Goal: Information Seeking & Learning: Learn about a topic

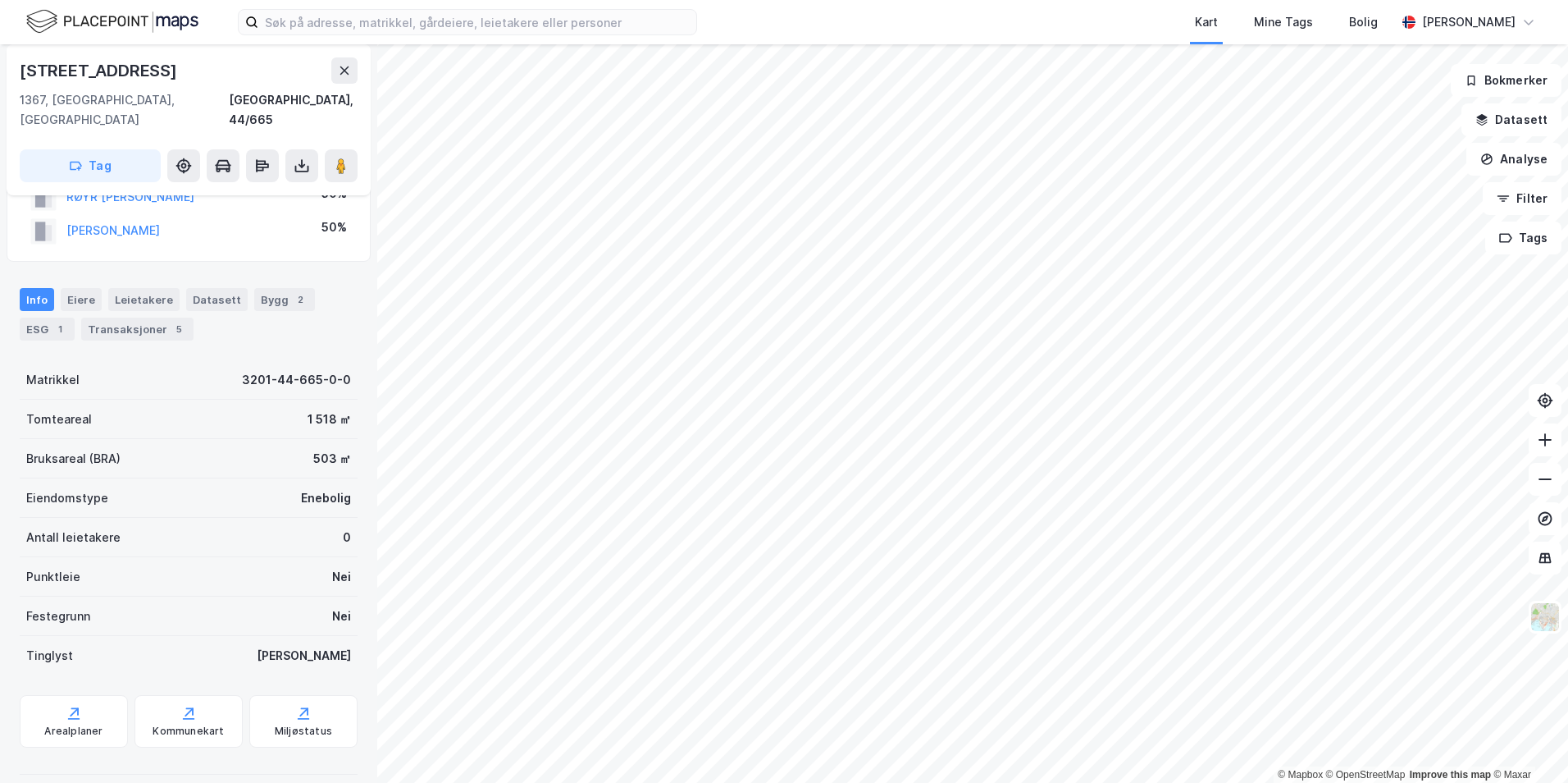
scroll to position [127, 0]
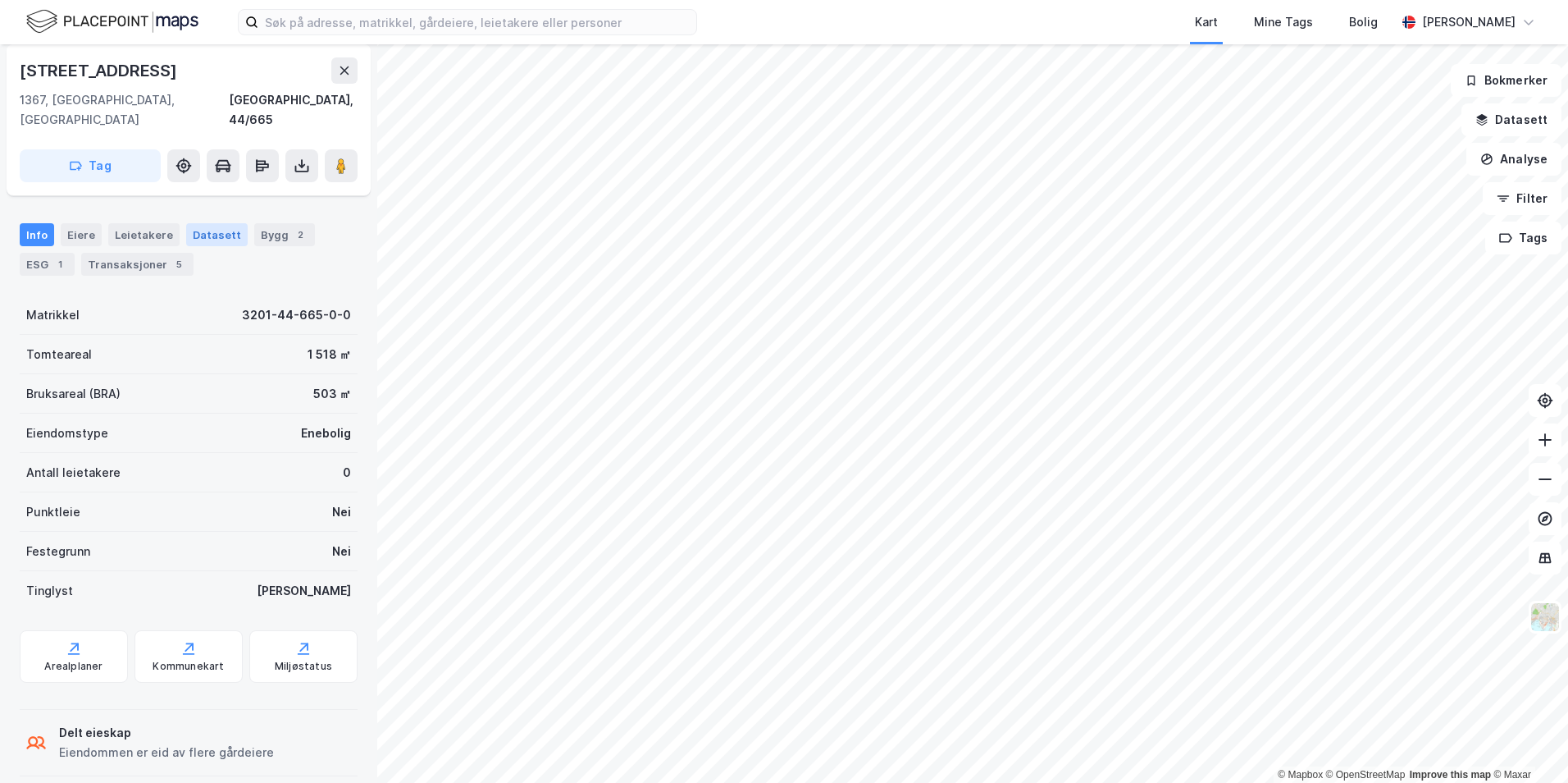
click at [196, 223] on div "Datasett" at bounding box center [217, 234] width 62 height 23
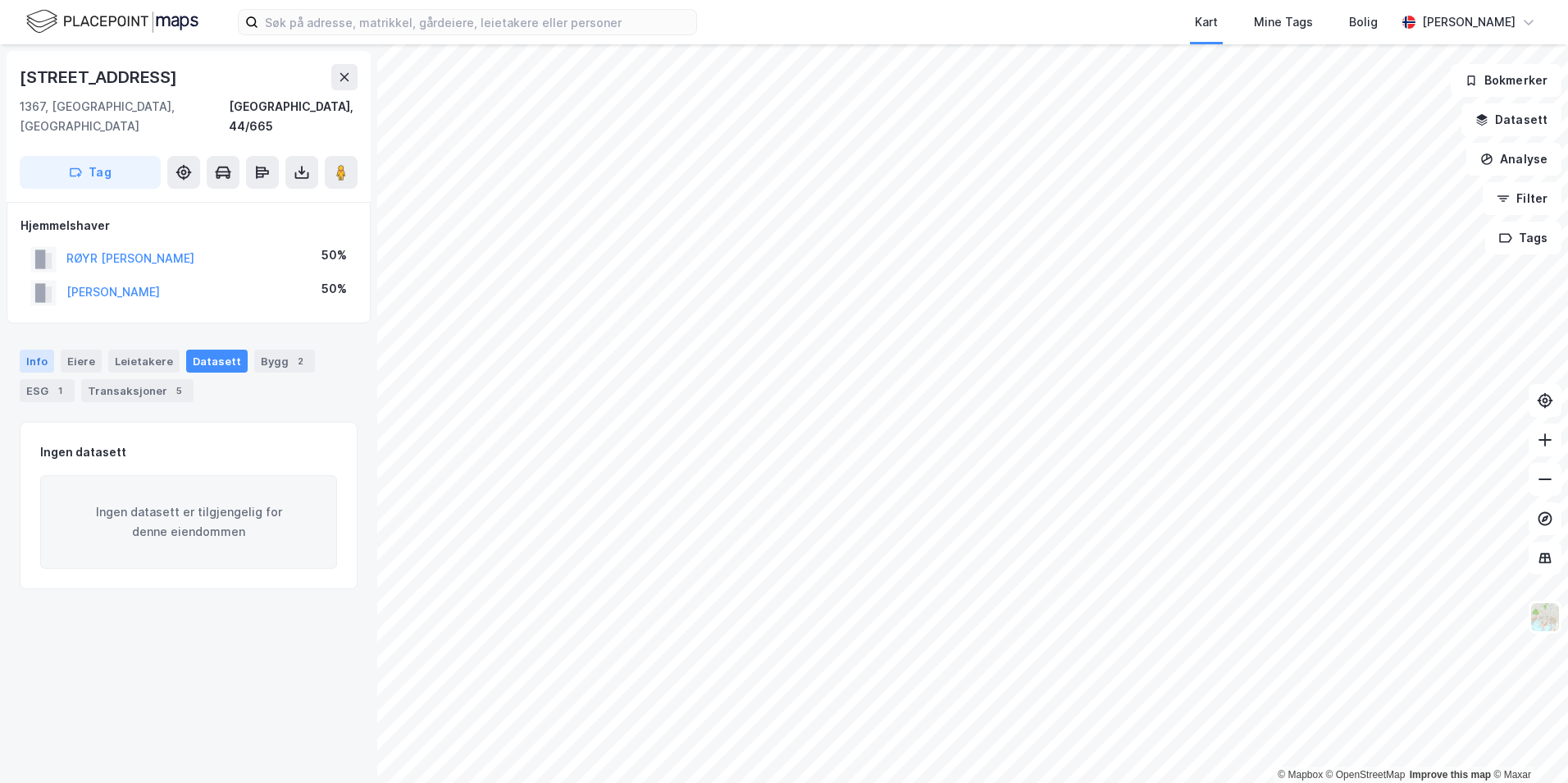
click at [47, 349] on div "Info" at bounding box center [36, 360] width 34 height 23
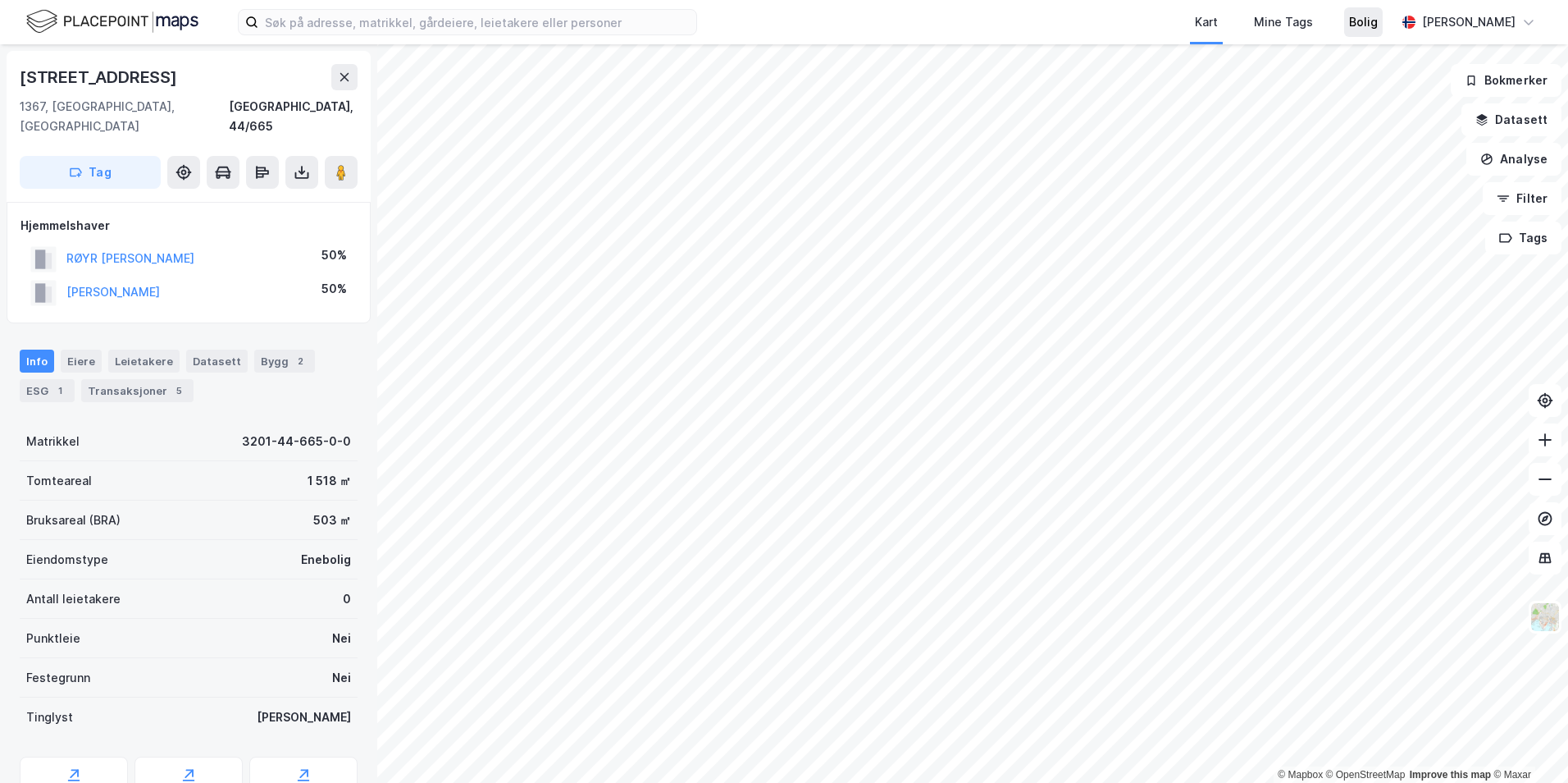
click at [1369, 23] on div "Bolig" at bounding box center [1362, 23] width 28 height 20
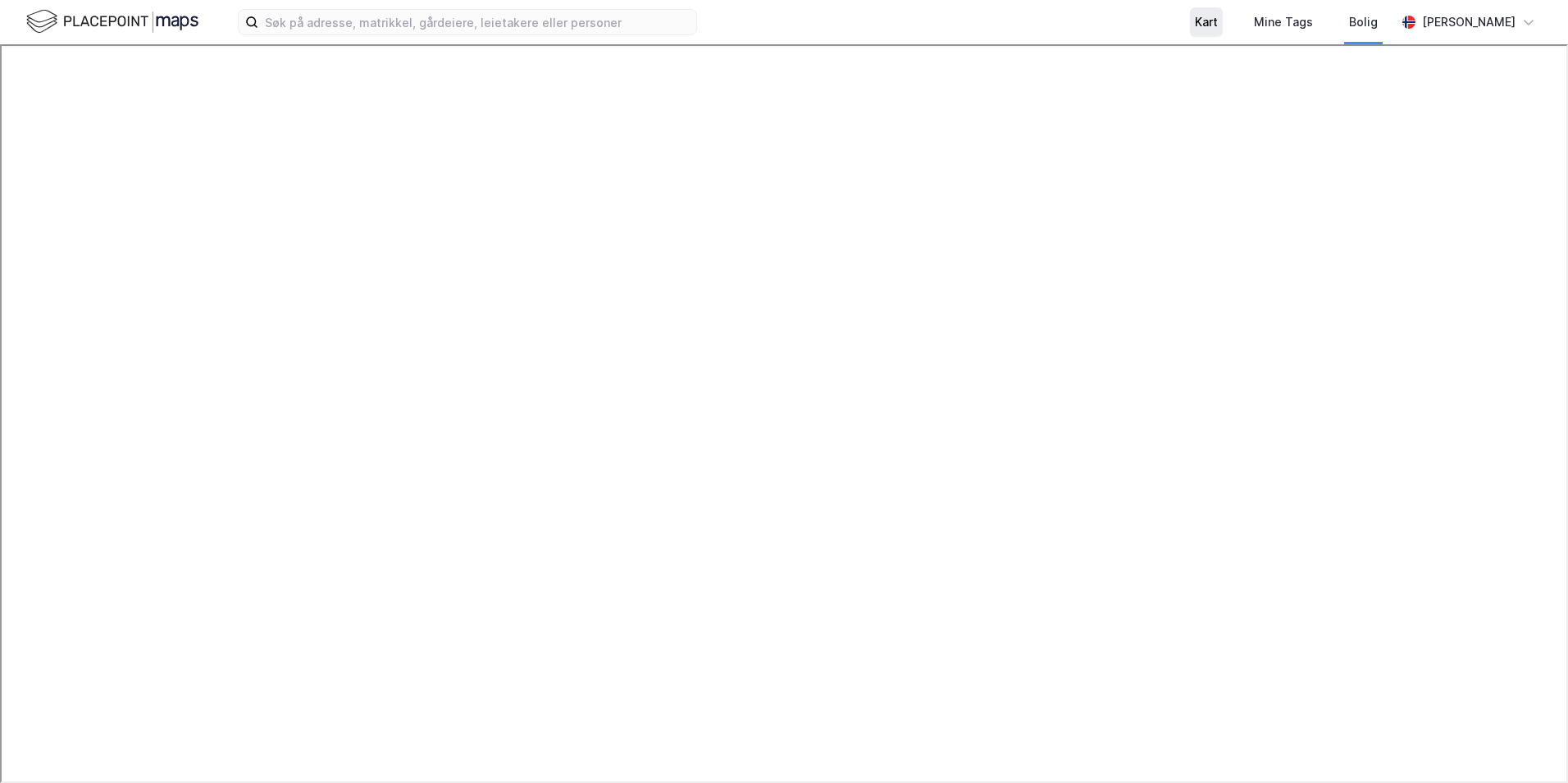
click at [1218, 26] on div "Kart" at bounding box center [1205, 23] width 23 height 20
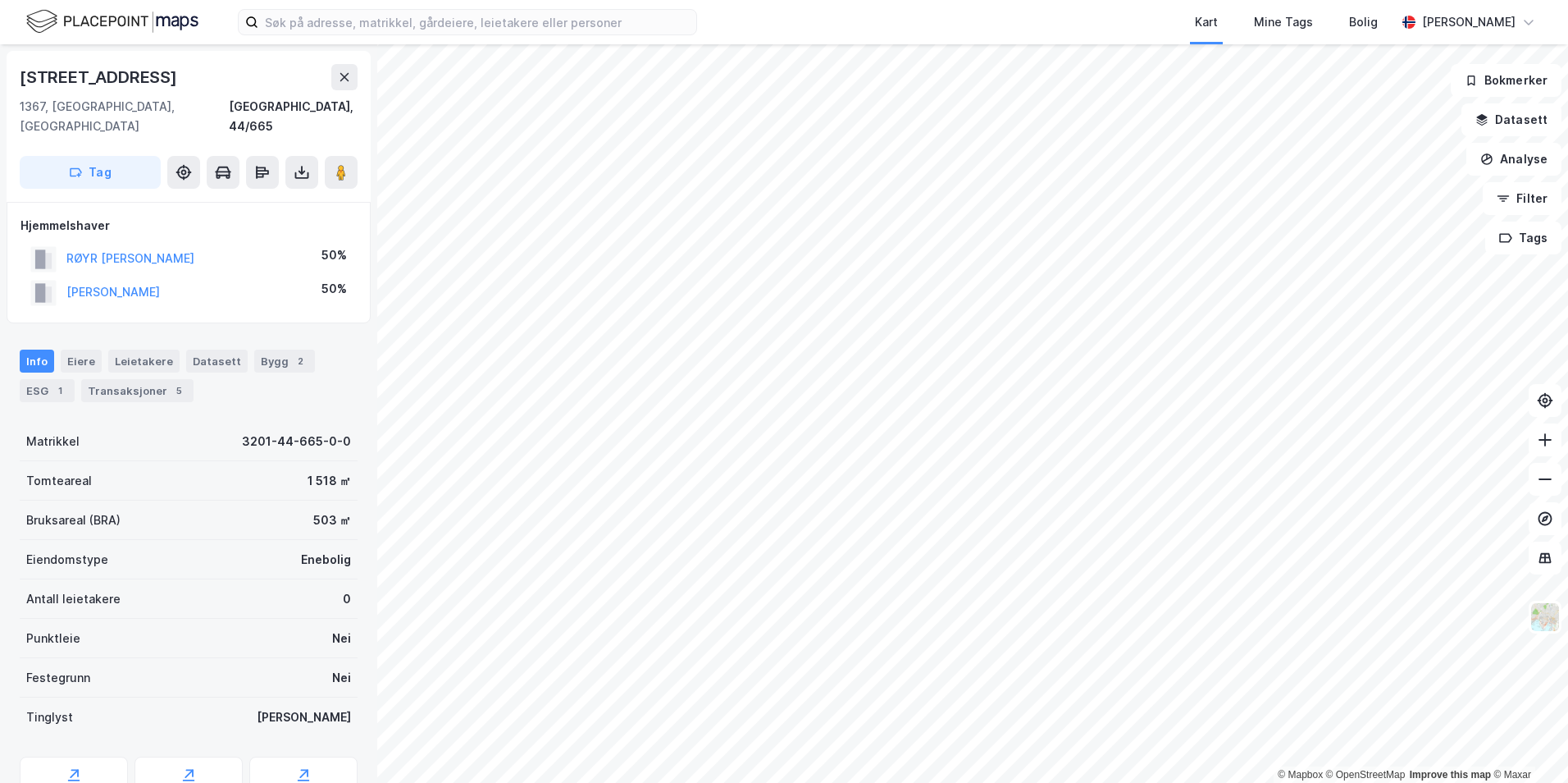
scroll to position [3, 0]
click at [1503, 131] on button "Datasett" at bounding box center [1511, 119] width 100 height 32
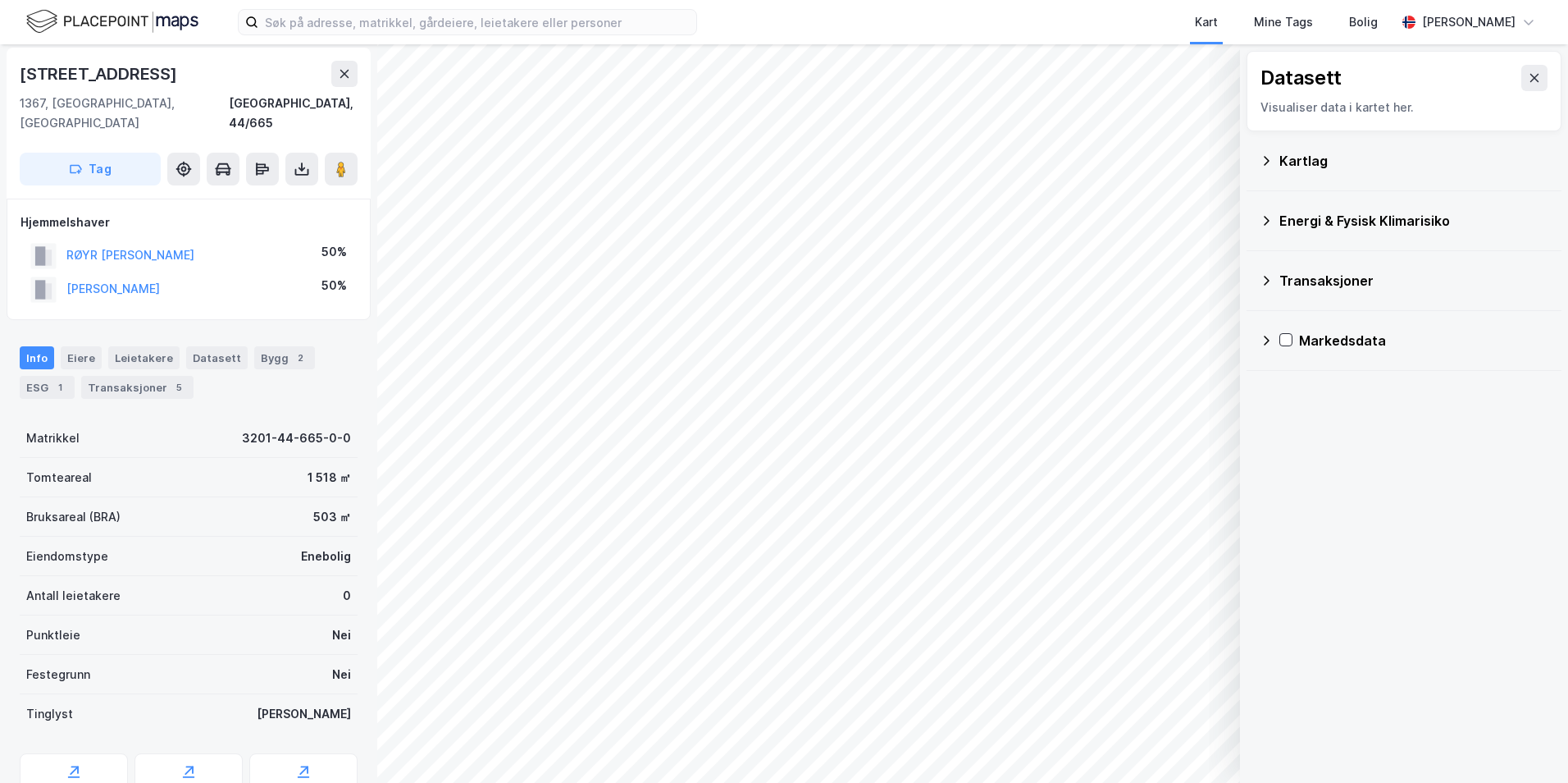
click at [1263, 342] on icon at bounding box center [1265, 339] width 13 height 13
click at [1267, 283] on icon at bounding box center [1265, 280] width 13 height 13
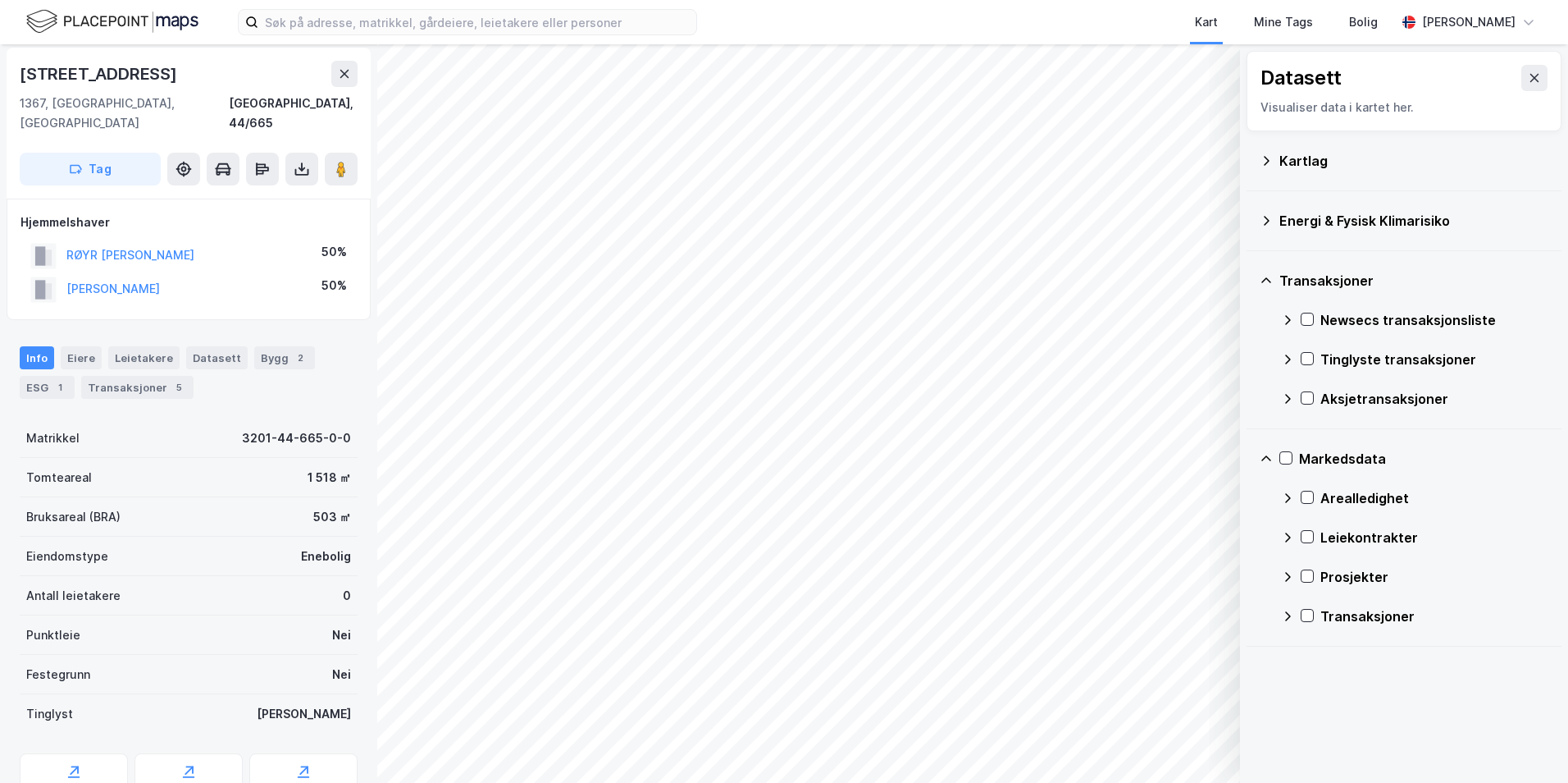
click at [1265, 217] on icon at bounding box center [1266, 221] width 6 height 10
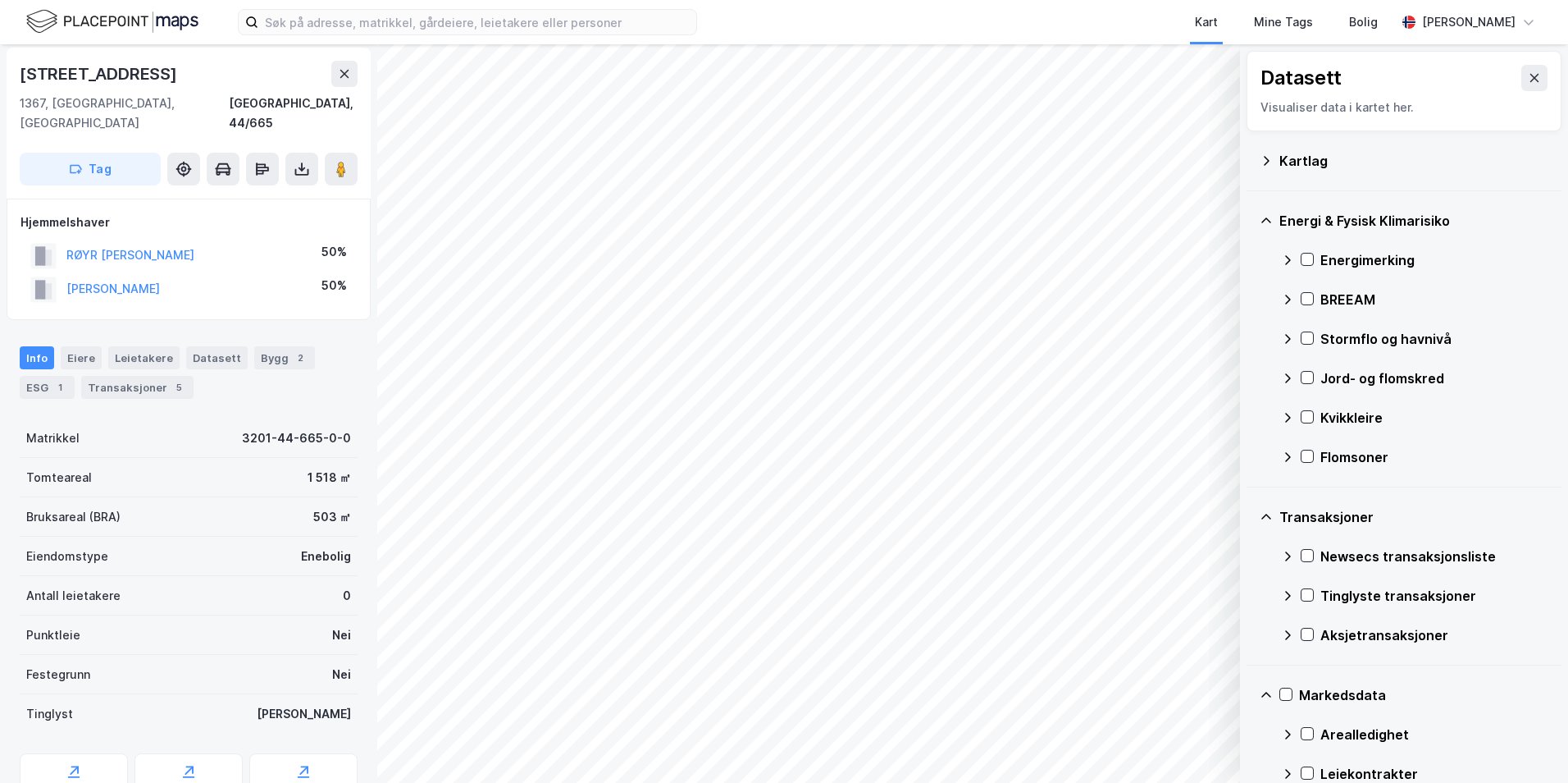
click at [1265, 168] on div "Kartlag" at bounding box center [1403, 161] width 288 height 39
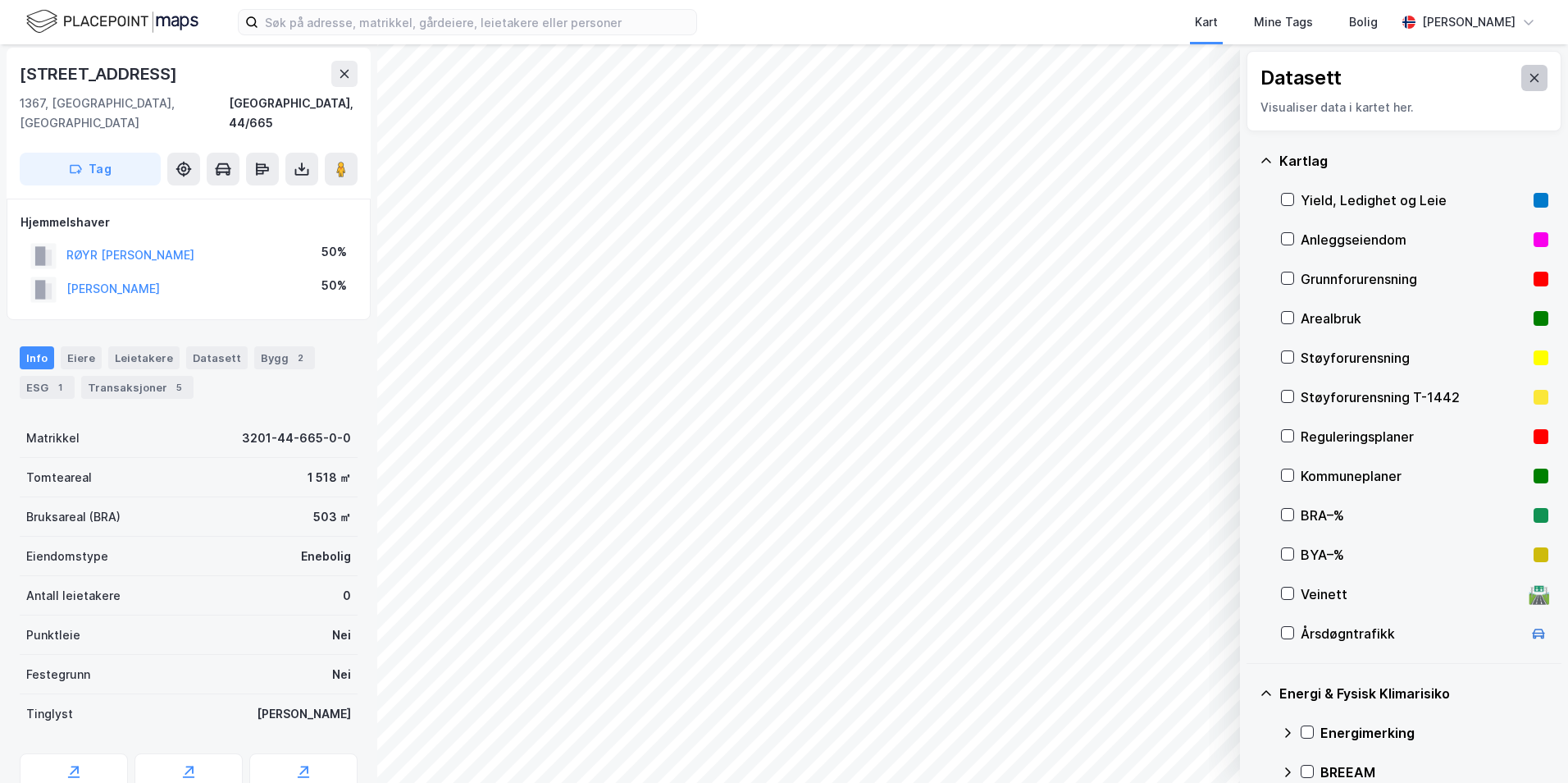
click at [1521, 69] on button at bounding box center [1534, 78] width 26 height 26
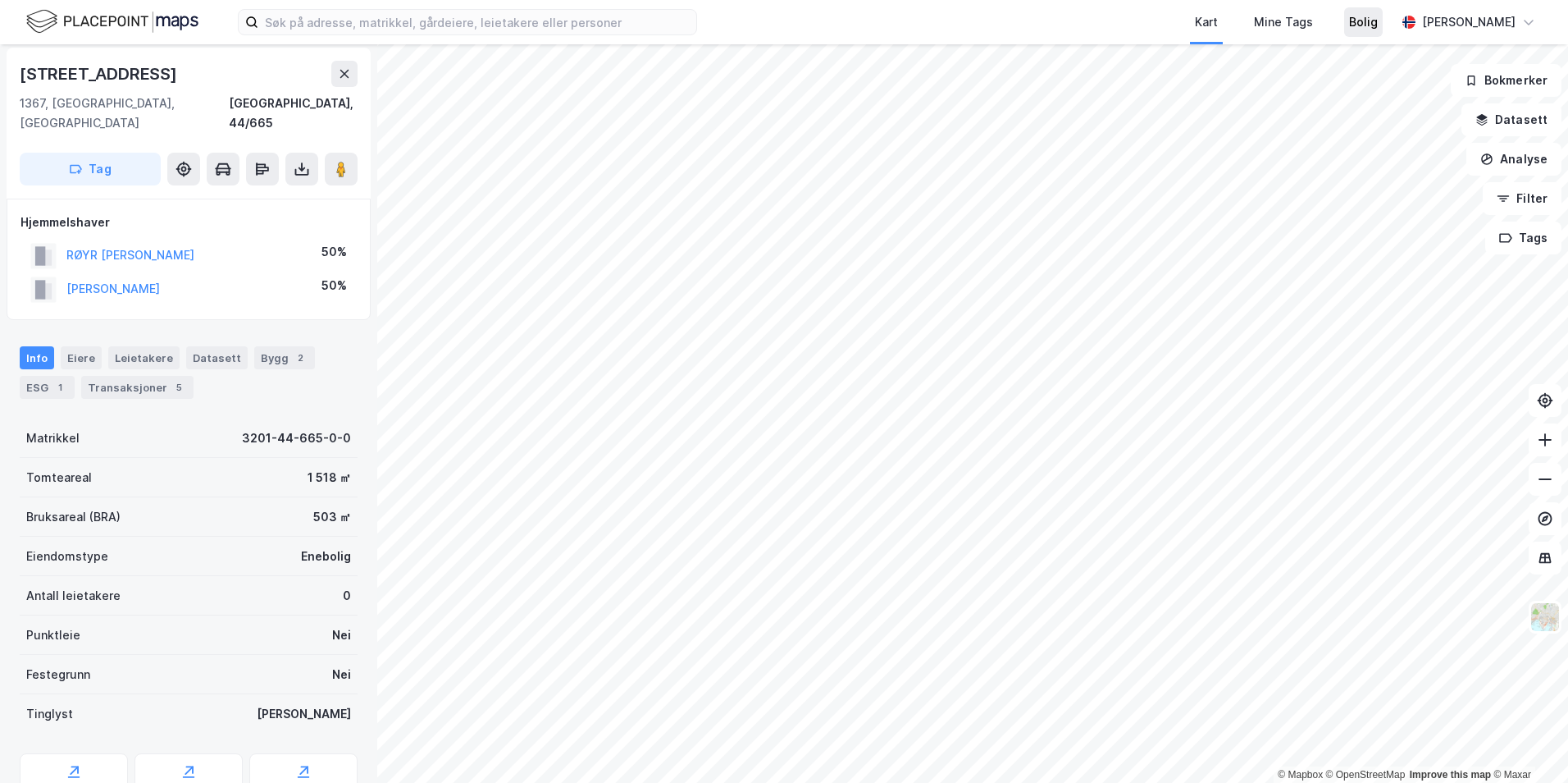
click at [1368, 23] on div "Bolig" at bounding box center [1362, 23] width 28 height 20
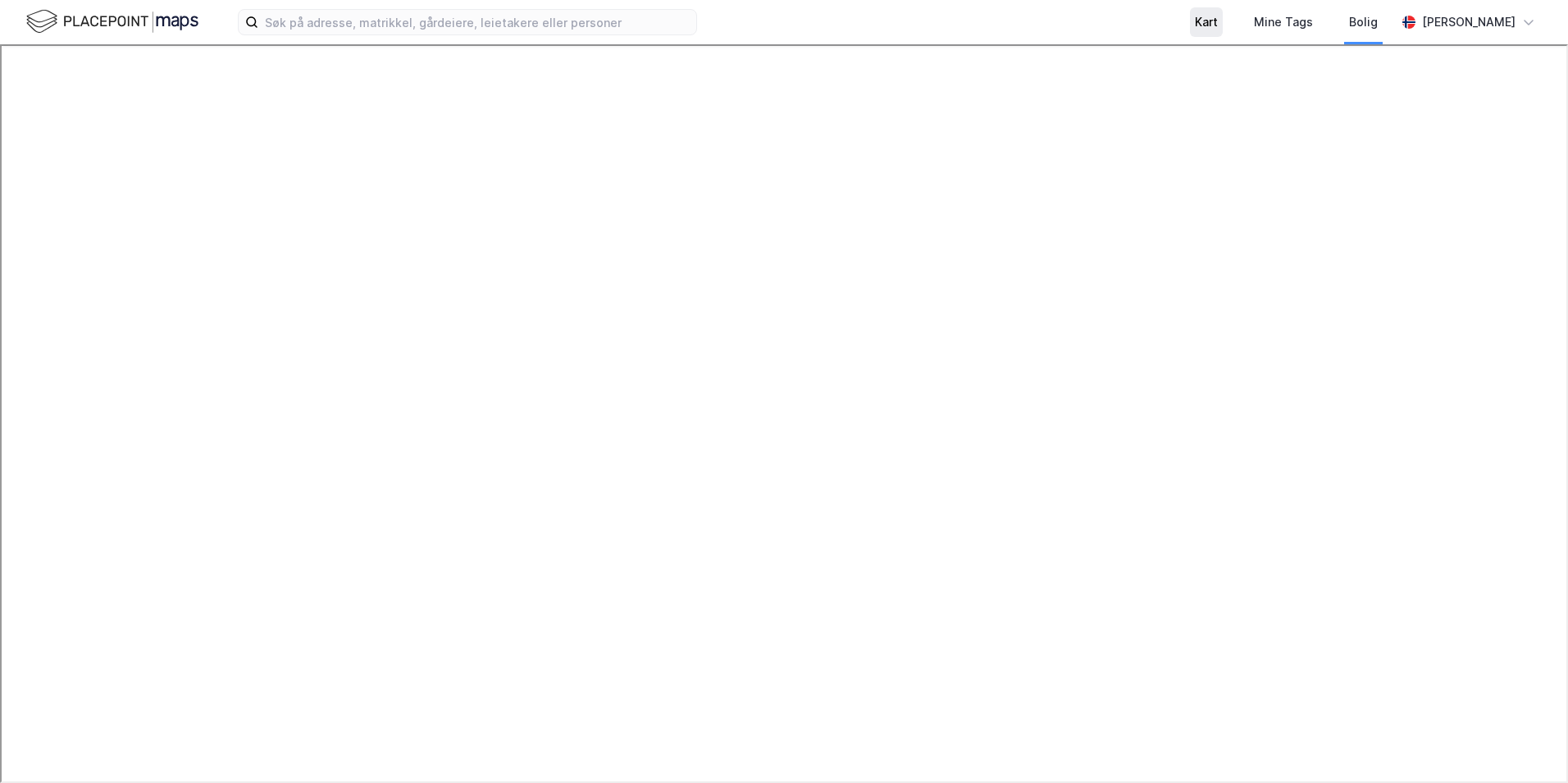
click at [1223, 27] on div "Kart" at bounding box center [1205, 23] width 32 height 29
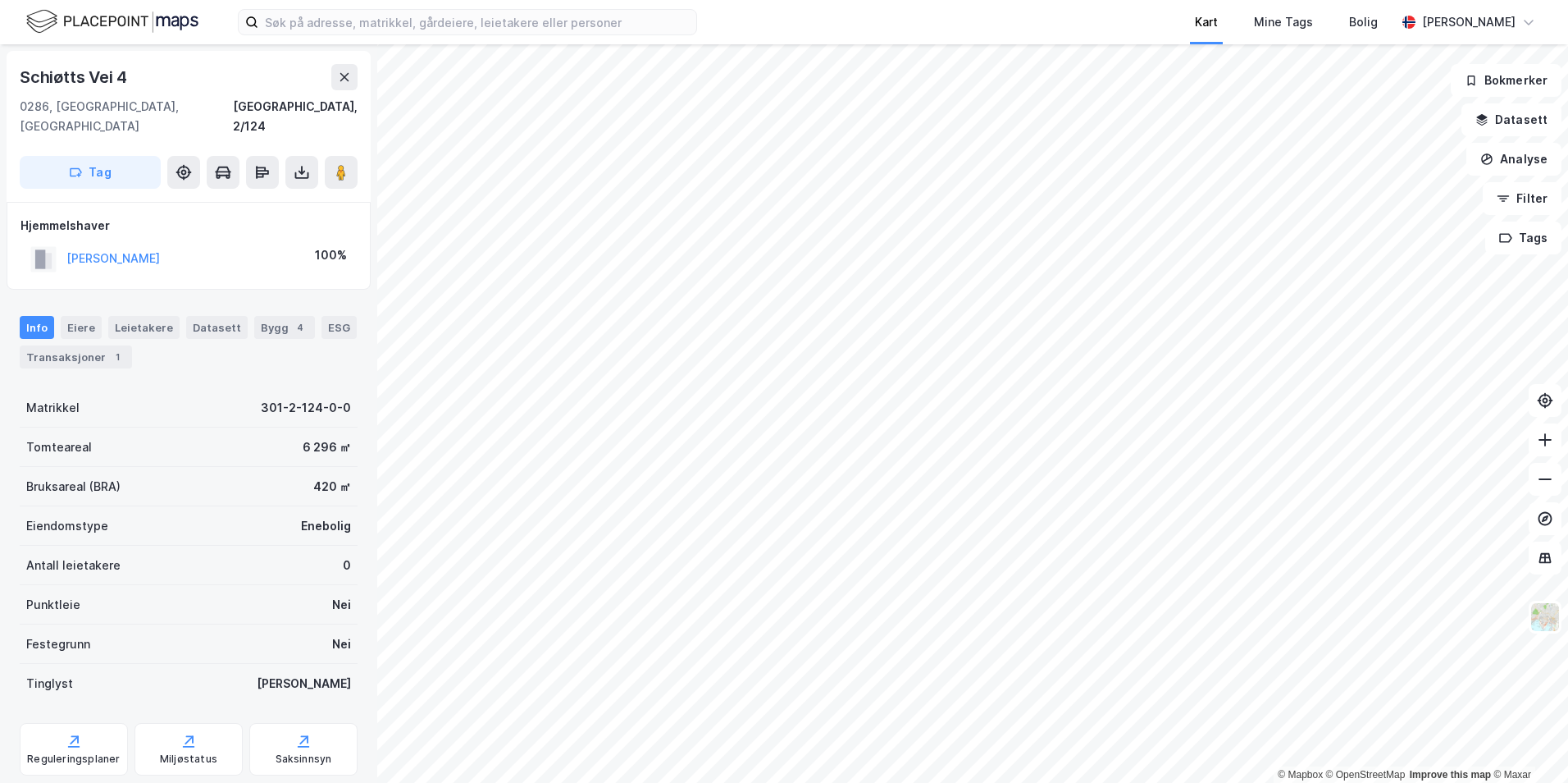
scroll to position [3, 0]
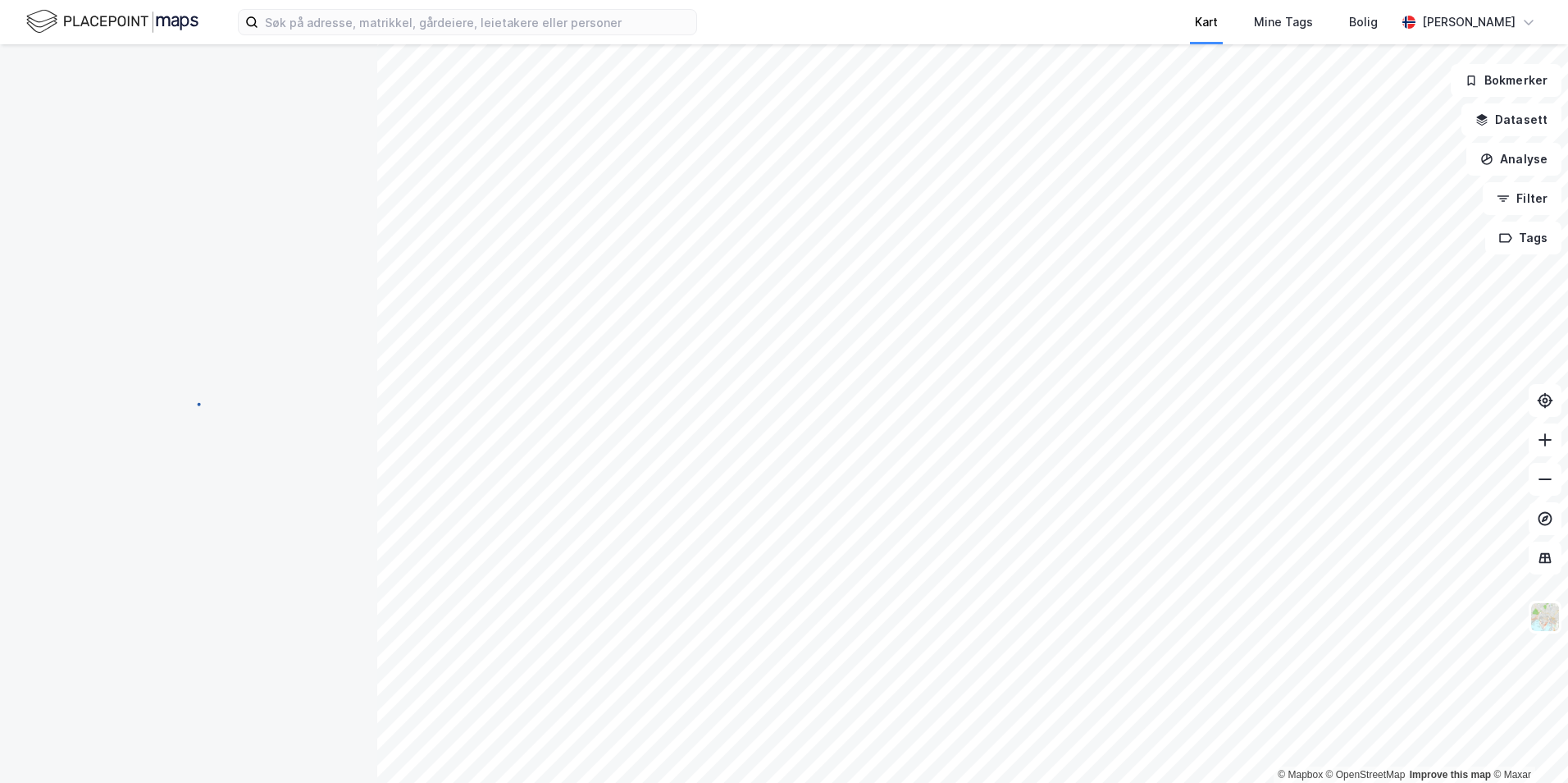
scroll to position [3, 0]
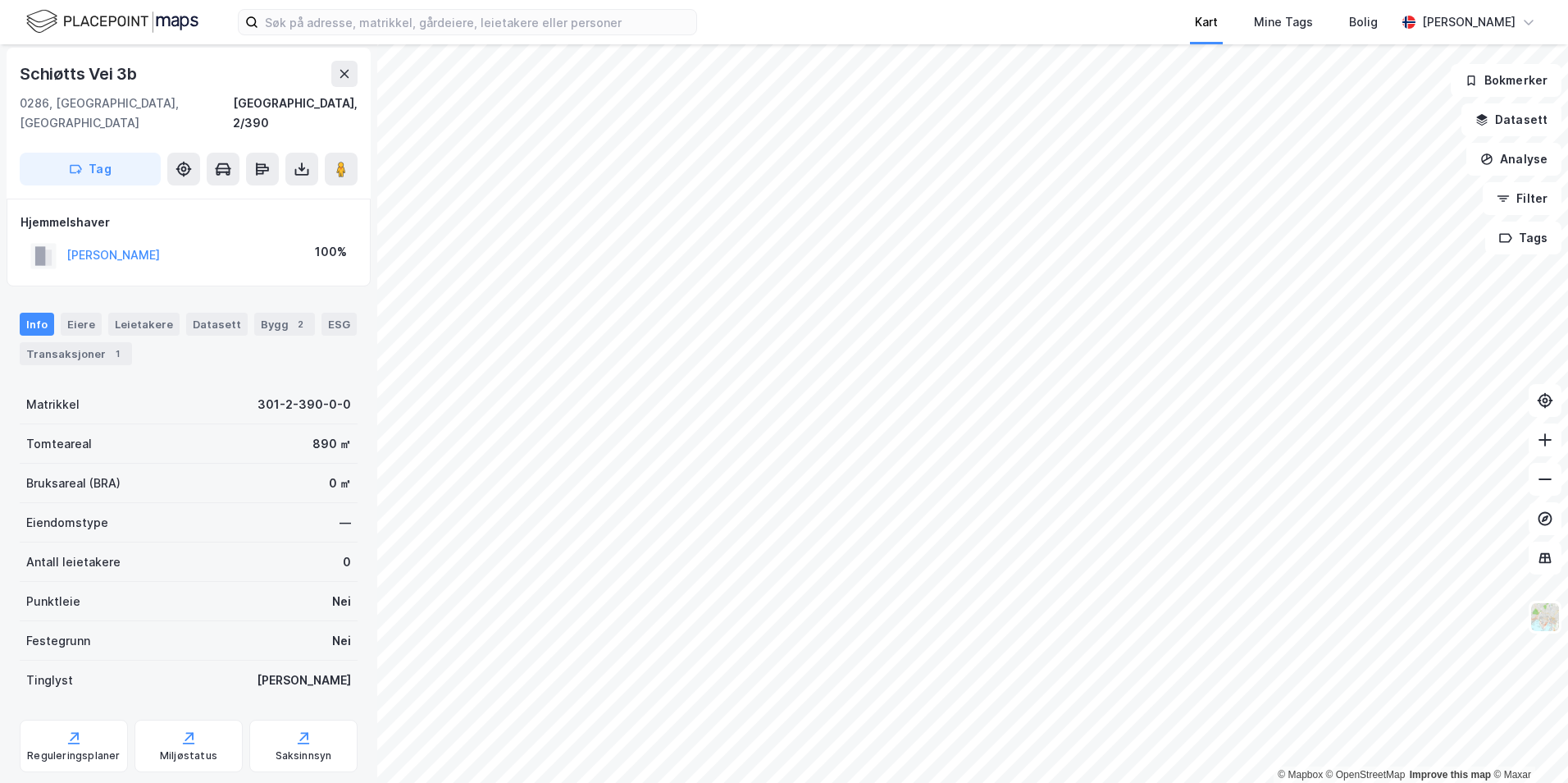
scroll to position [3, 0]
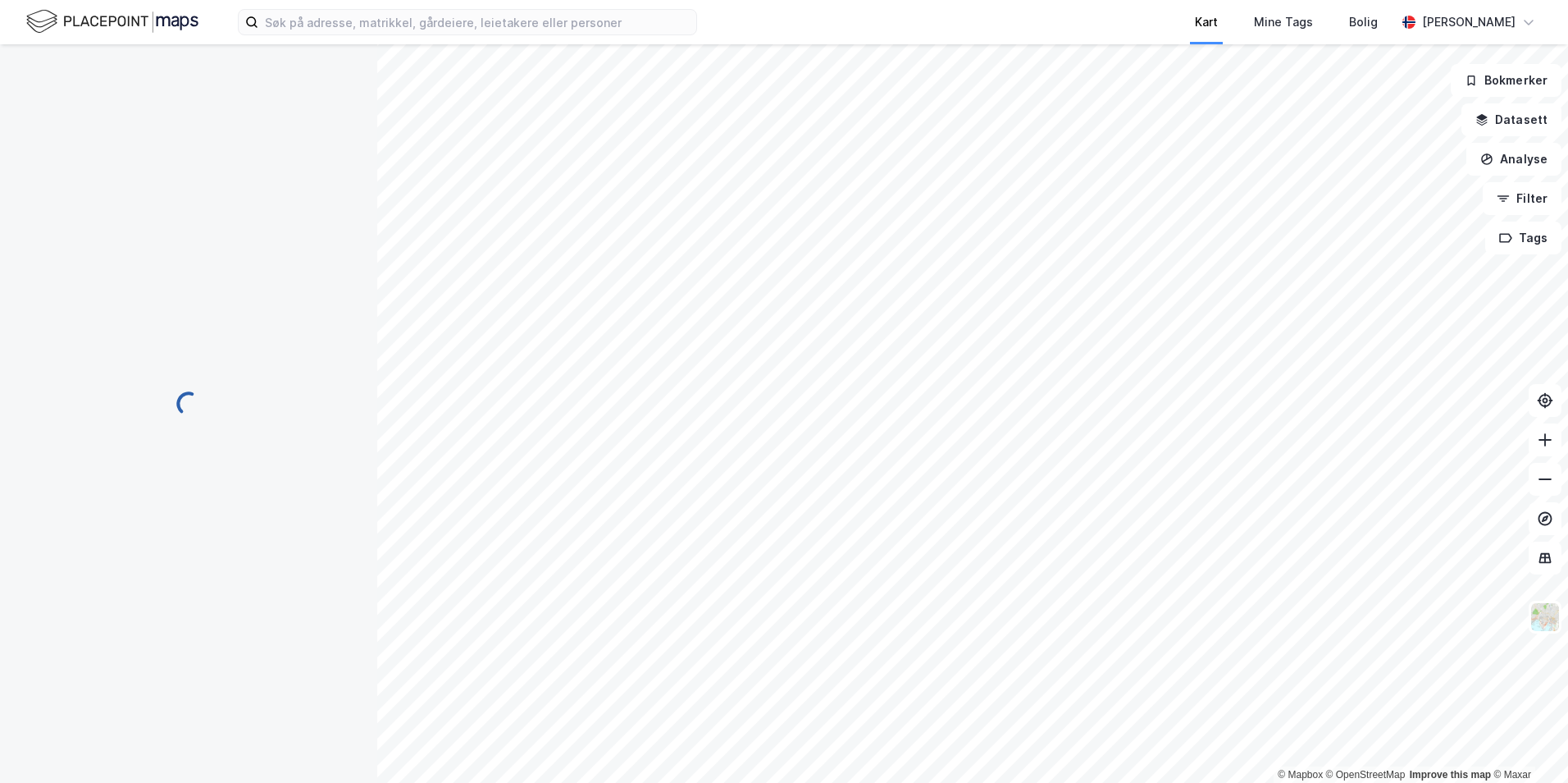
scroll to position [3, 0]
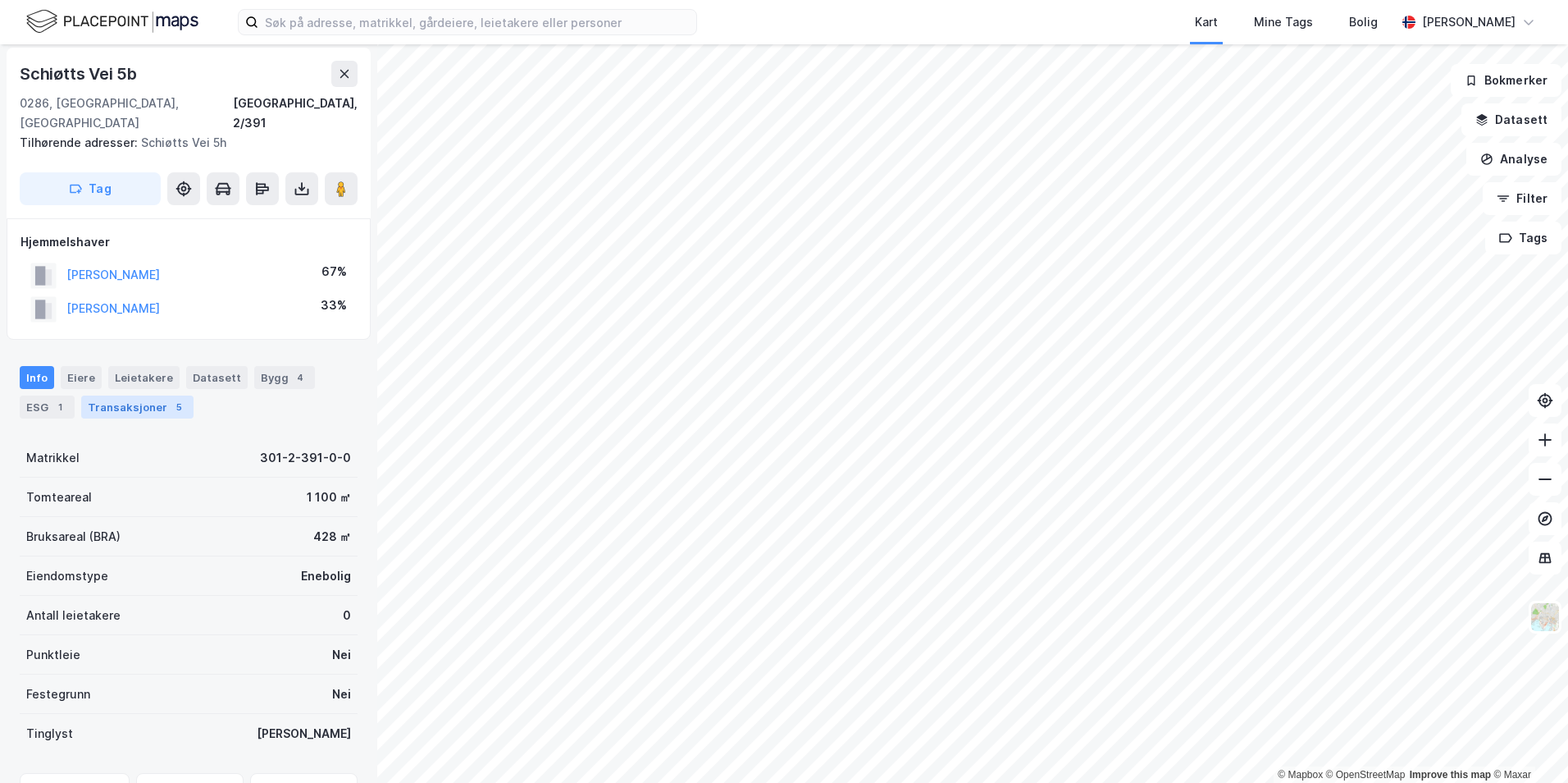
click at [110, 395] on div "Transaksjoner 5" at bounding box center [137, 406] width 113 height 23
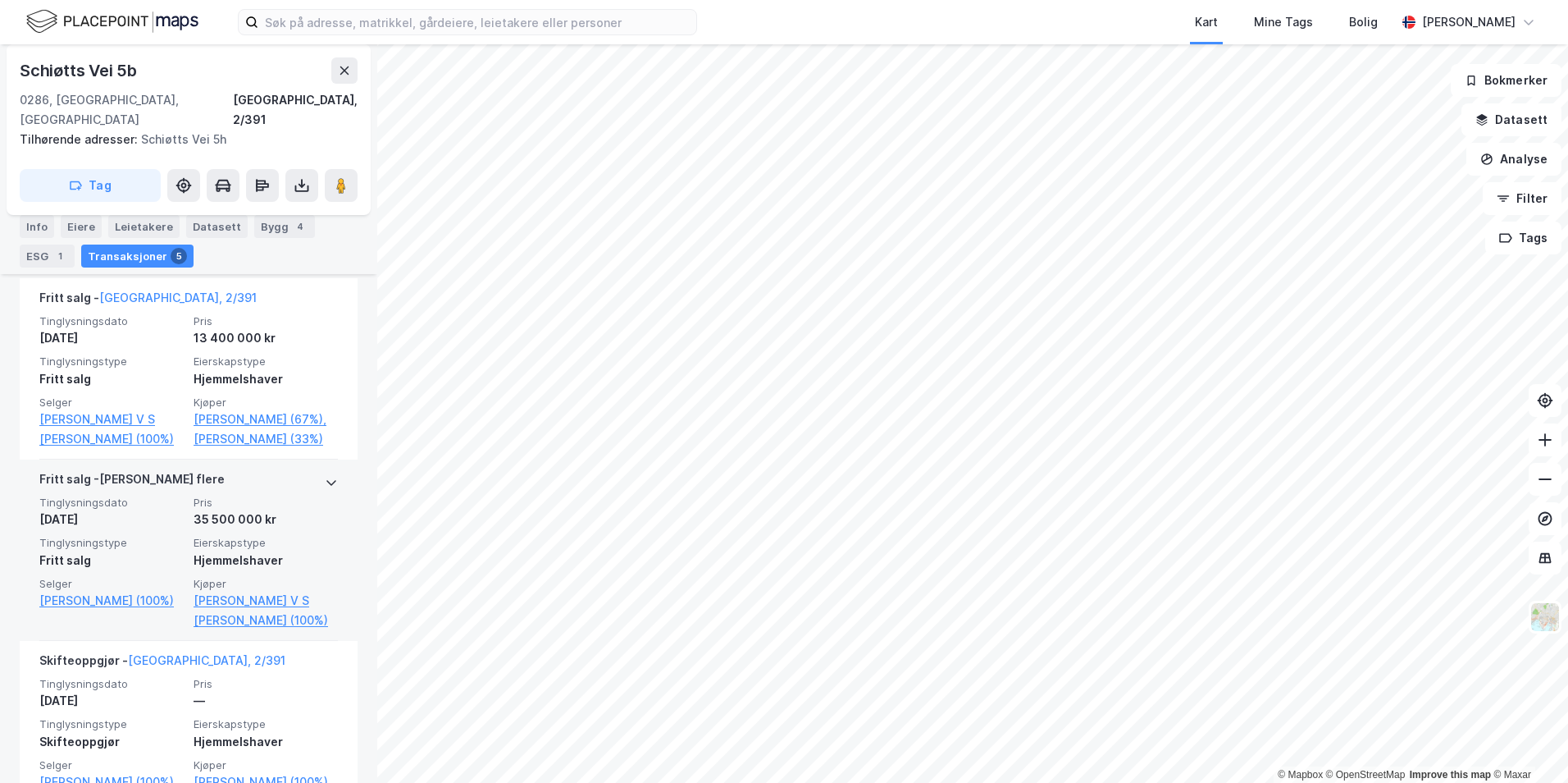
scroll to position [422, 0]
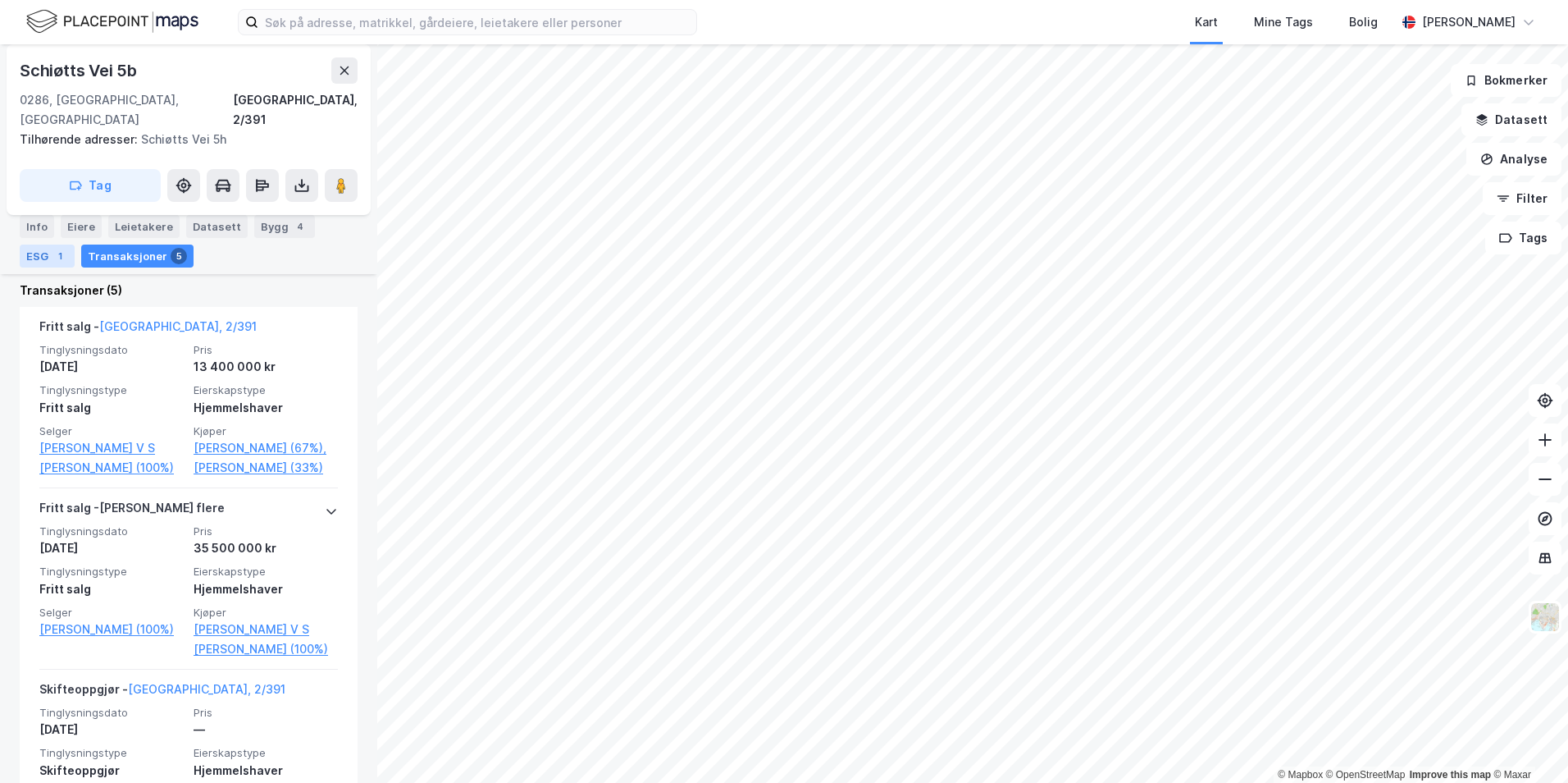
click at [42, 260] on div "ESG 1" at bounding box center [47, 255] width 55 height 23
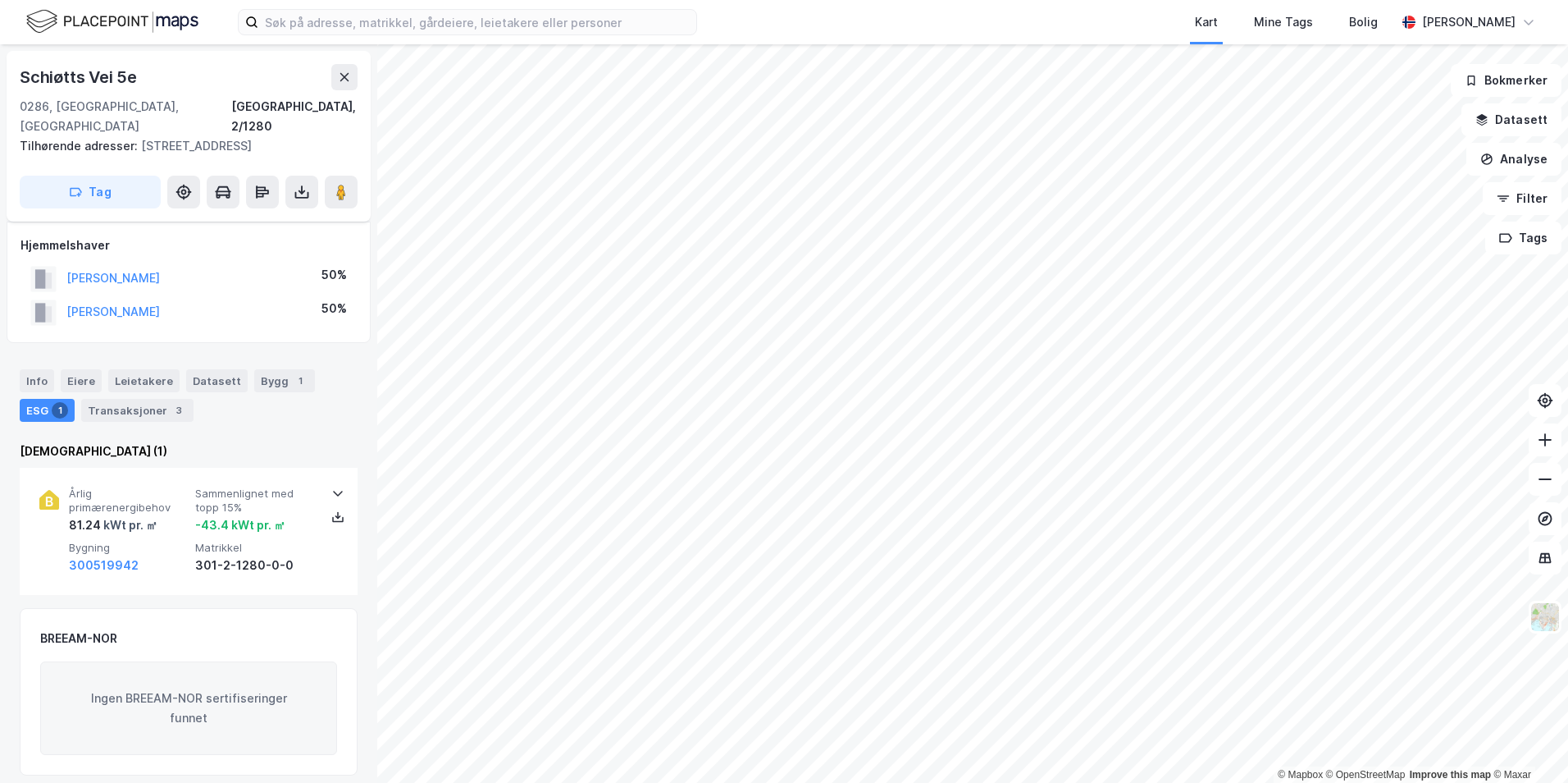
scroll to position [173, 0]
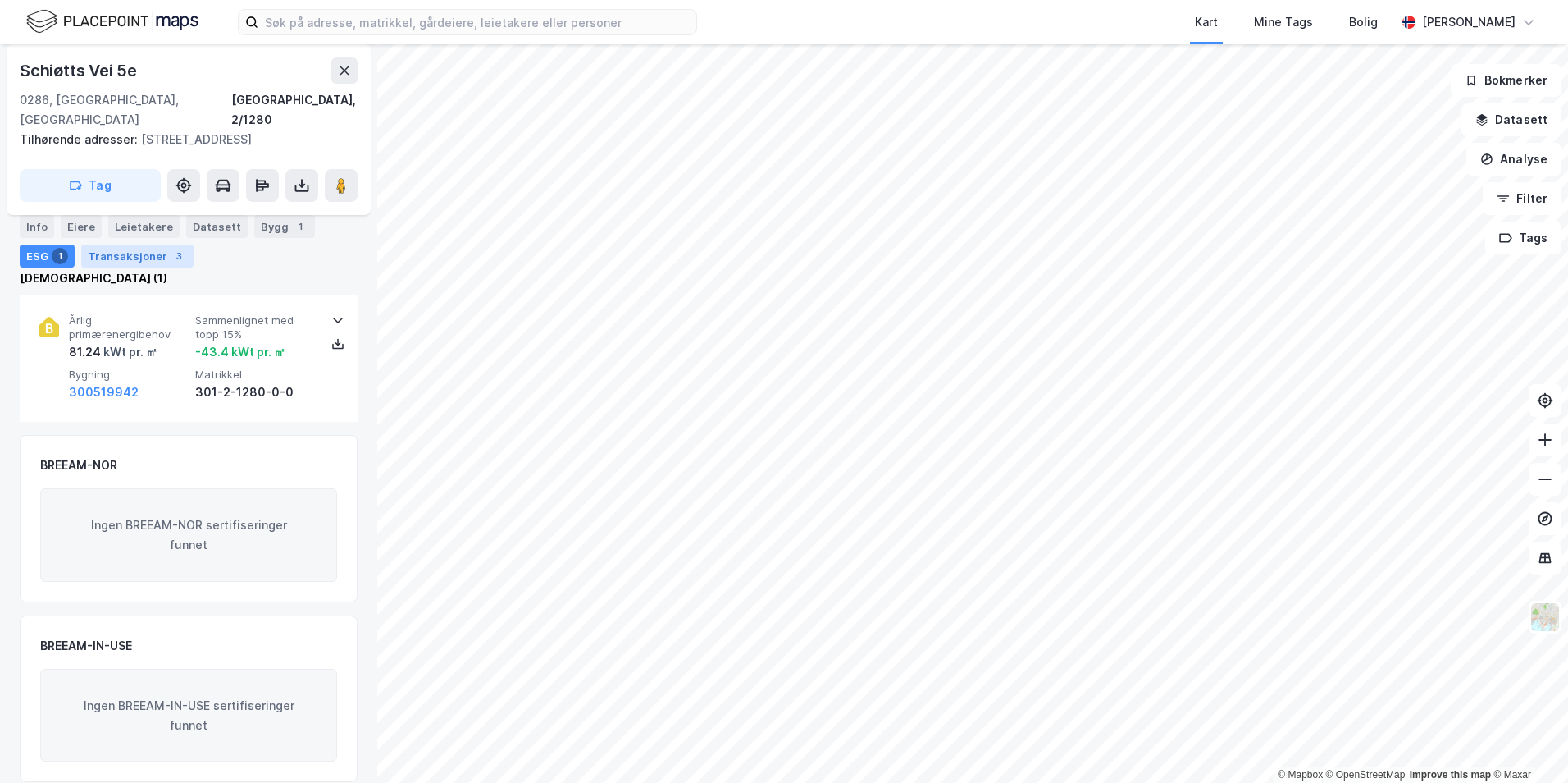
click at [158, 252] on div "Transaksjoner 3" at bounding box center [137, 255] width 113 height 23
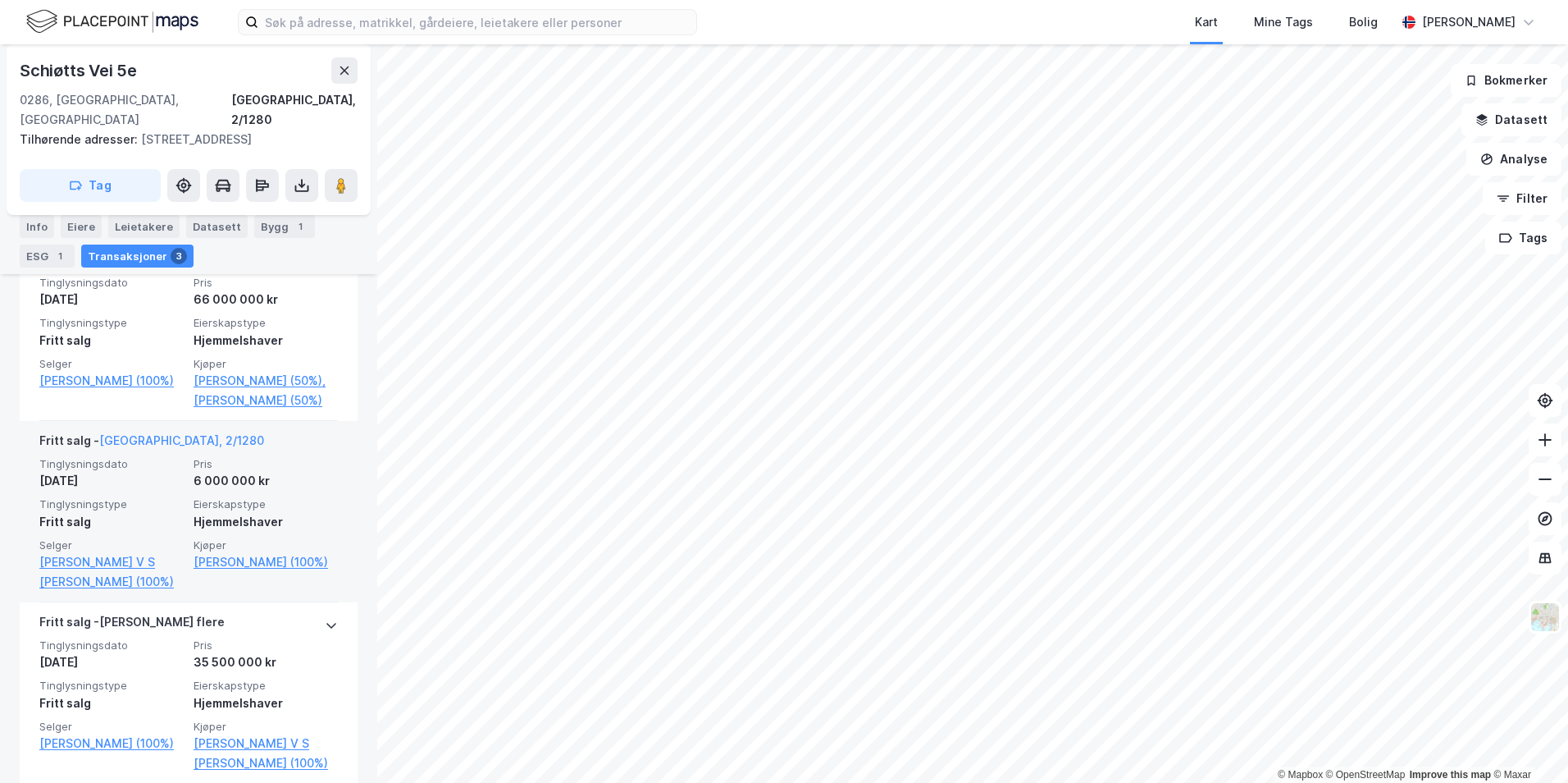
scroll to position [407, 0]
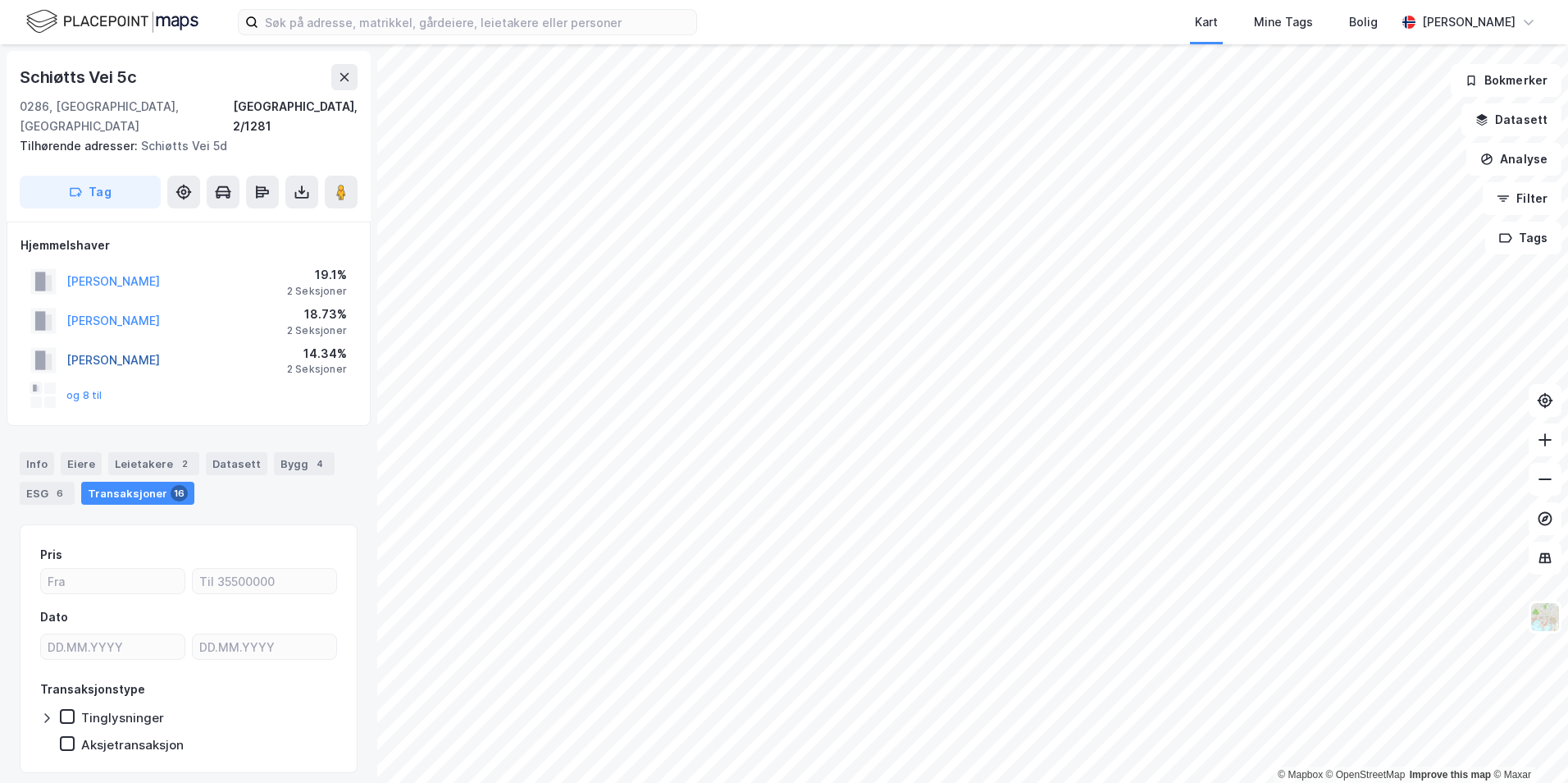
click at [0, 0] on button "[PERSON_NAME]" at bounding box center [0, 0] width 0 height 0
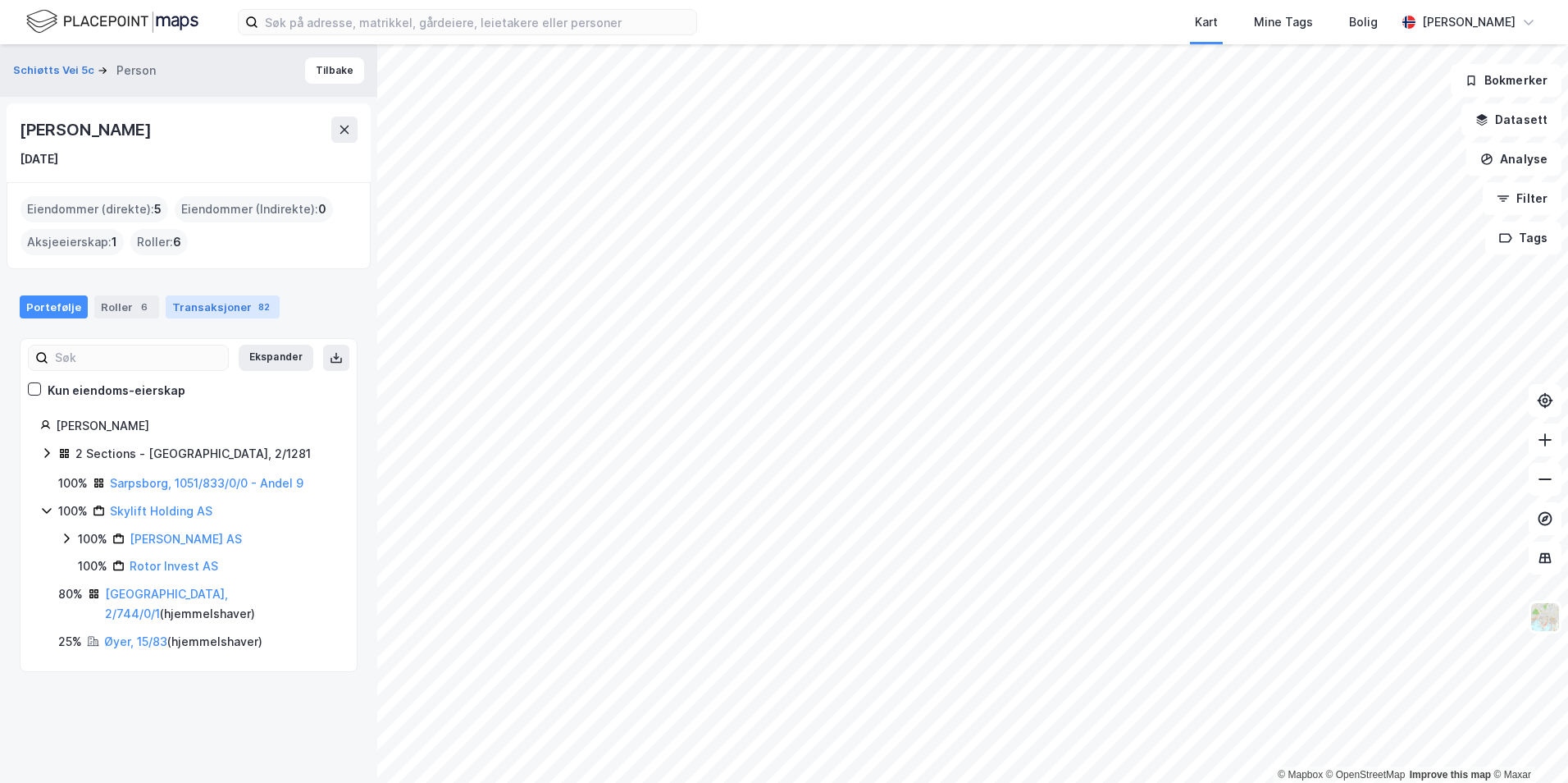
click at [206, 308] on div "Transaksjoner 82" at bounding box center [223, 306] width 114 height 23
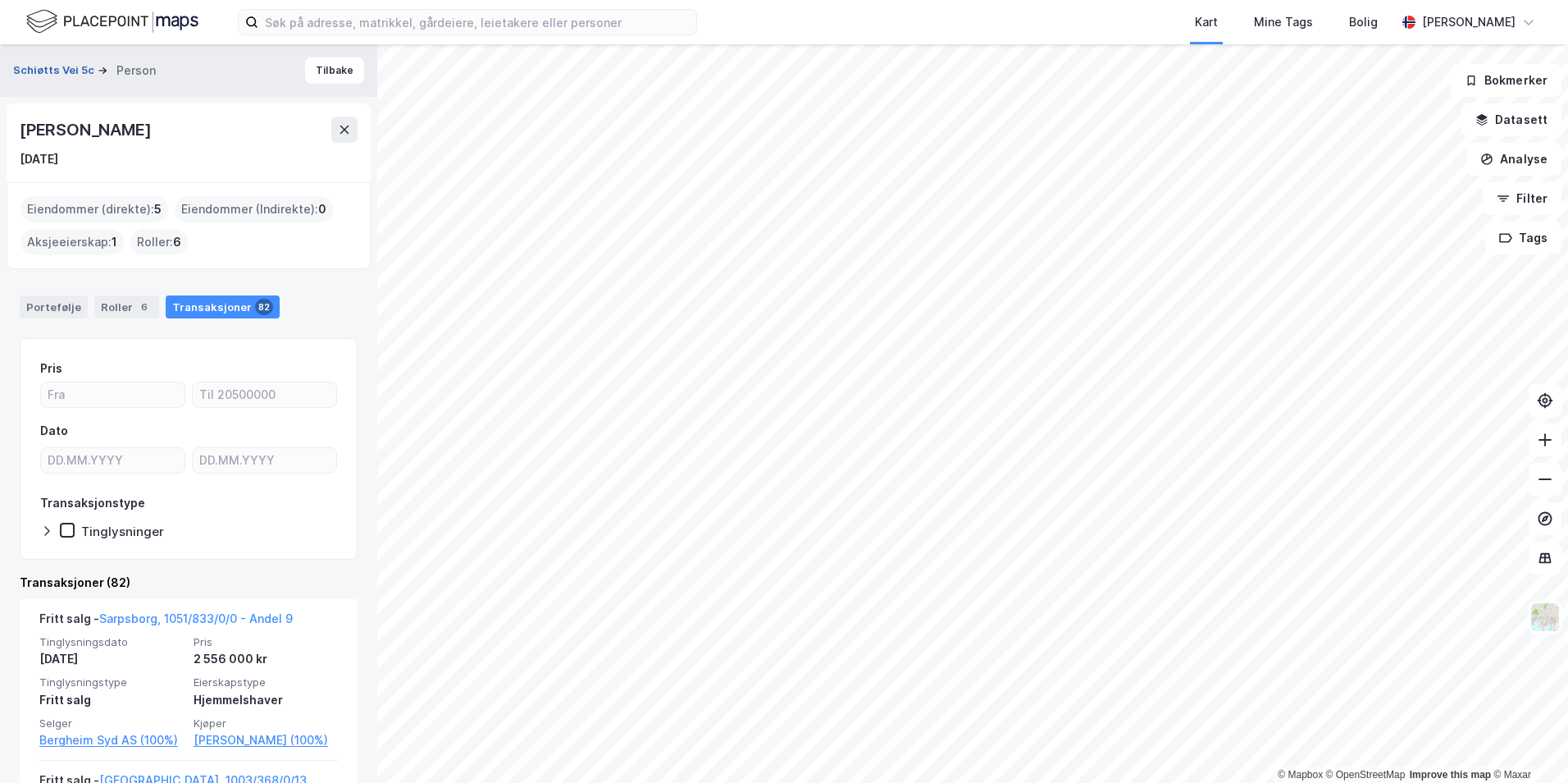
click at [67, 78] on button "Schiøtts Vei 5c" at bounding box center [55, 71] width 84 height 17
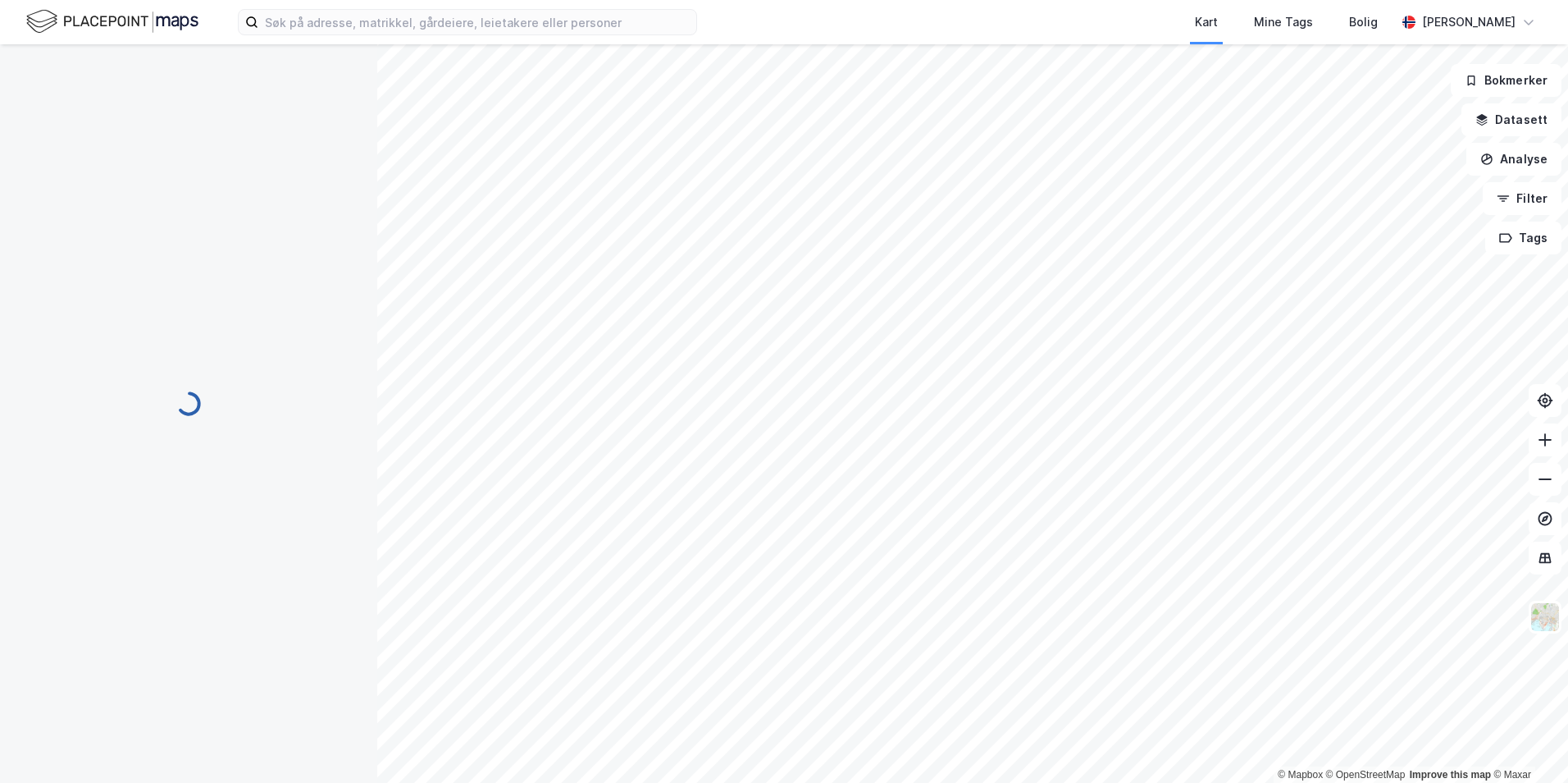
scroll to position [1, 0]
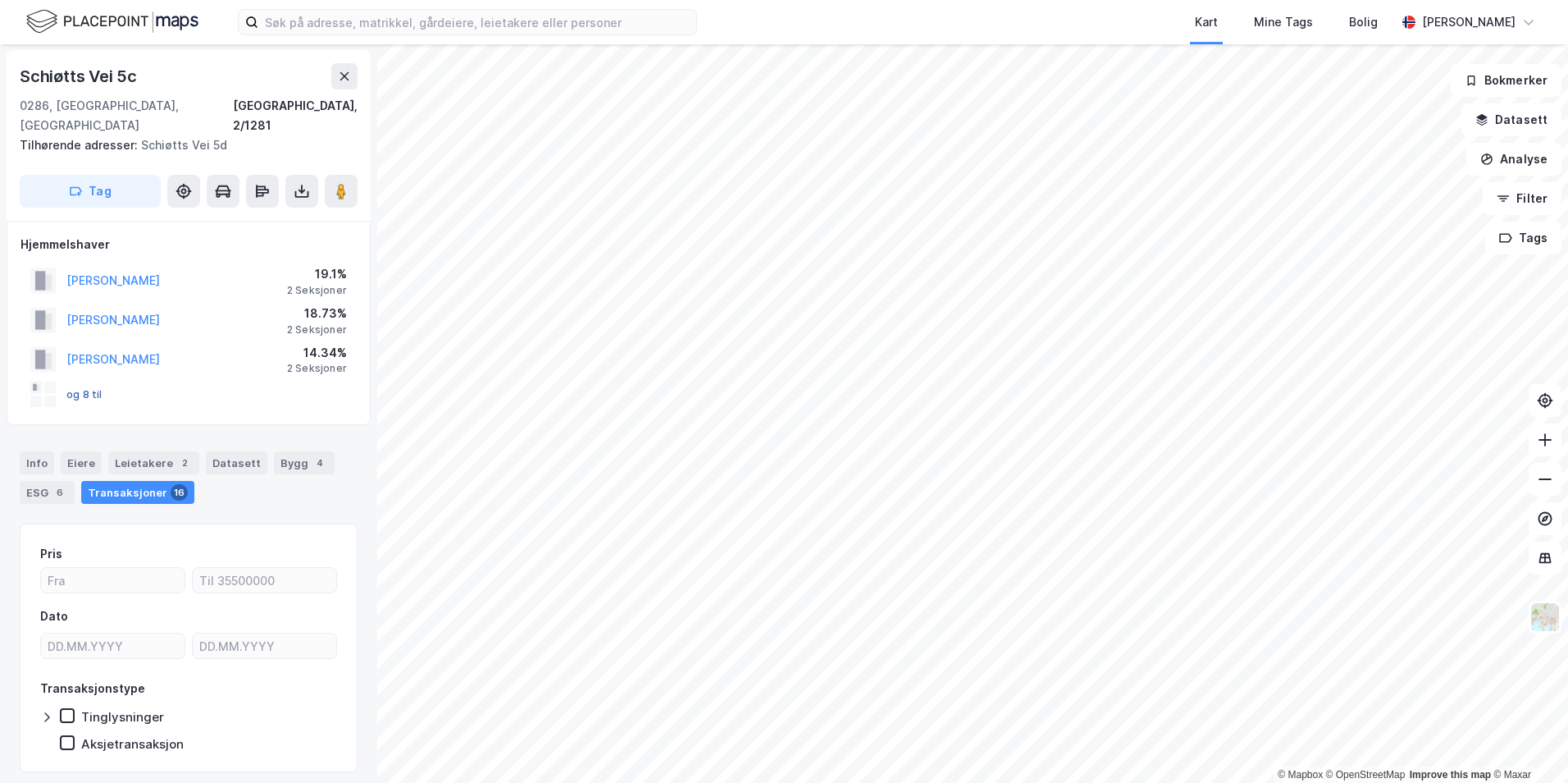
click at [0, 0] on button "og 8 til" at bounding box center [0, 0] width 0 height 0
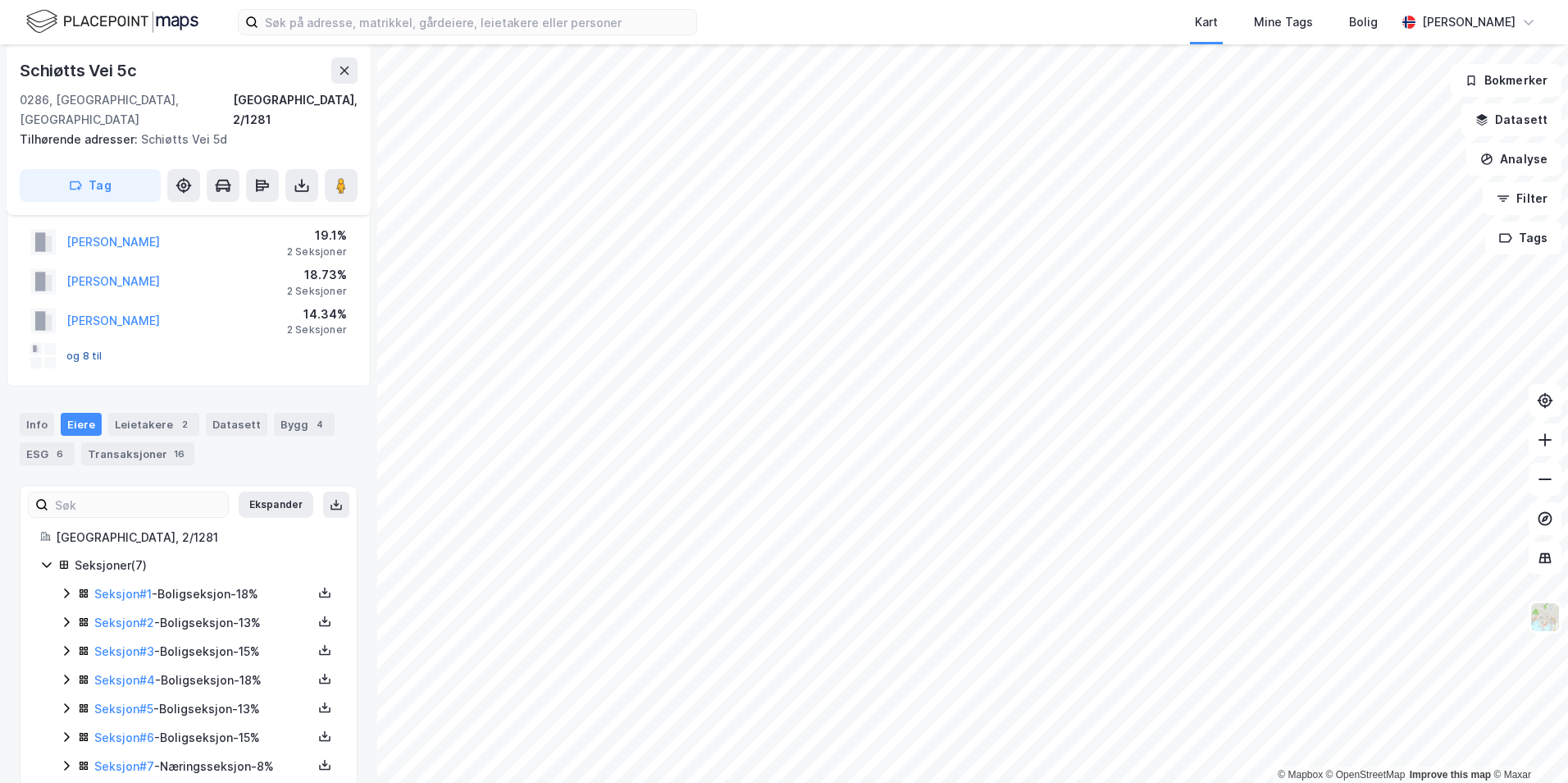
scroll to position [54, 0]
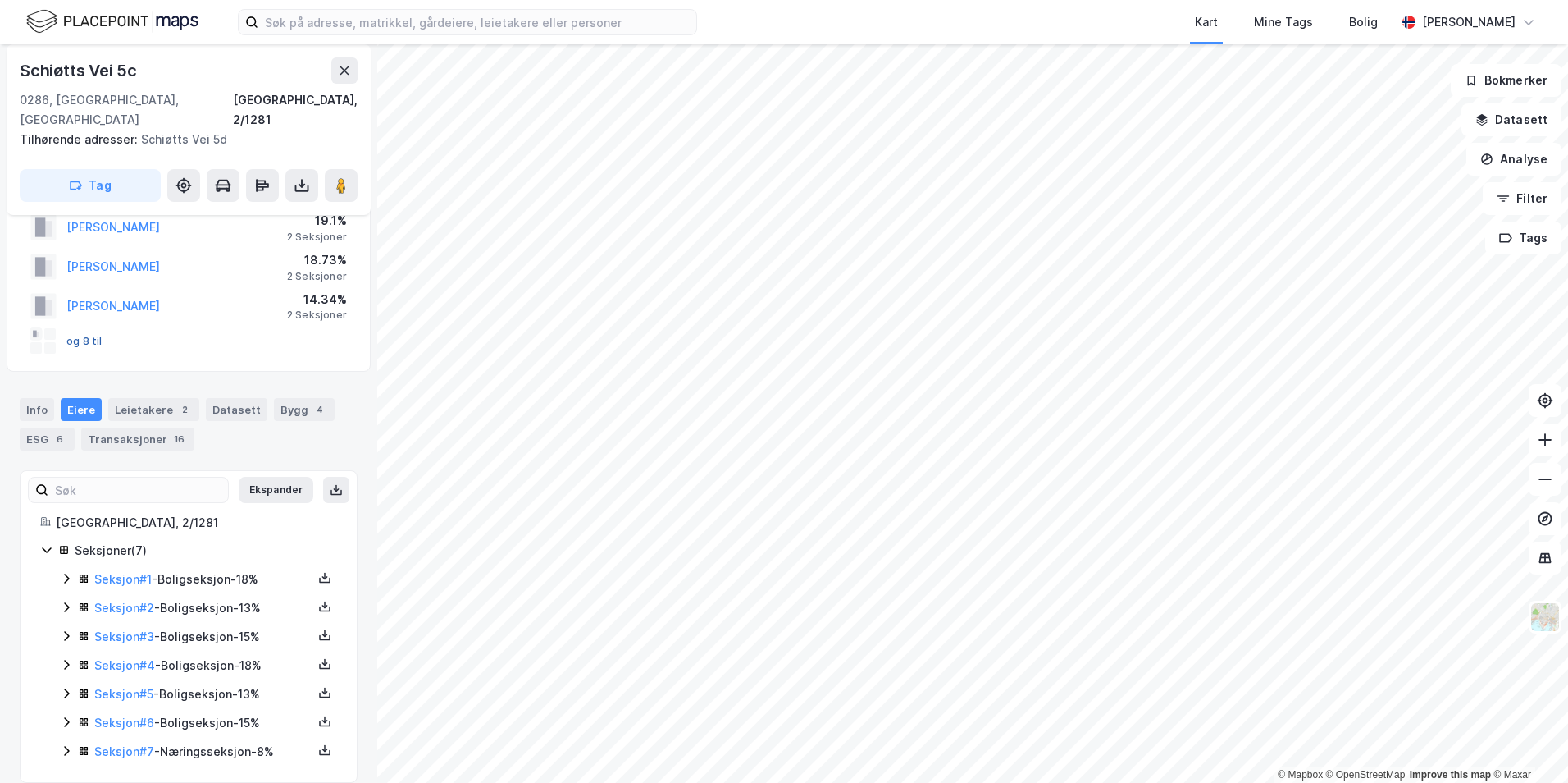
click at [0, 0] on button "og 8 til" at bounding box center [0, 0] width 0 height 0
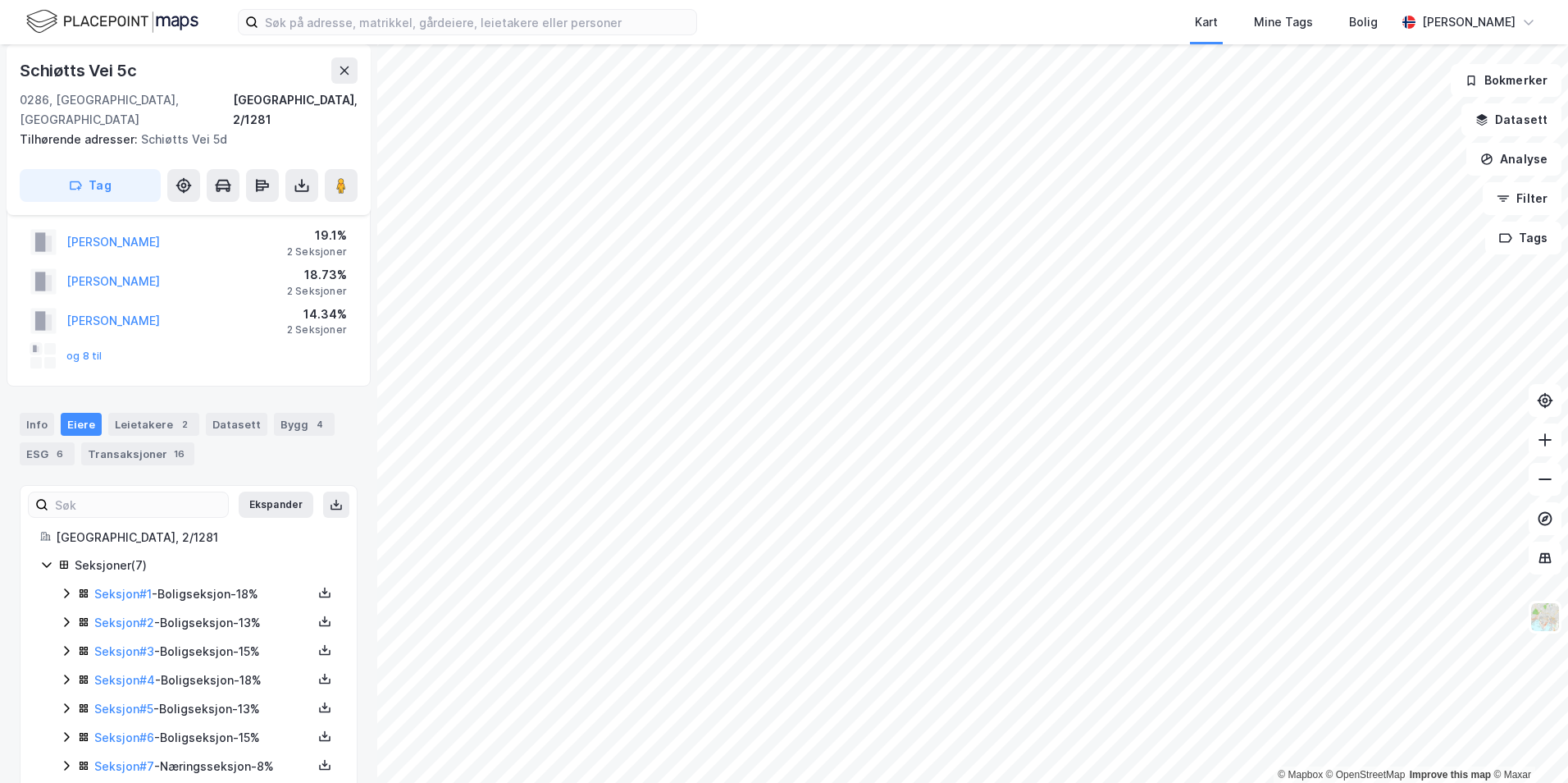
scroll to position [0, 0]
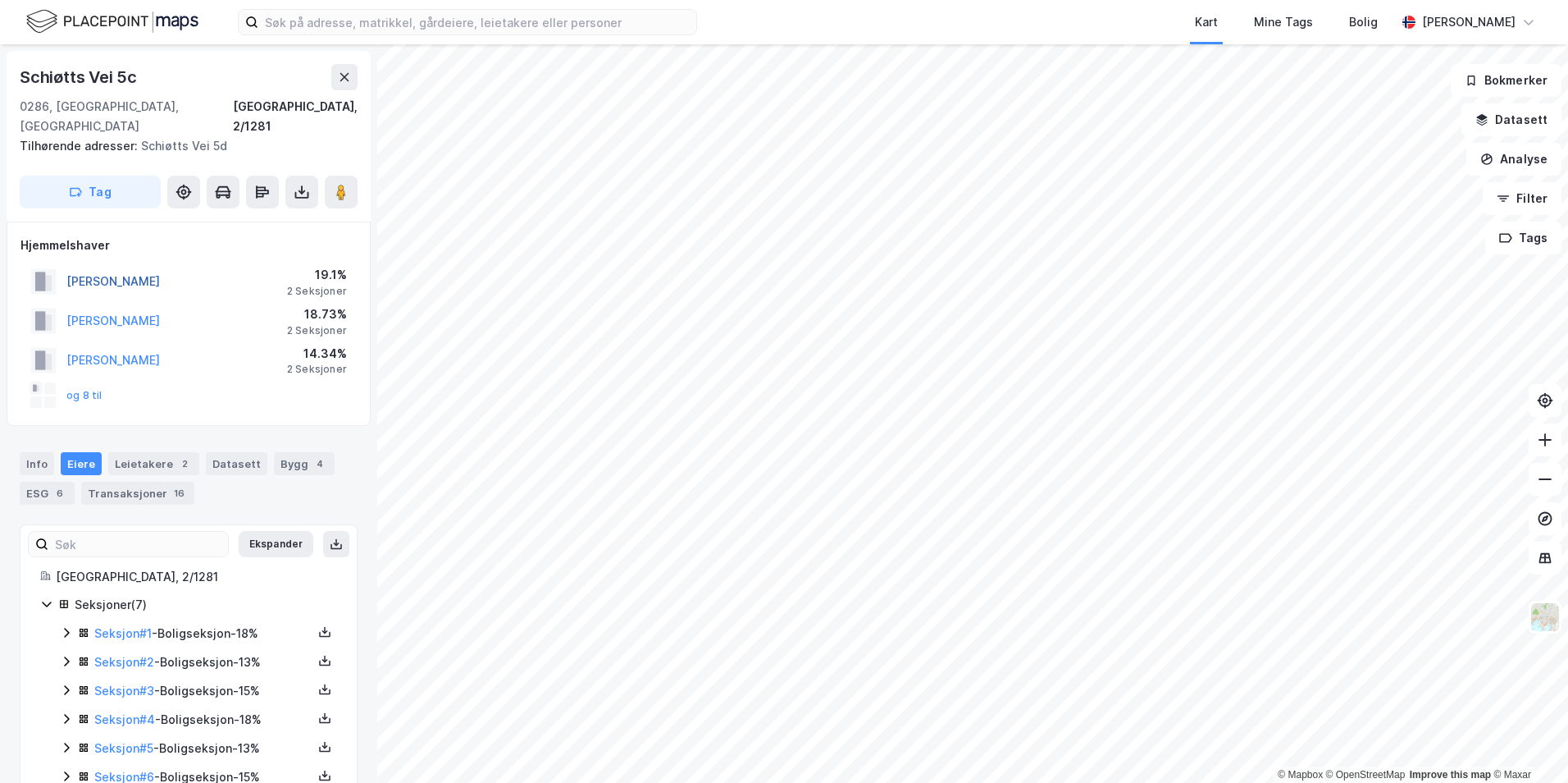
click at [0, 0] on button "[PERSON_NAME]" at bounding box center [0, 0] width 0 height 0
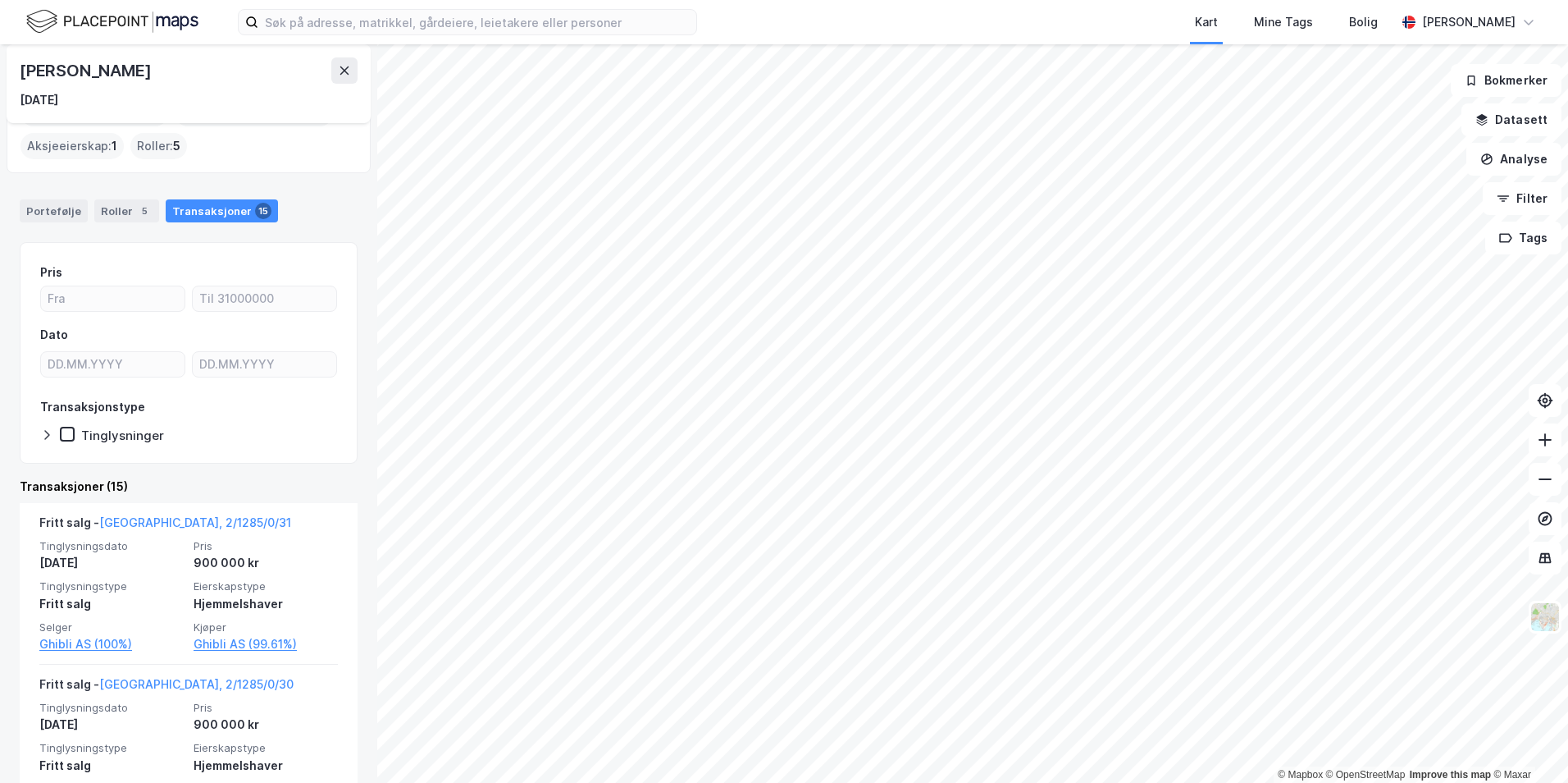
scroll to position [246, 0]
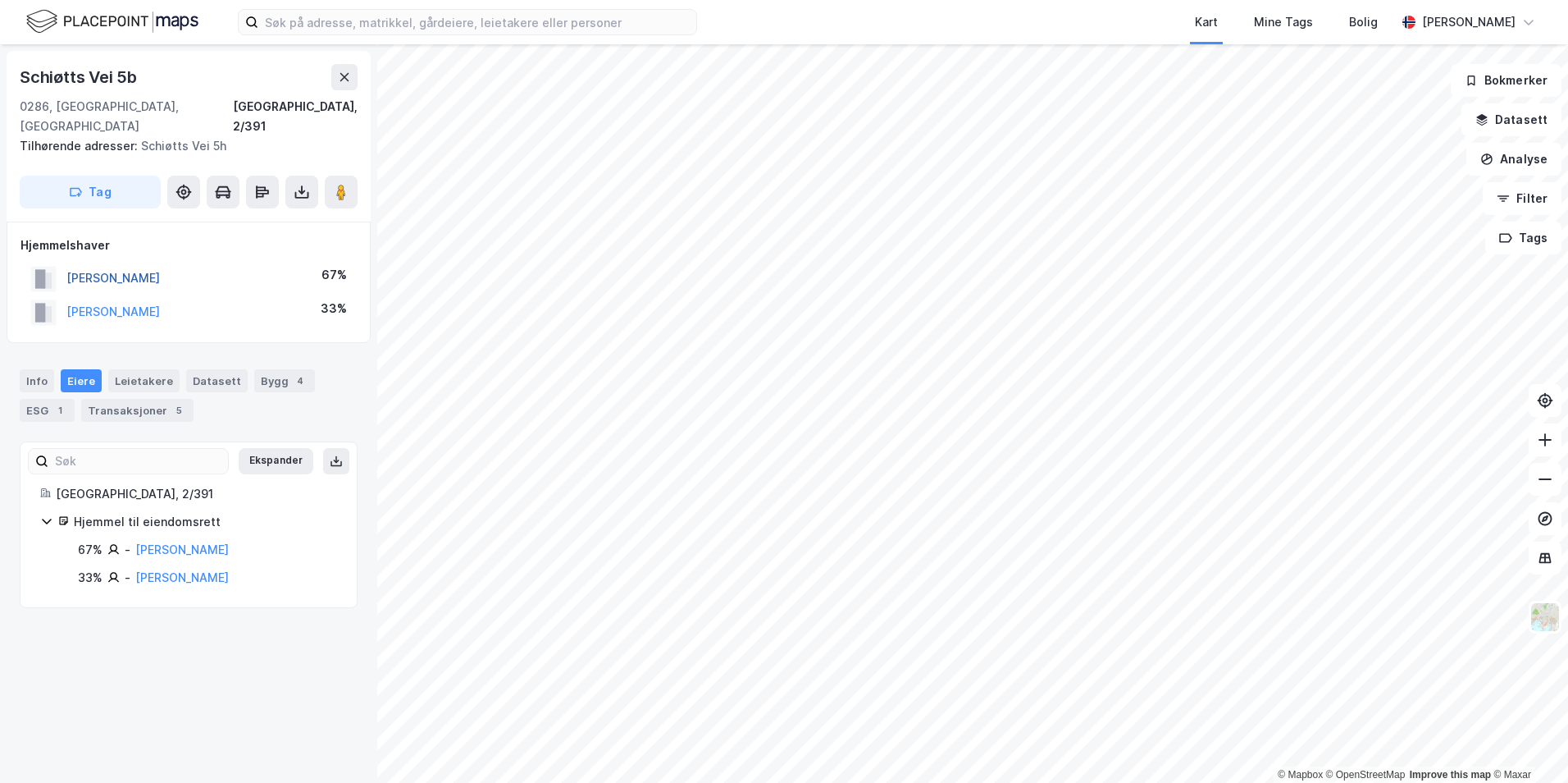
click at [0, 0] on button "[PERSON_NAME]" at bounding box center [0, 0] width 0 height 0
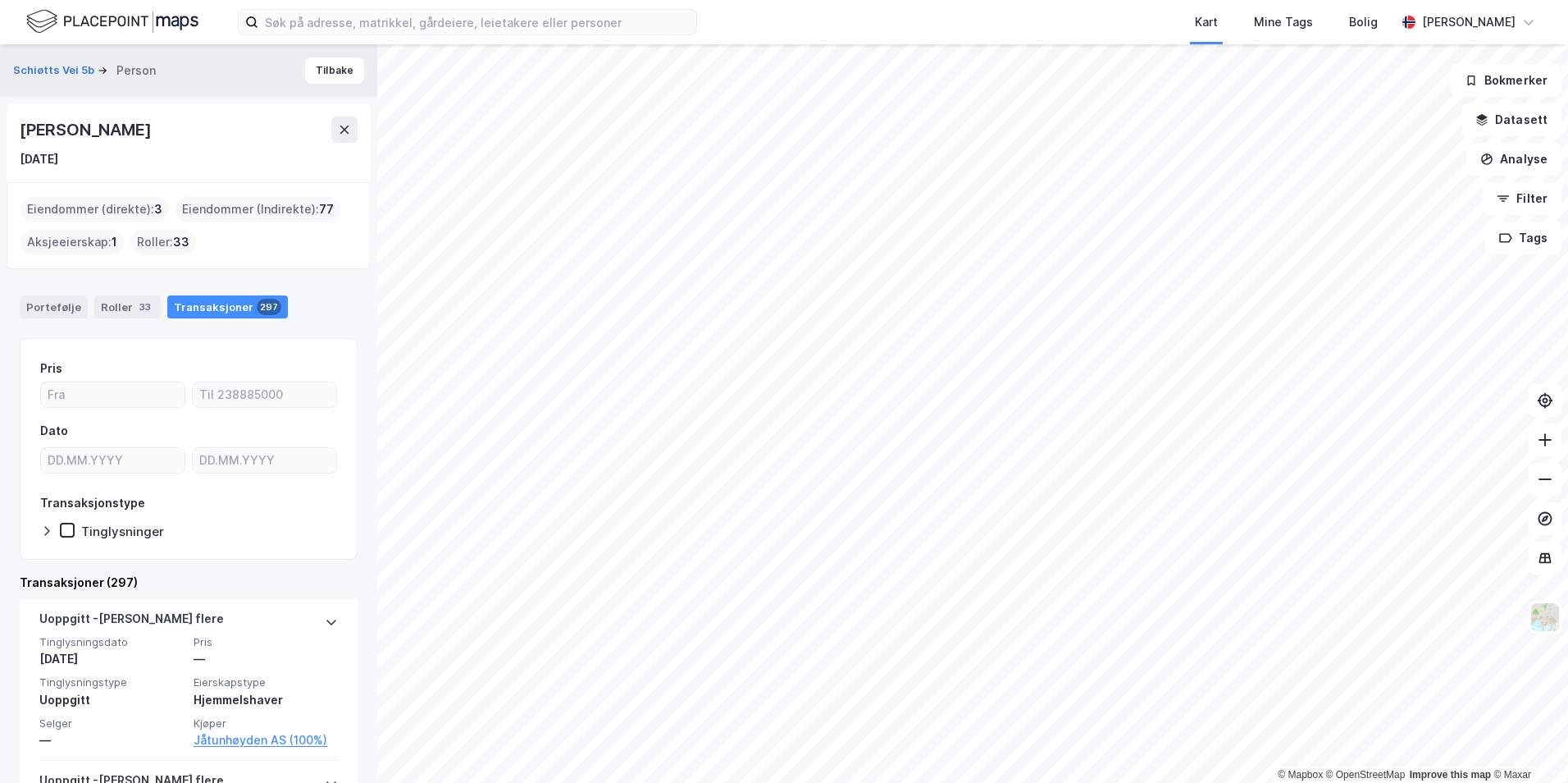
click at [215, 307] on div "Transaksjoner 297" at bounding box center [228, 306] width 121 height 23
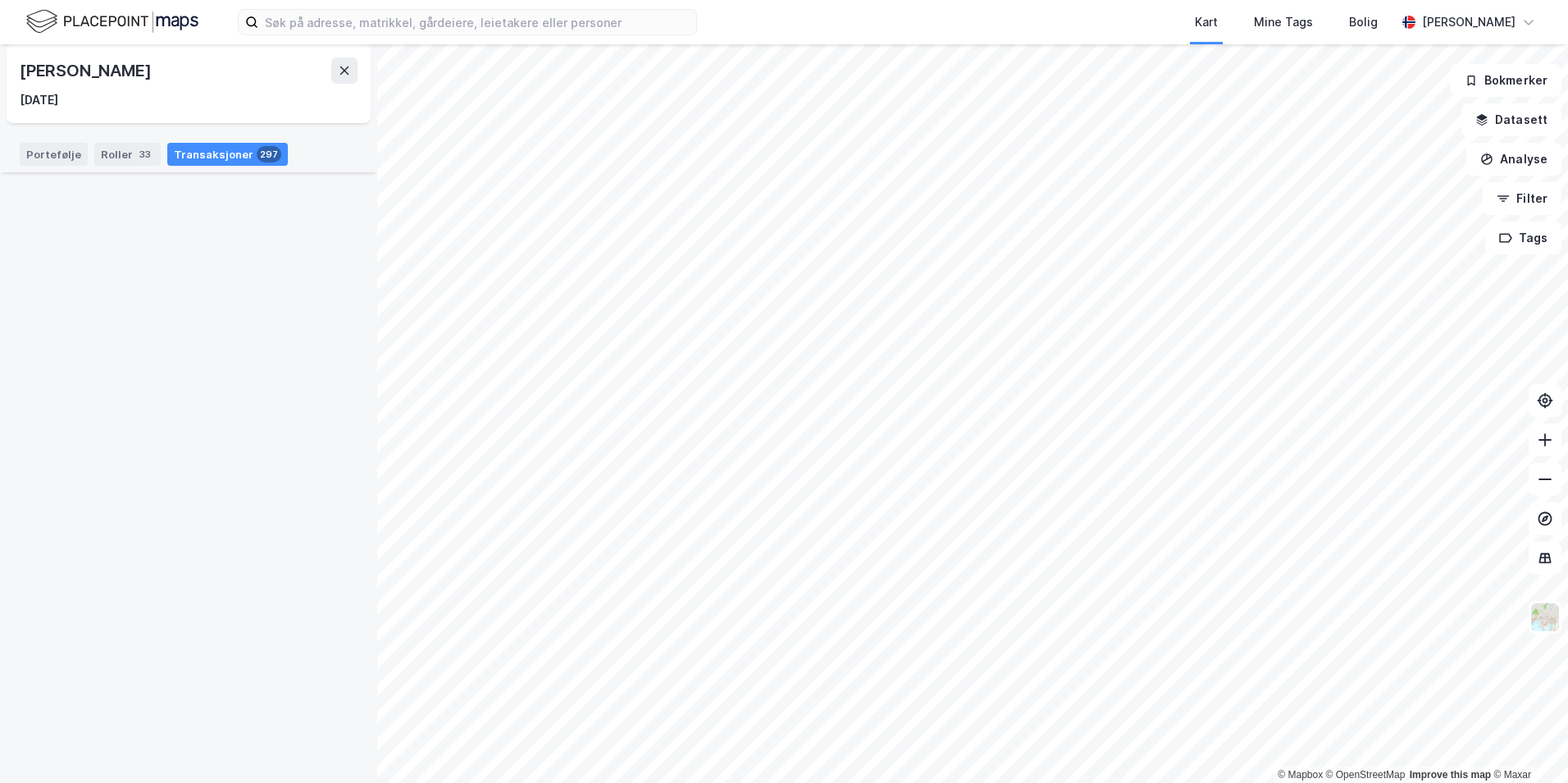
scroll to position [2304, 0]
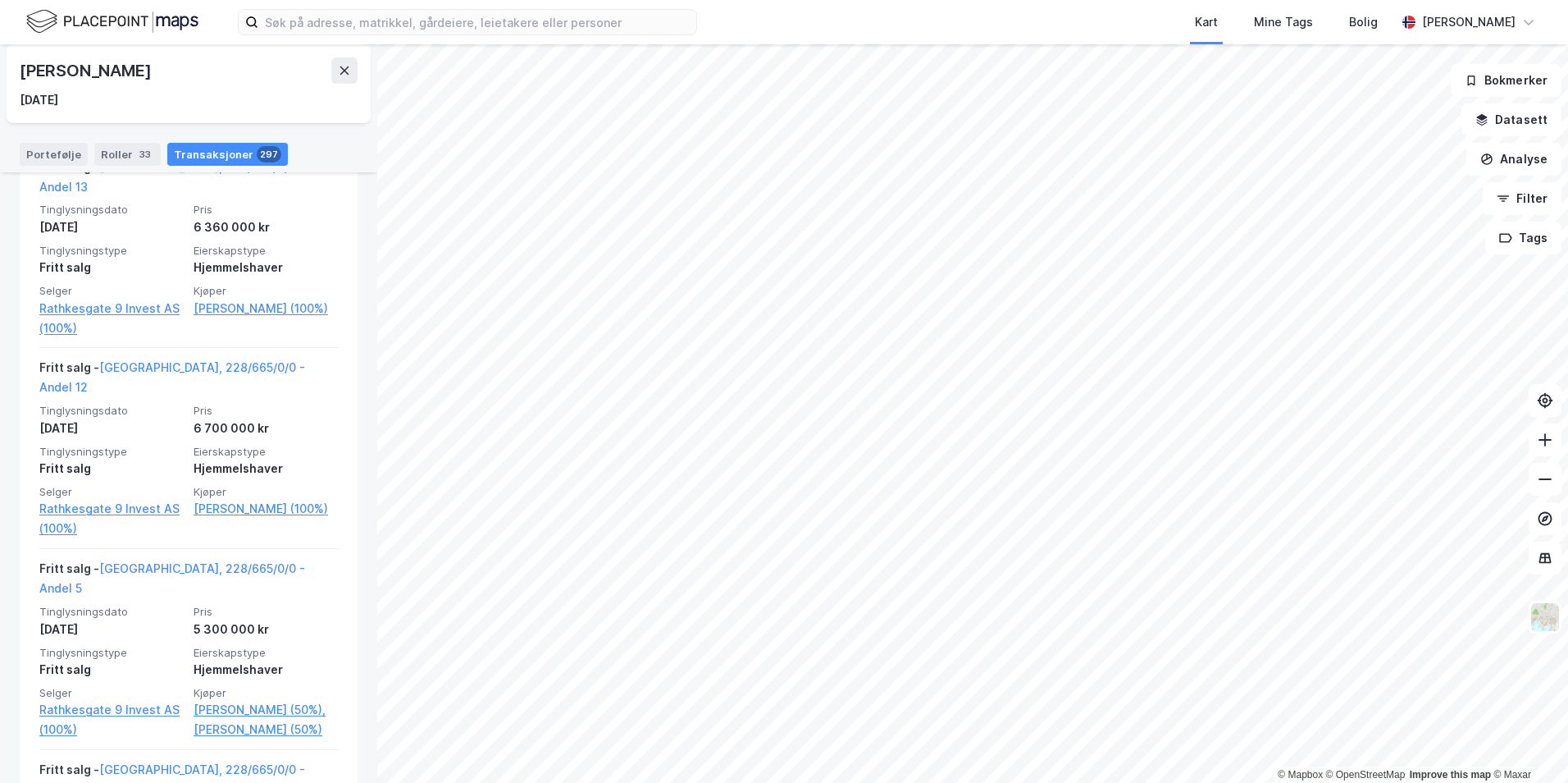
click at [52, 151] on div "Portefølje" at bounding box center [53, 153] width 68 height 23
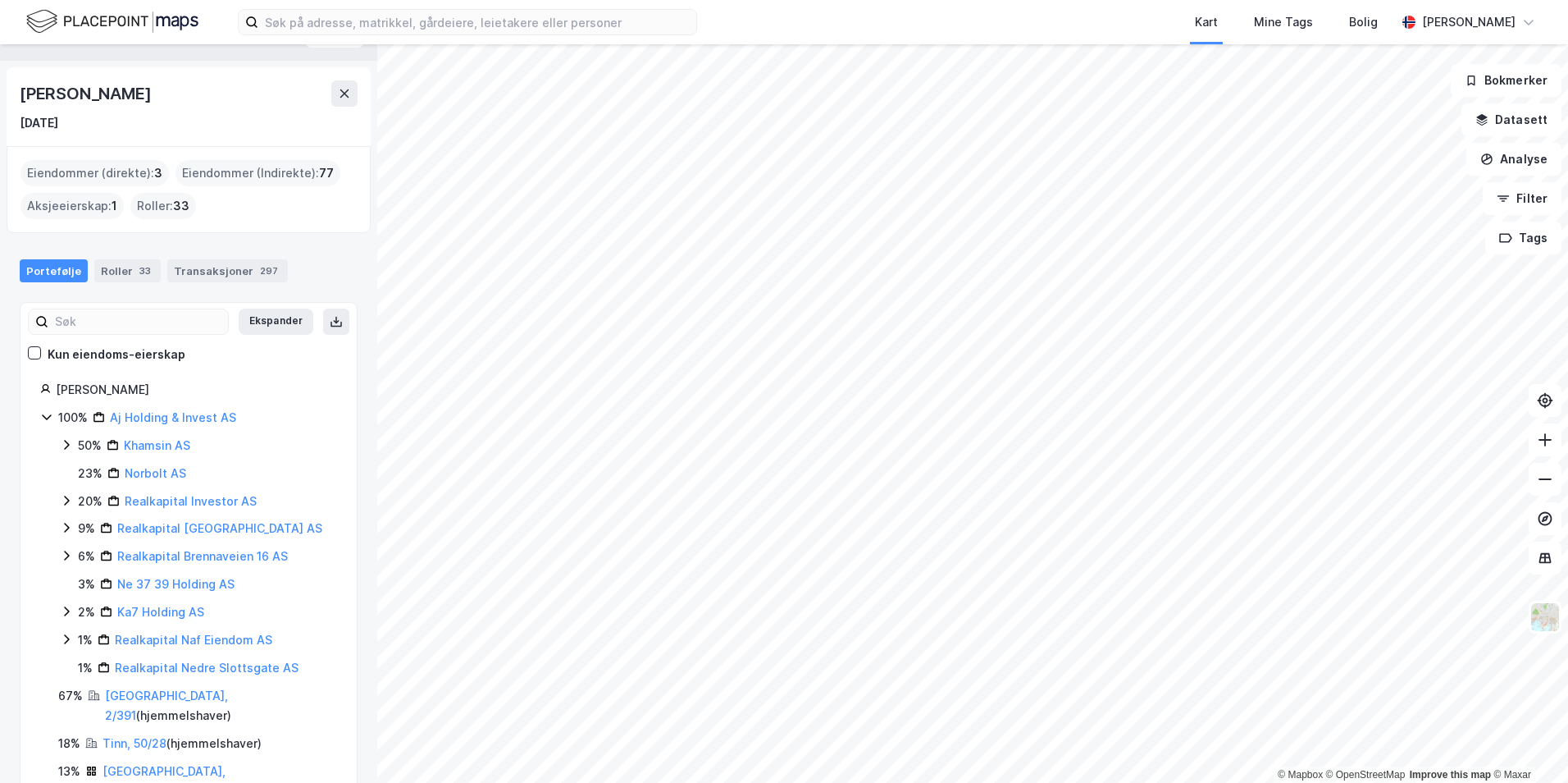
scroll to position [55, 0]
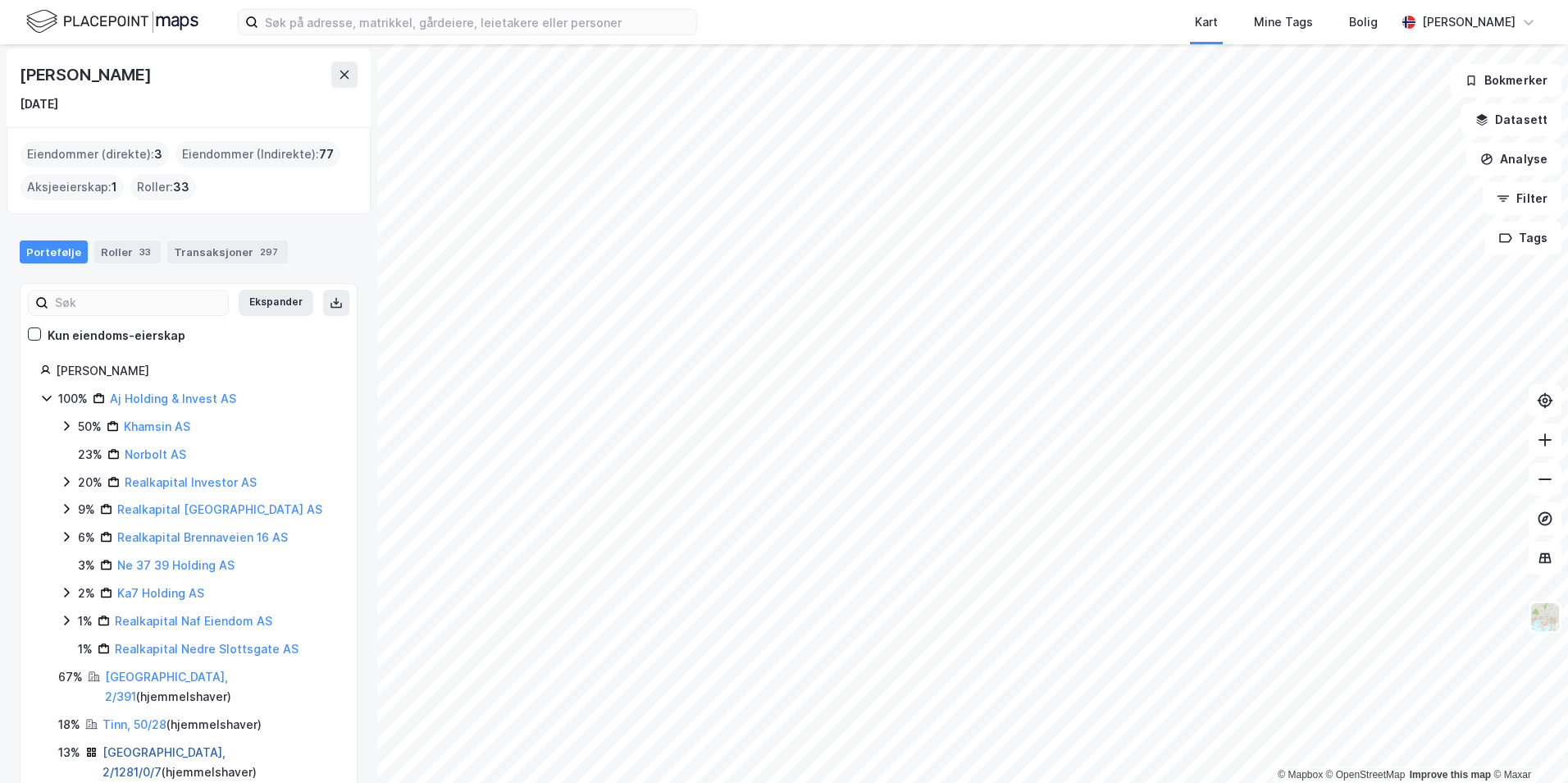
click at [140, 745] on link "[GEOGRAPHIC_DATA], 2/1281/0/7" at bounding box center [164, 761] width 123 height 33
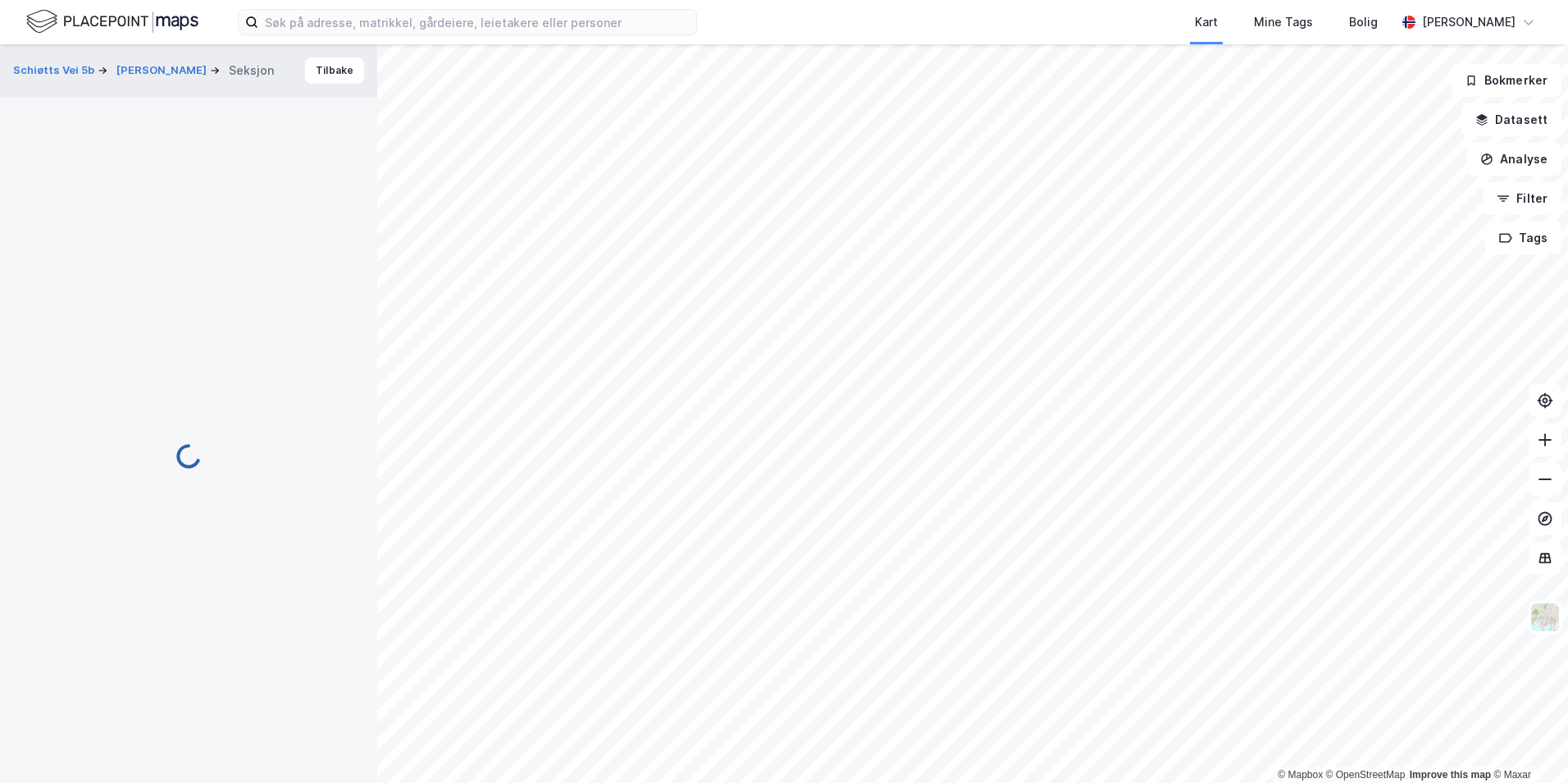
scroll to position [2, 0]
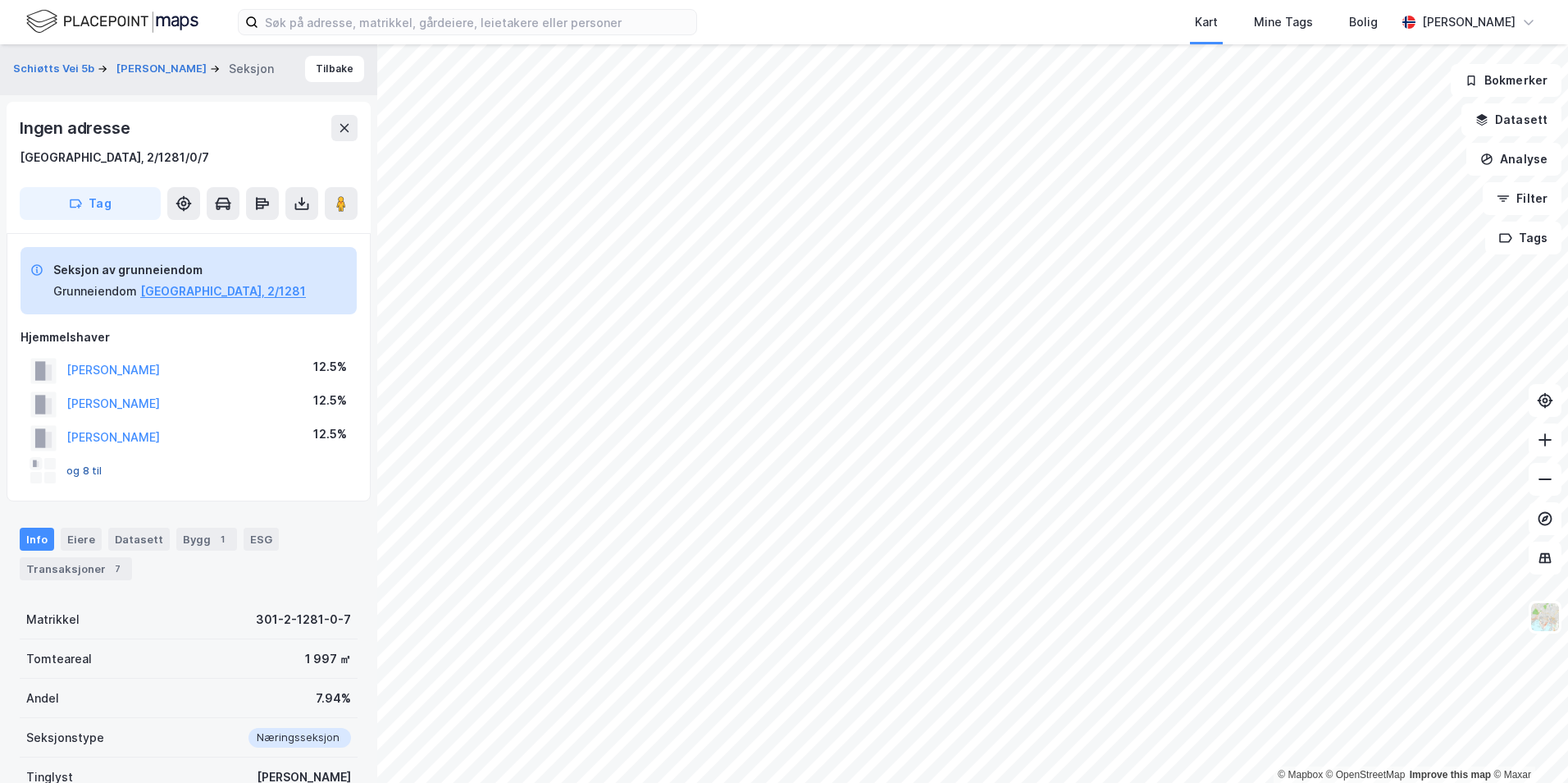
click at [0, 0] on button "og 8 til" at bounding box center [0, 0] width 0 height 0
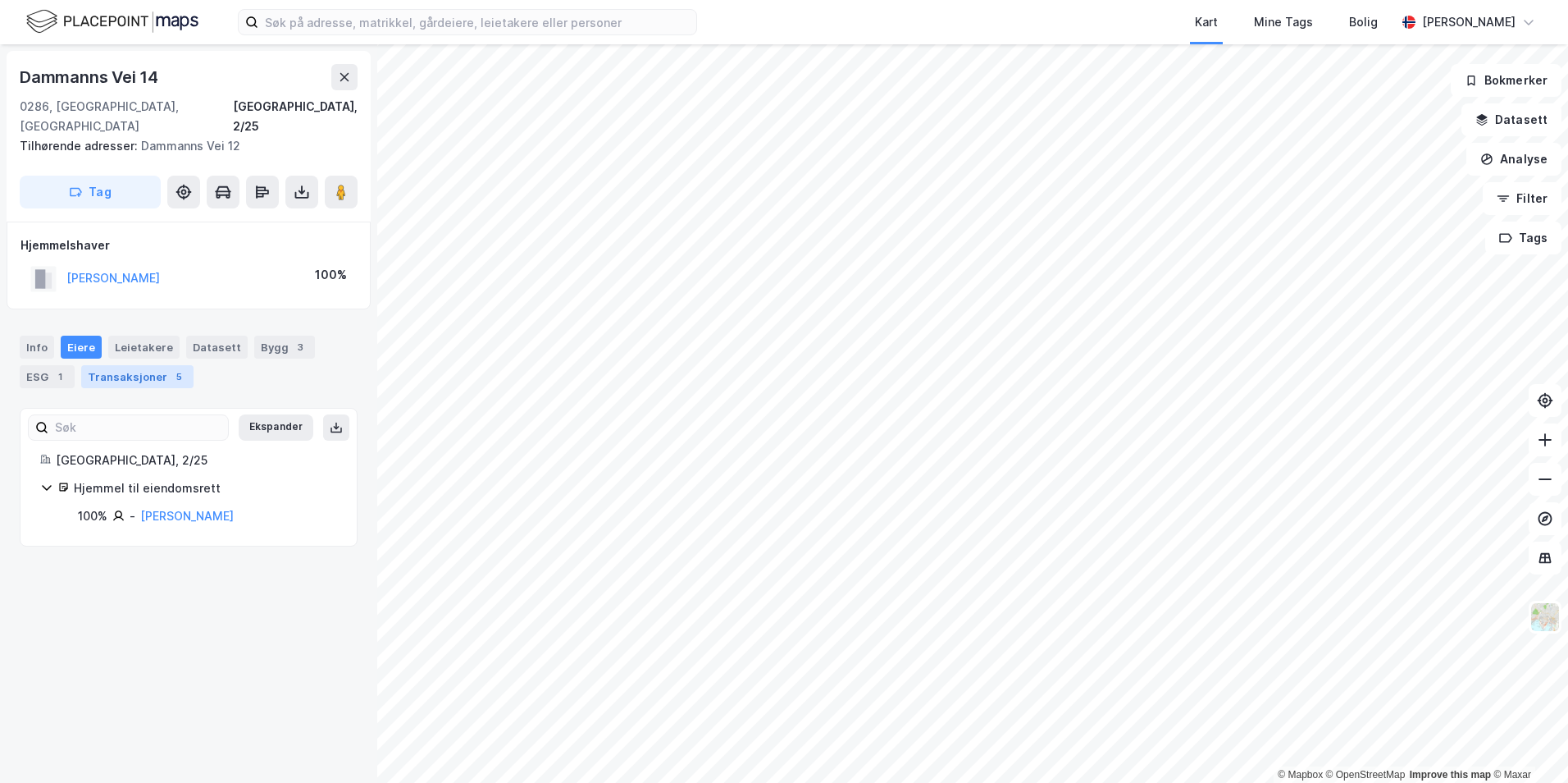
click at [127, 365] on div "Transaksjoner 5" at bounding box center [137, 376] width 113 height 23
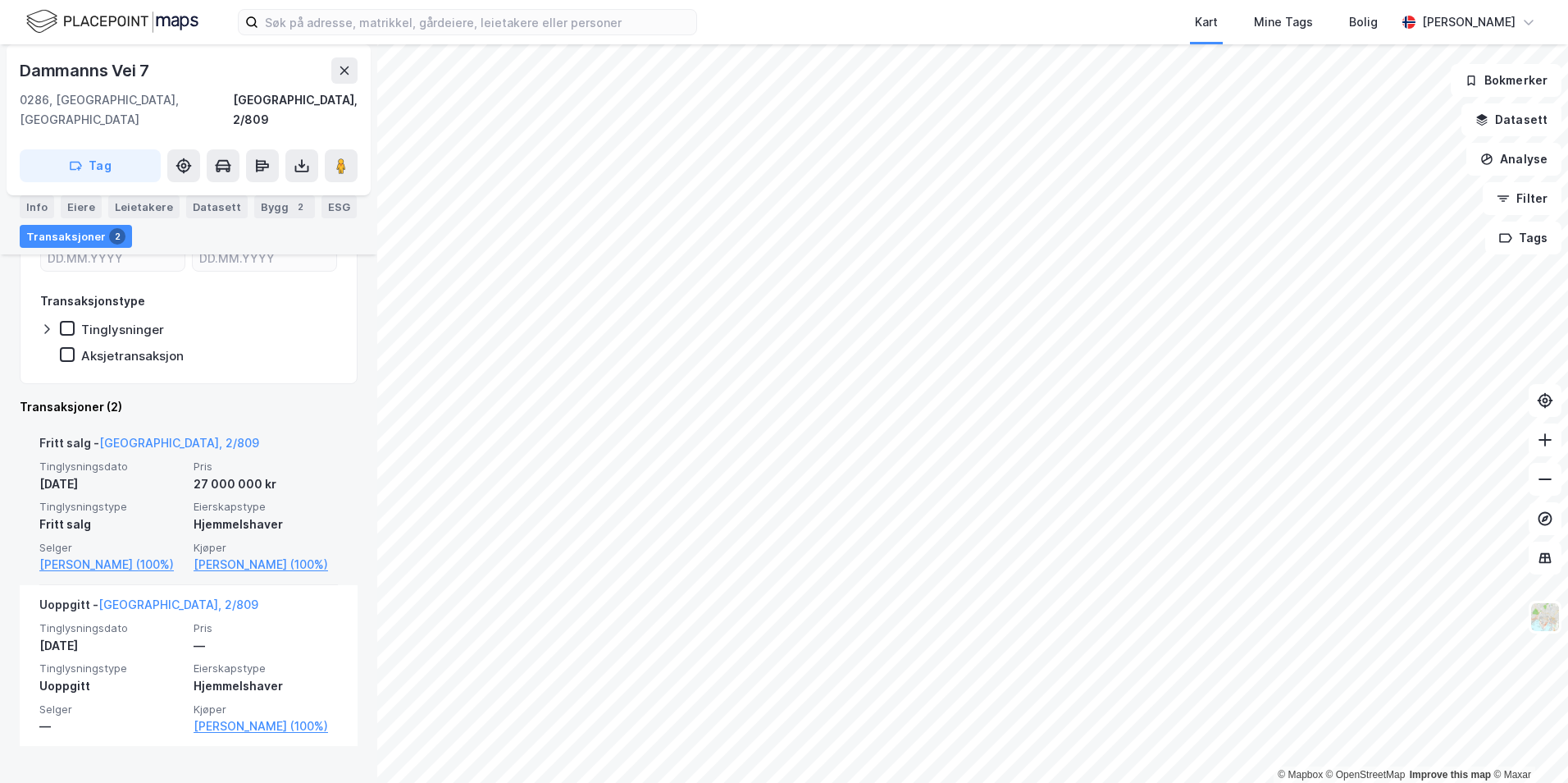
scroll to position [254, 0]
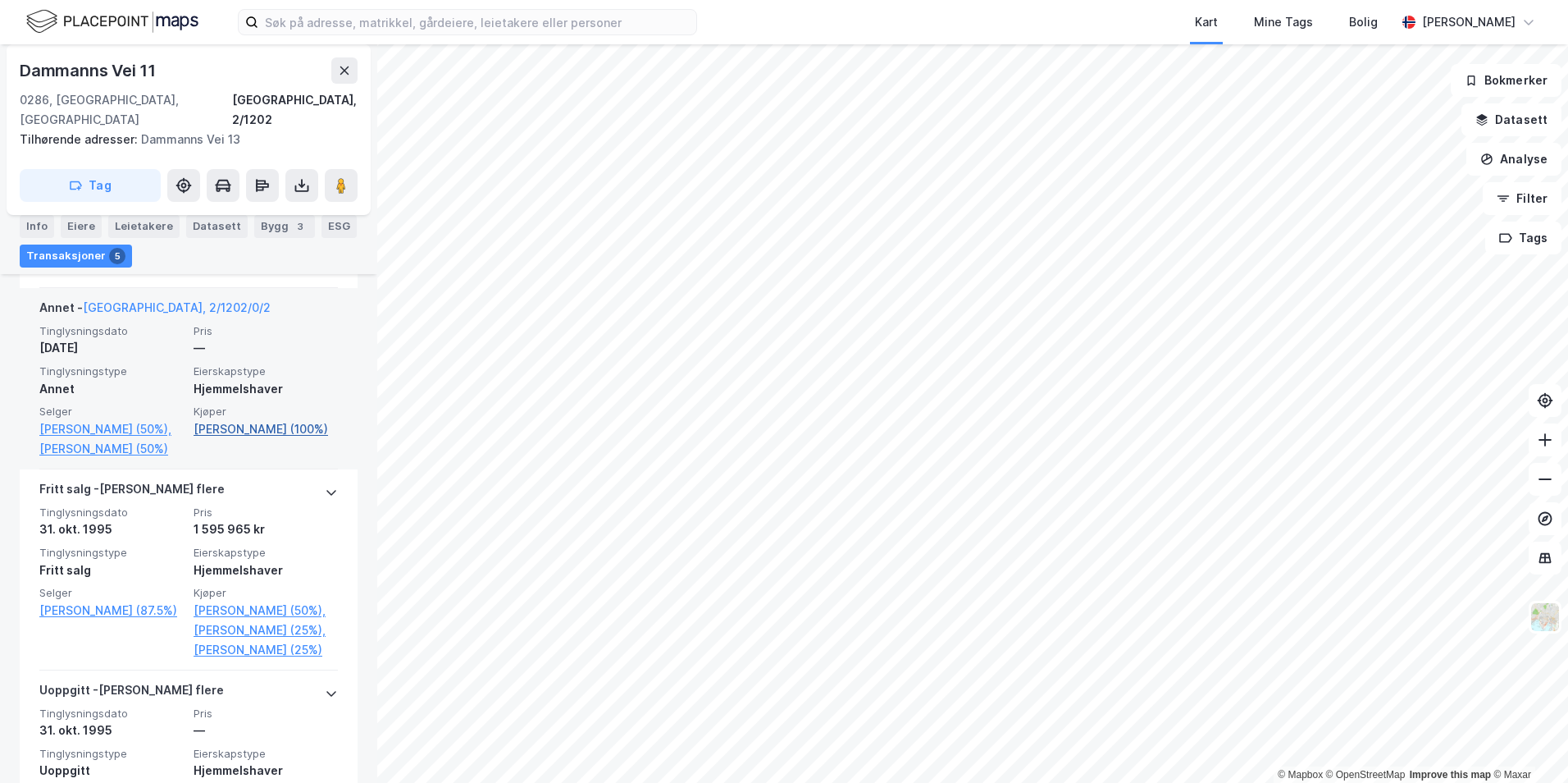
scroll to position [656, 0]
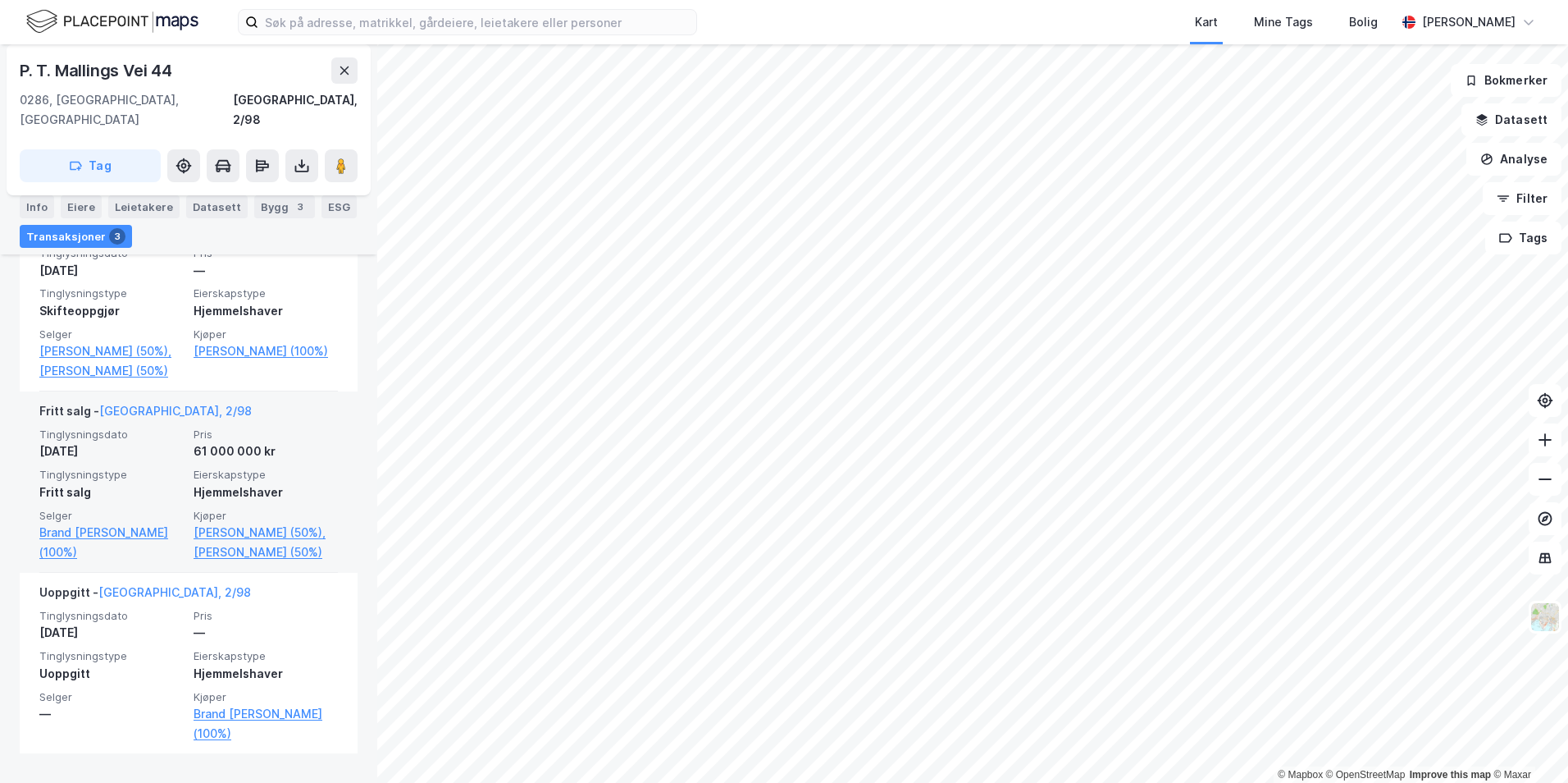
scroll to position [514, 0]
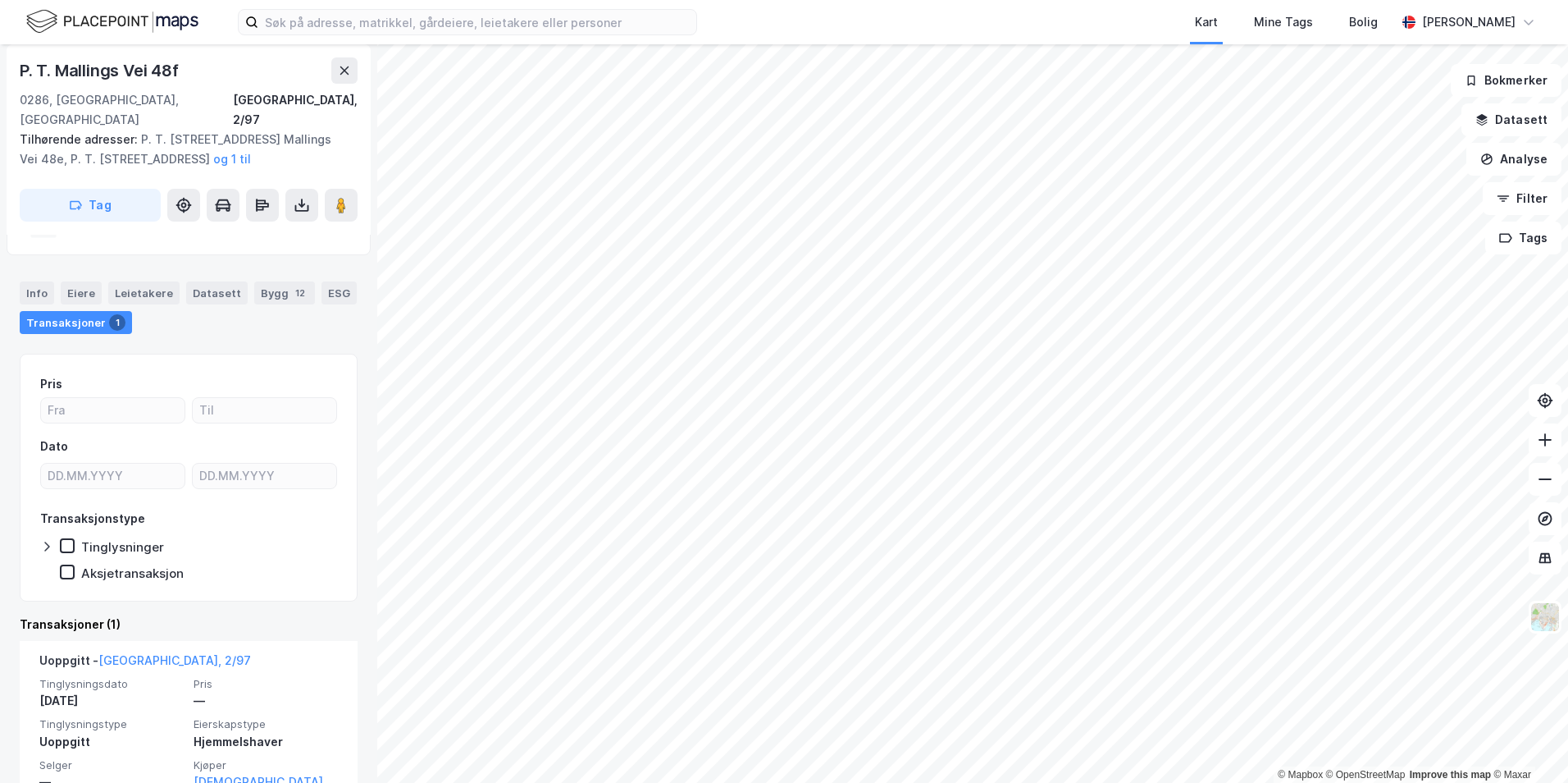
scroll to position [113, 0]
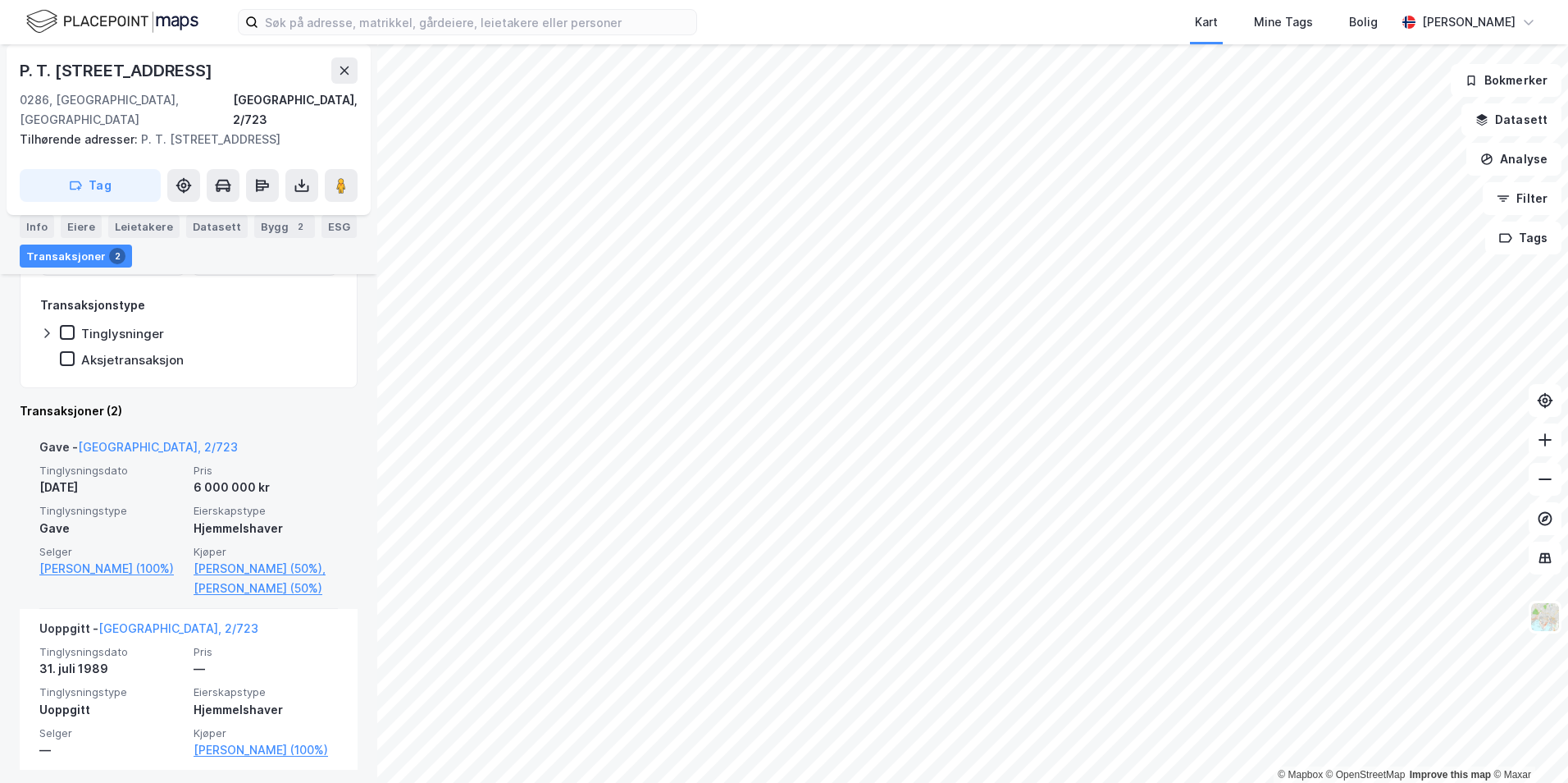
scroll to position [328, 0]
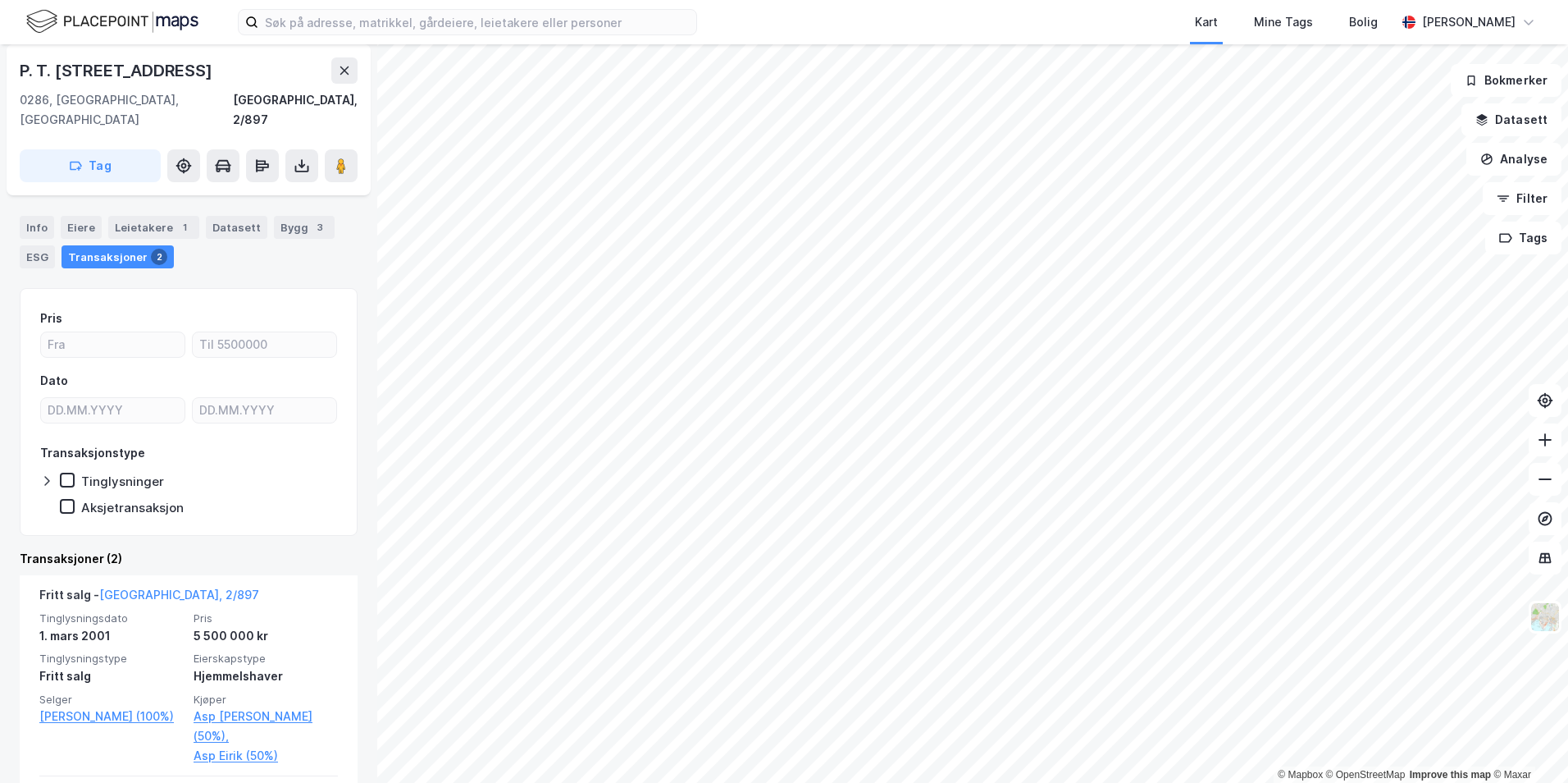
scroll to position [246, 0]
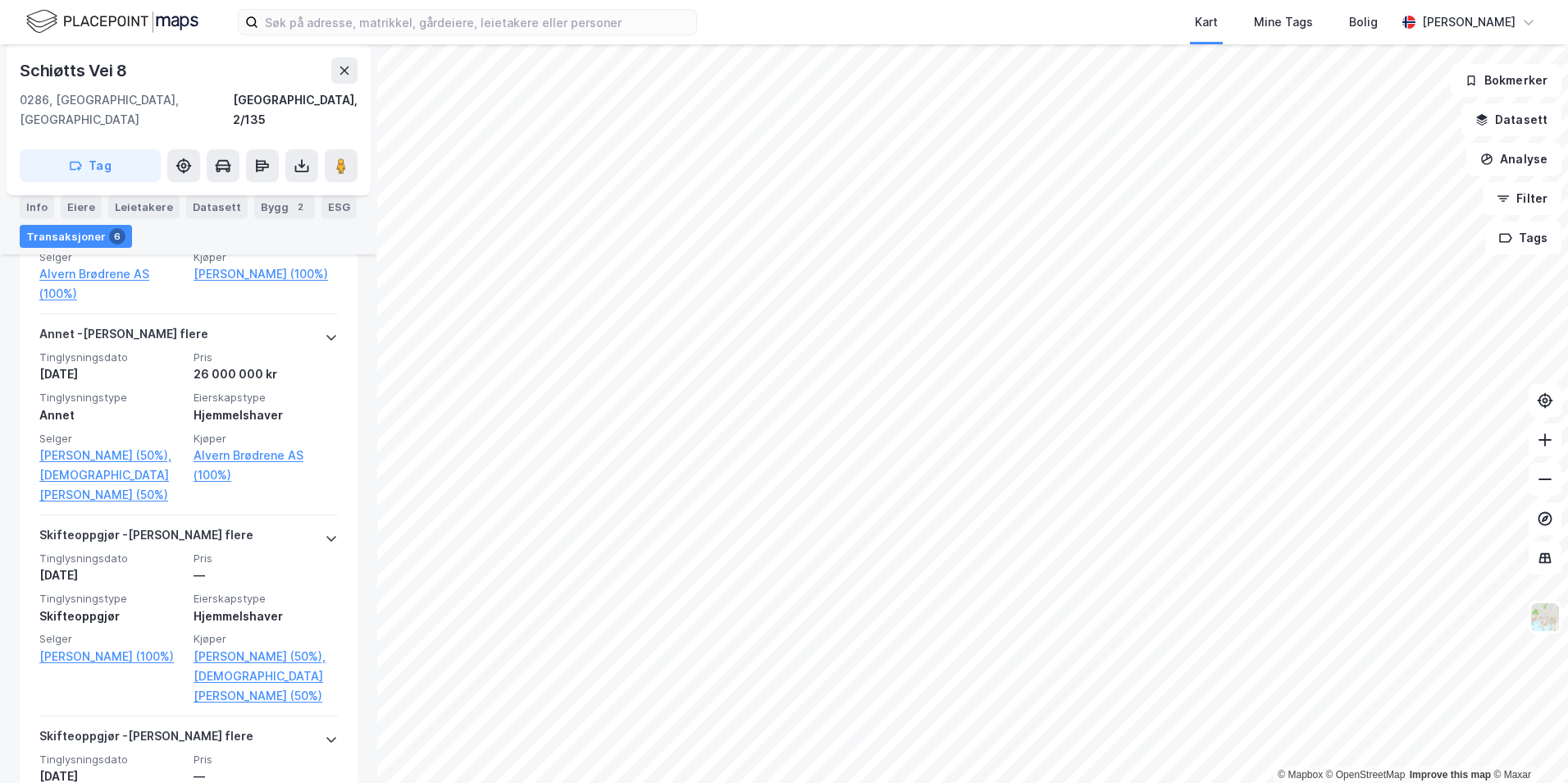
scroll to position [1038, 0]
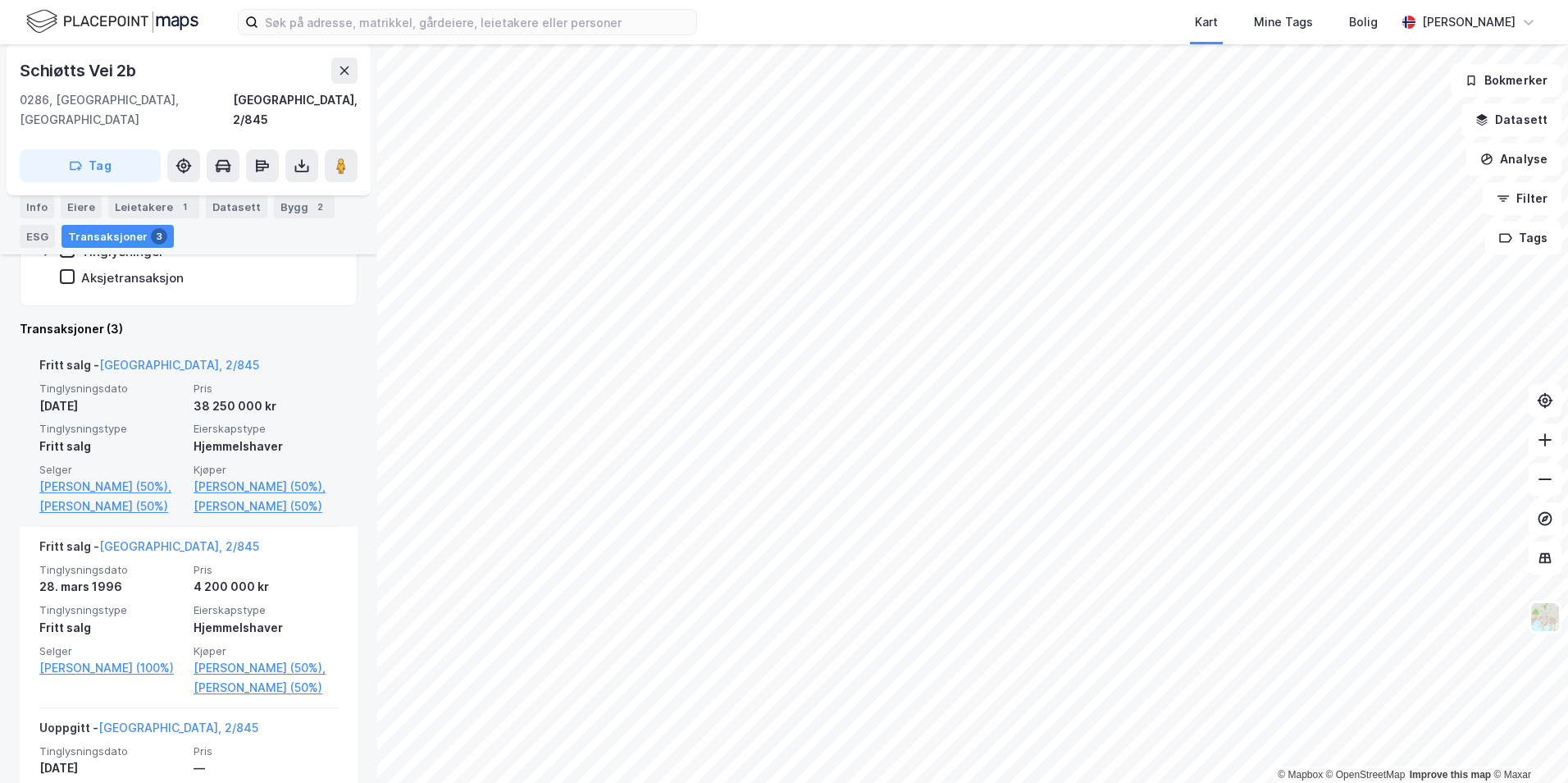
scroll to position [384, 0]
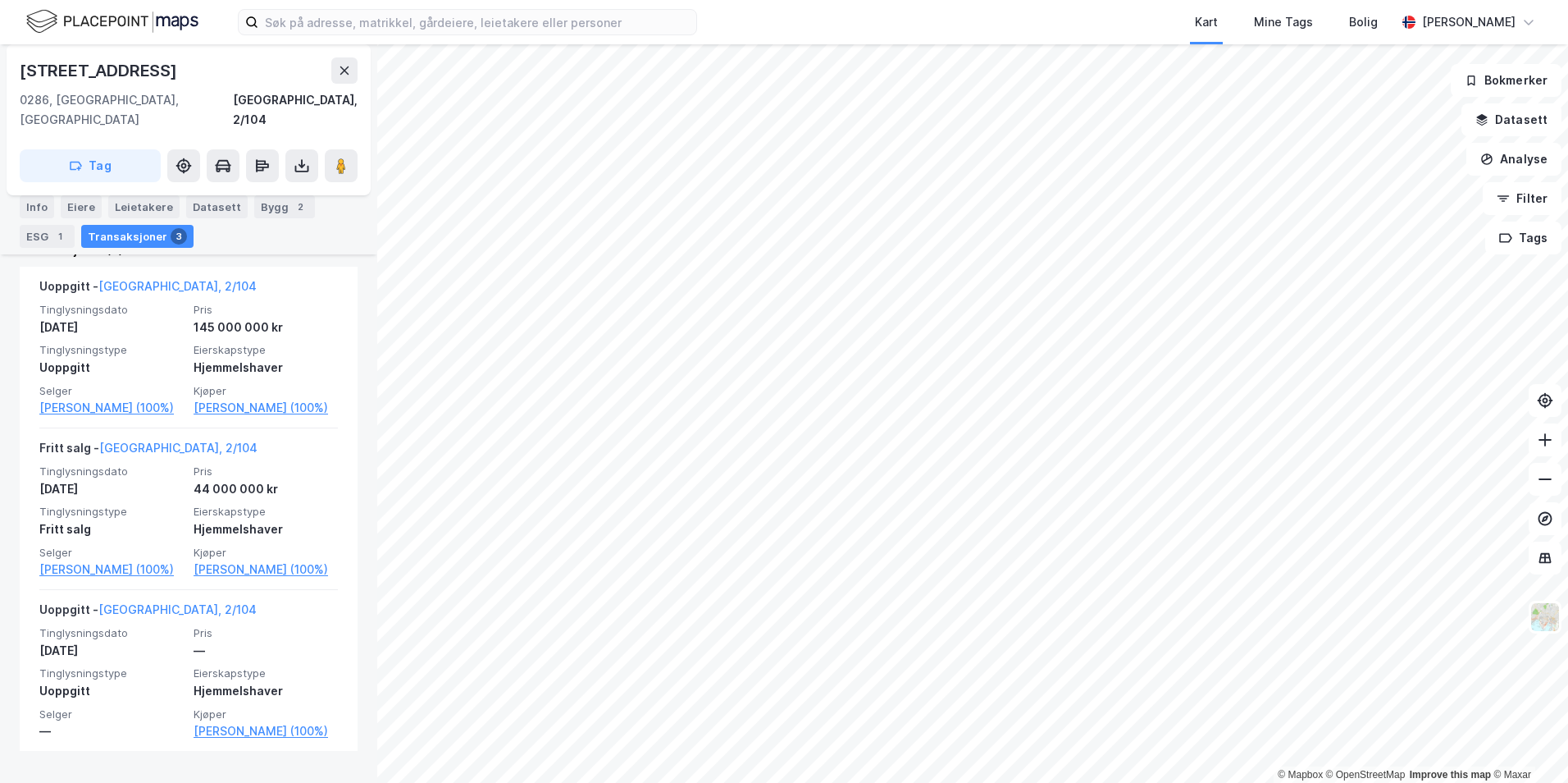
scroll to position [416, 0]
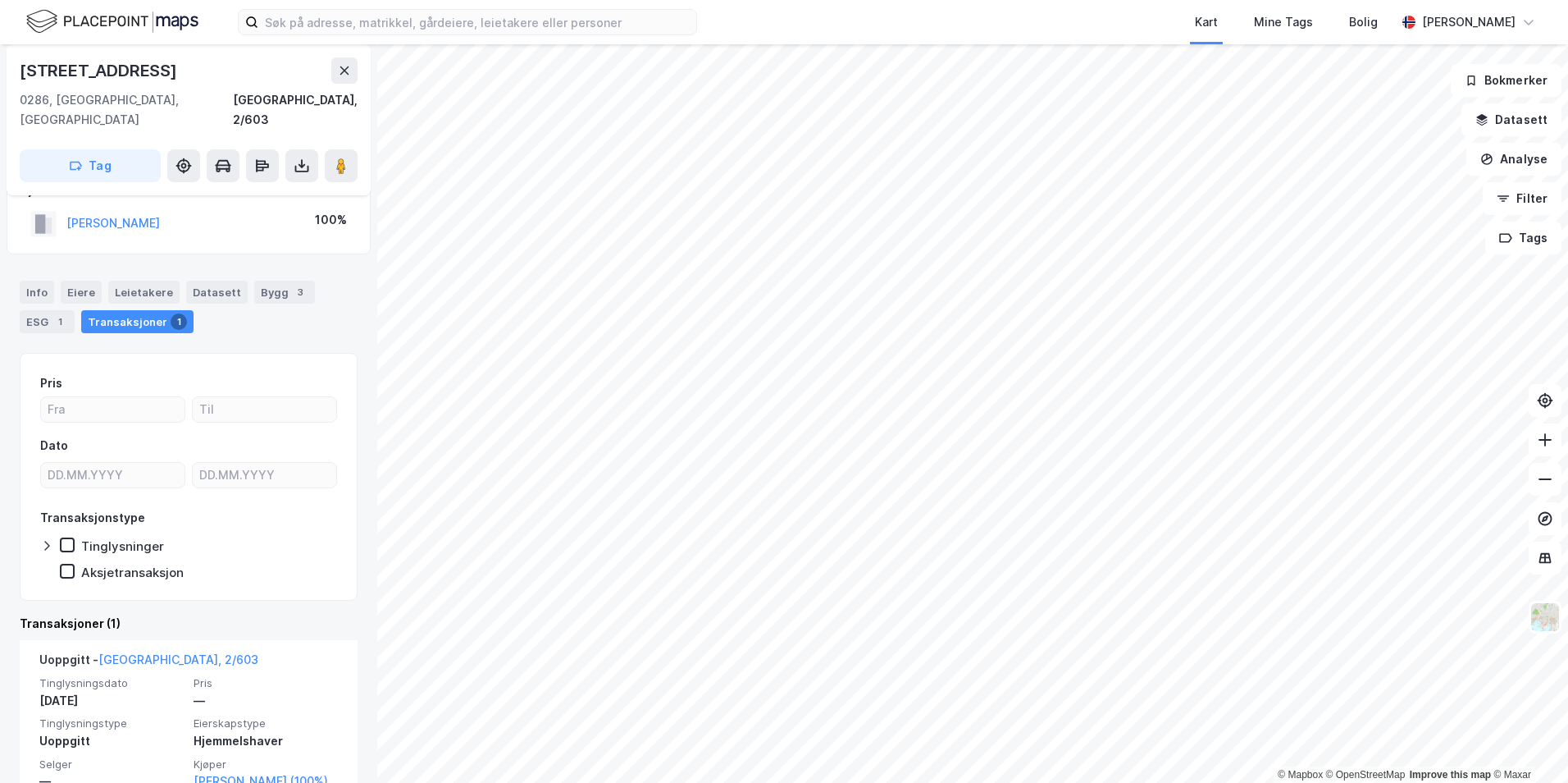
scroll to position [53, 0]
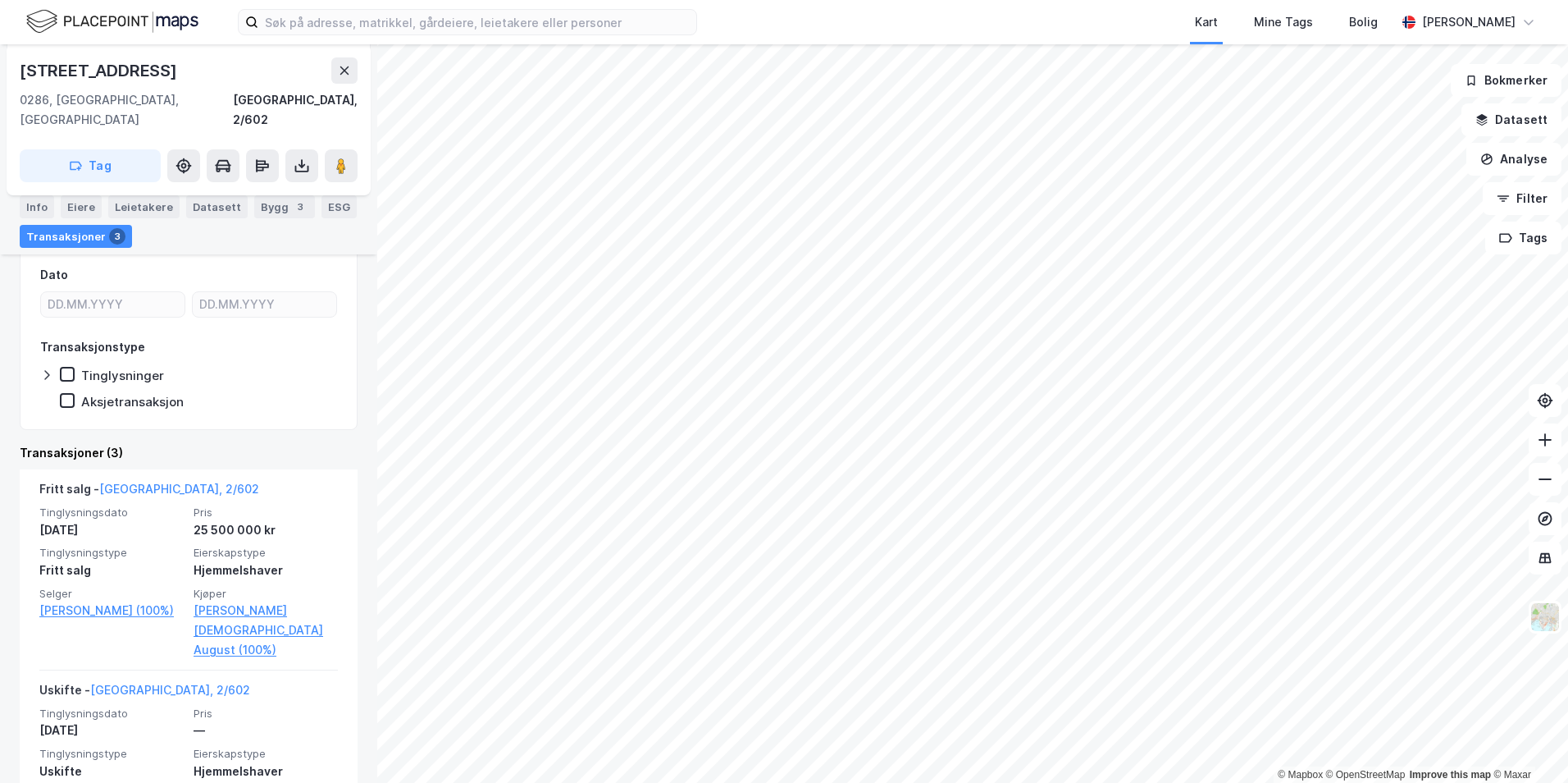
scroll to position [328, 0]
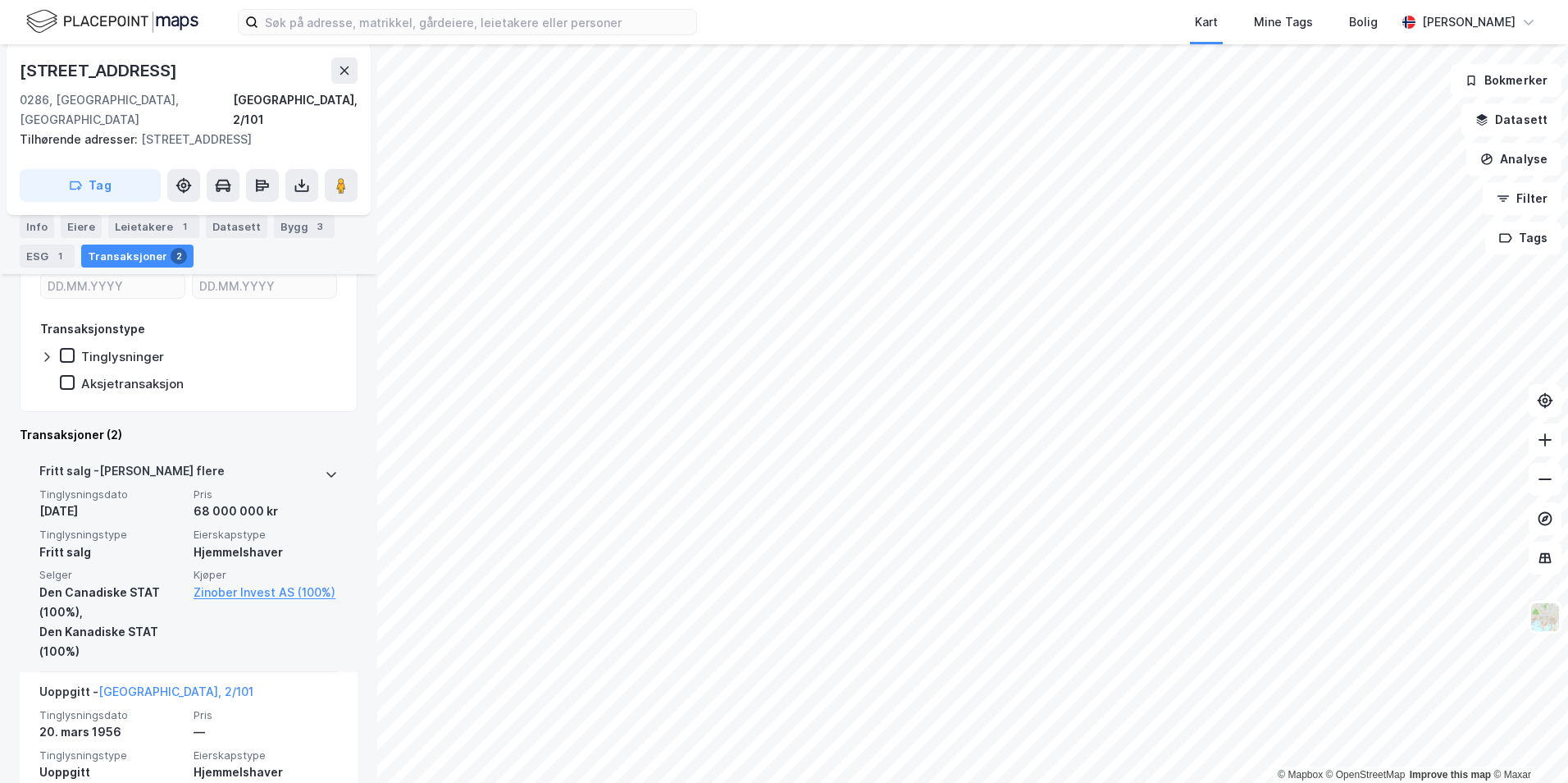
scroll to position [398, 0]
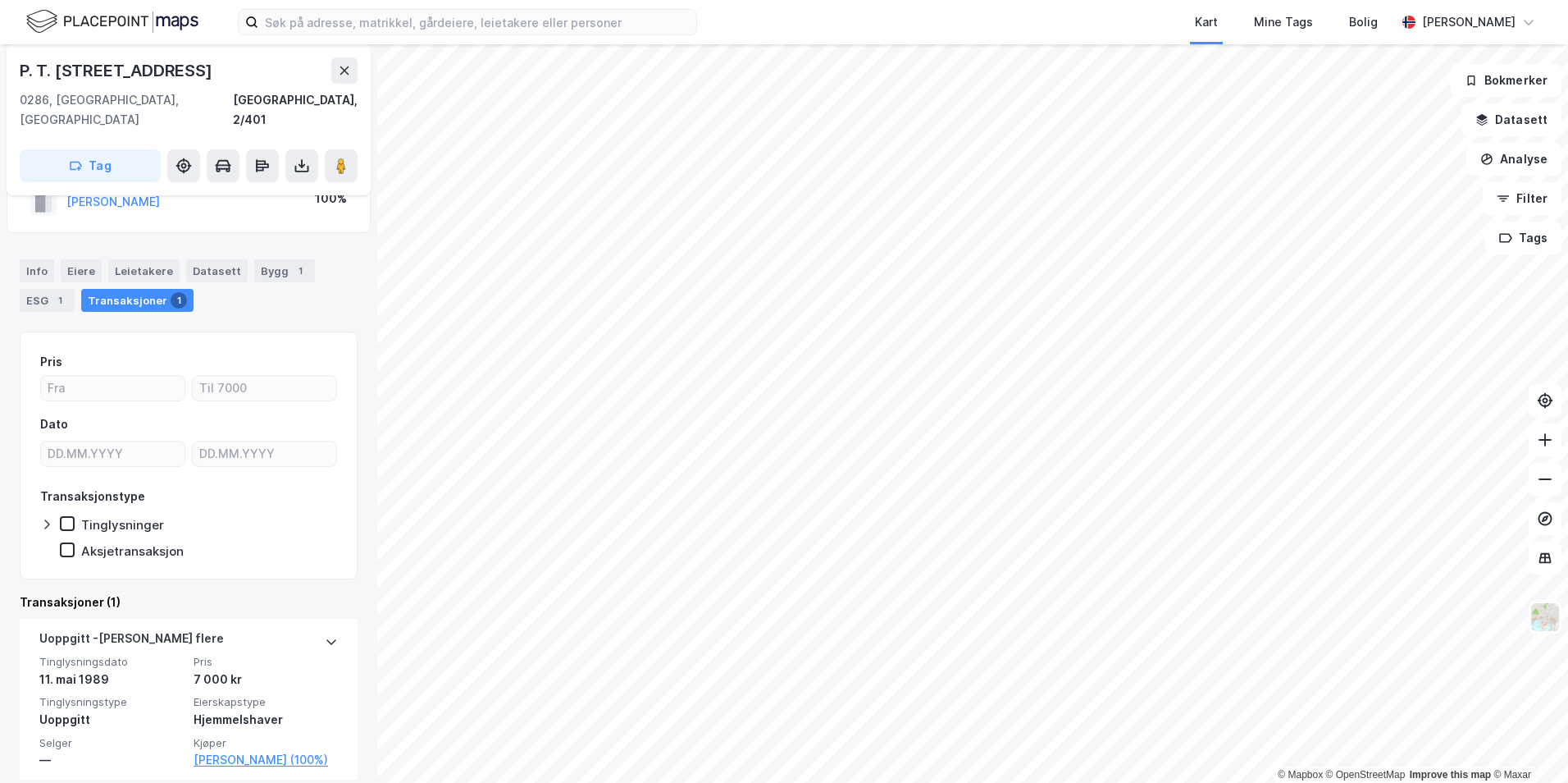
scroll to position [73, 0]
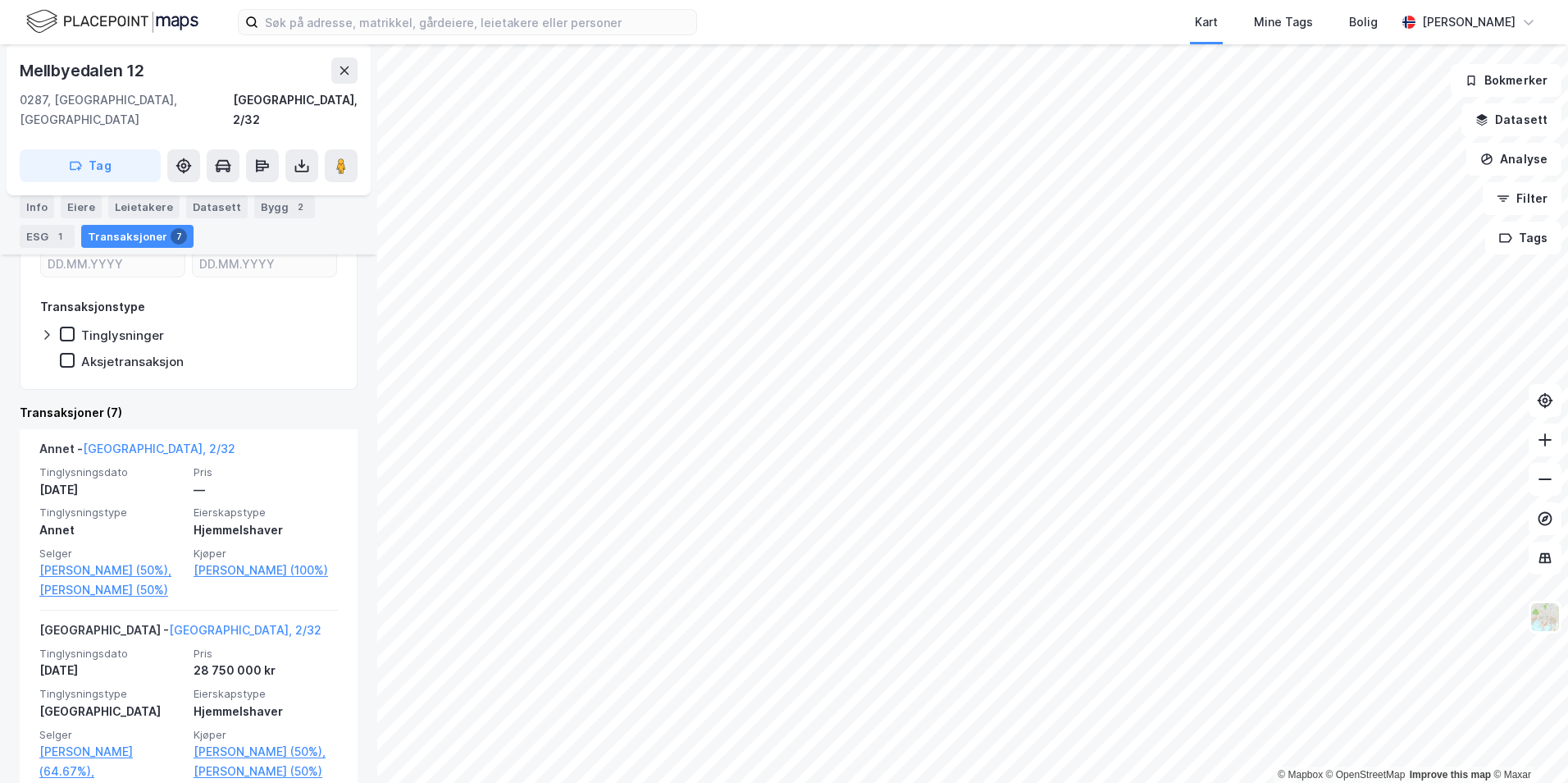
scroll to position [328, 0]
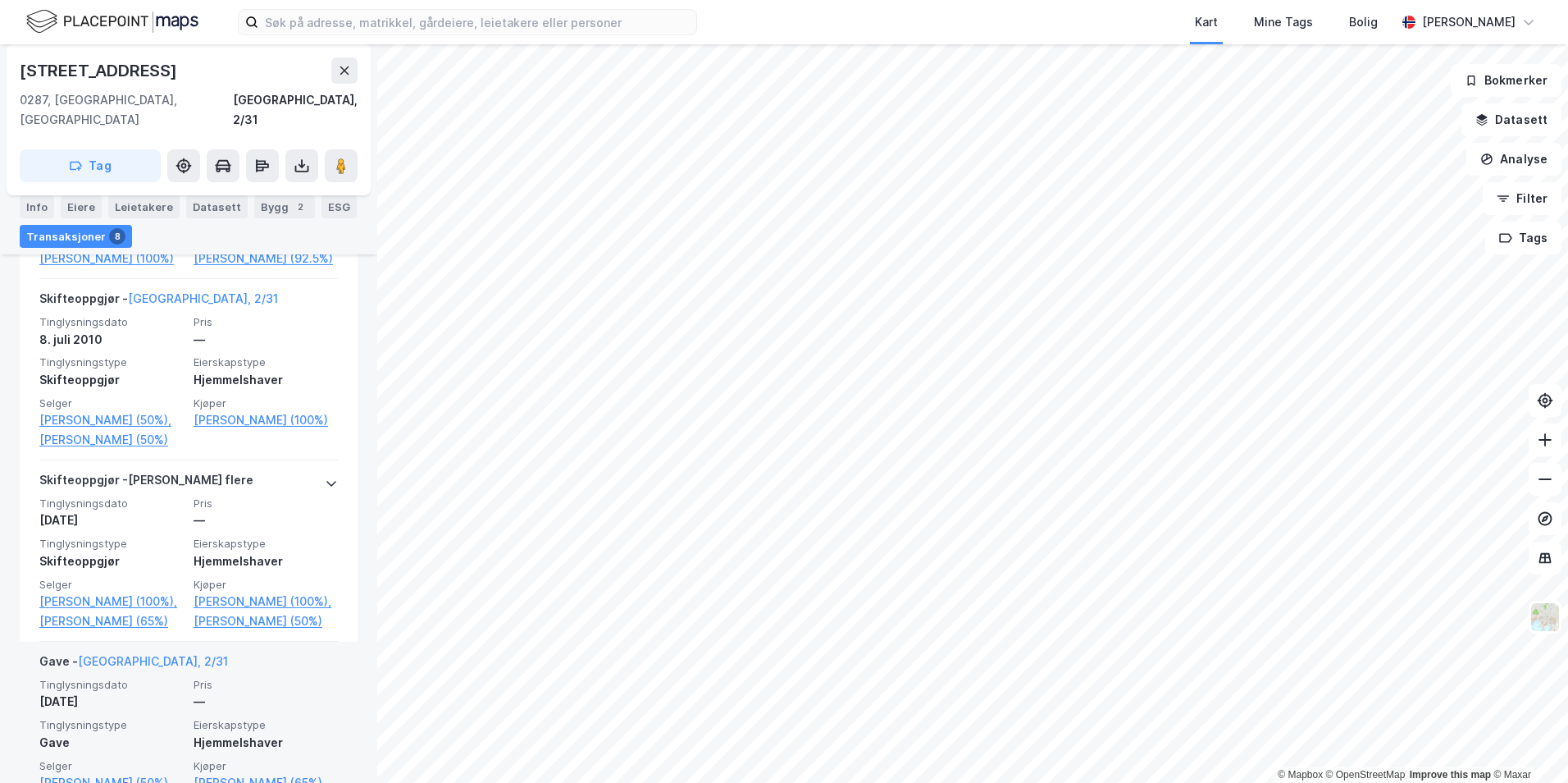
scroll to position [182, 0]
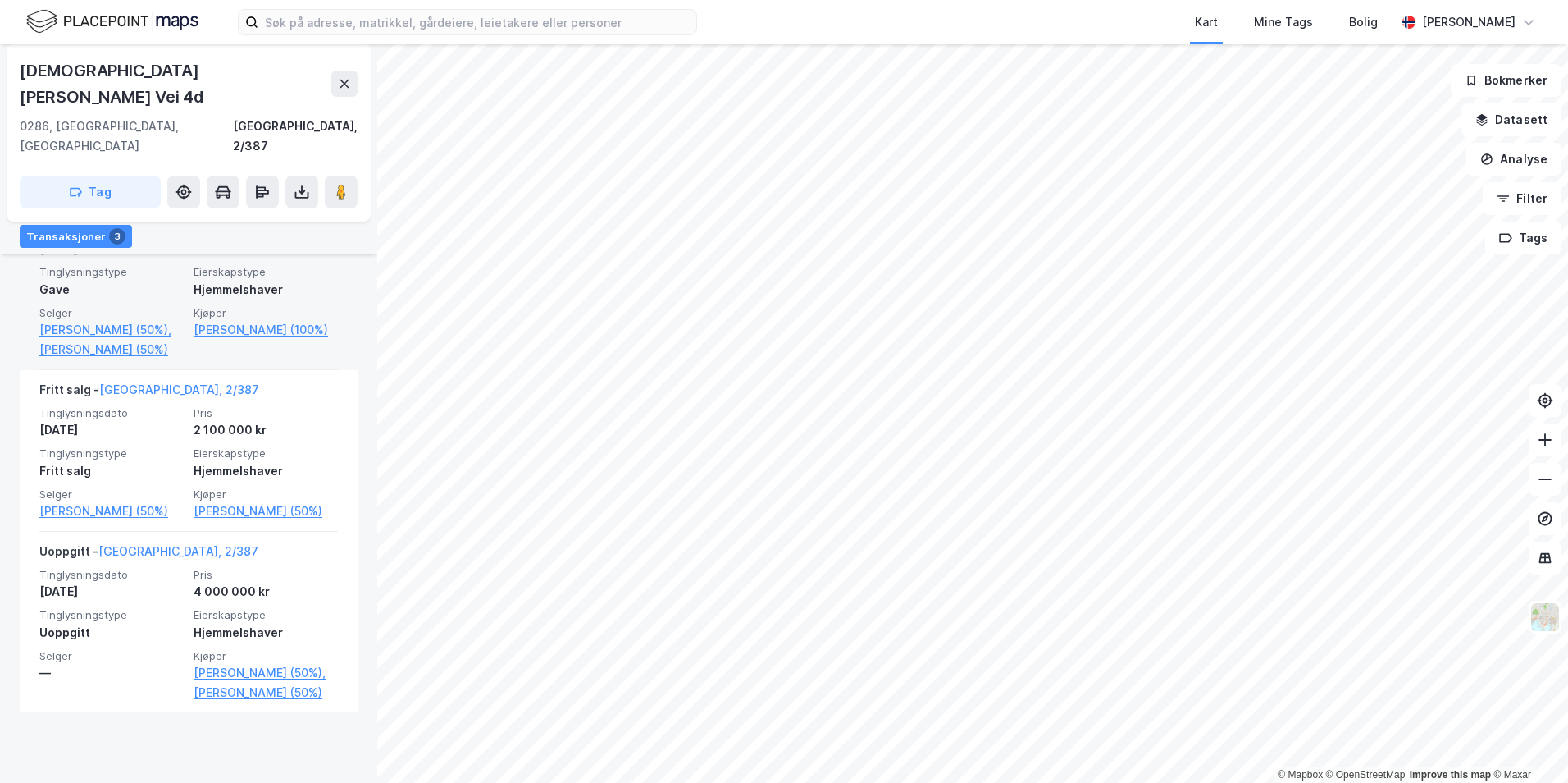
scroll to position [514, 0]
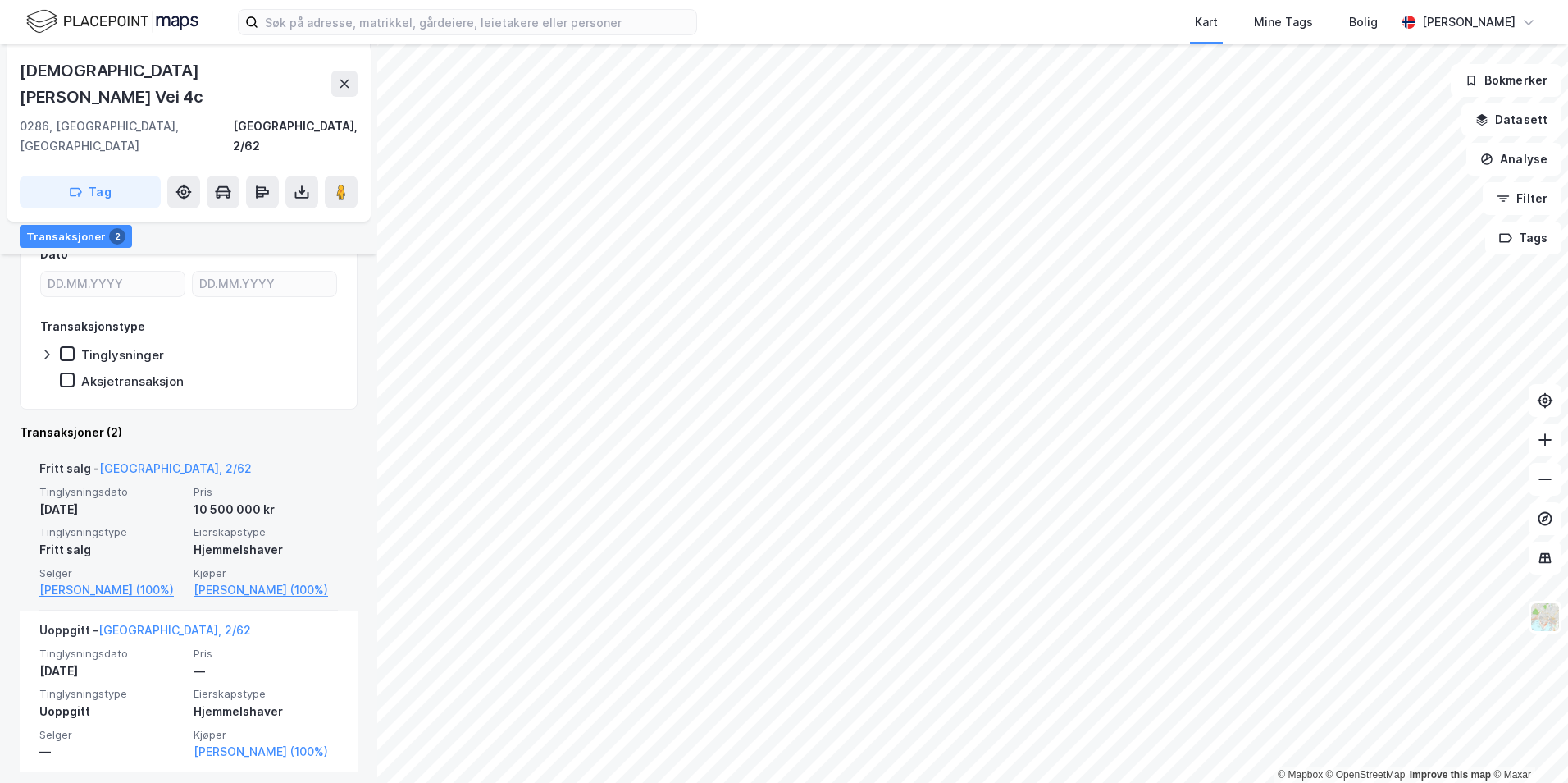
scroll to position [254, 0]
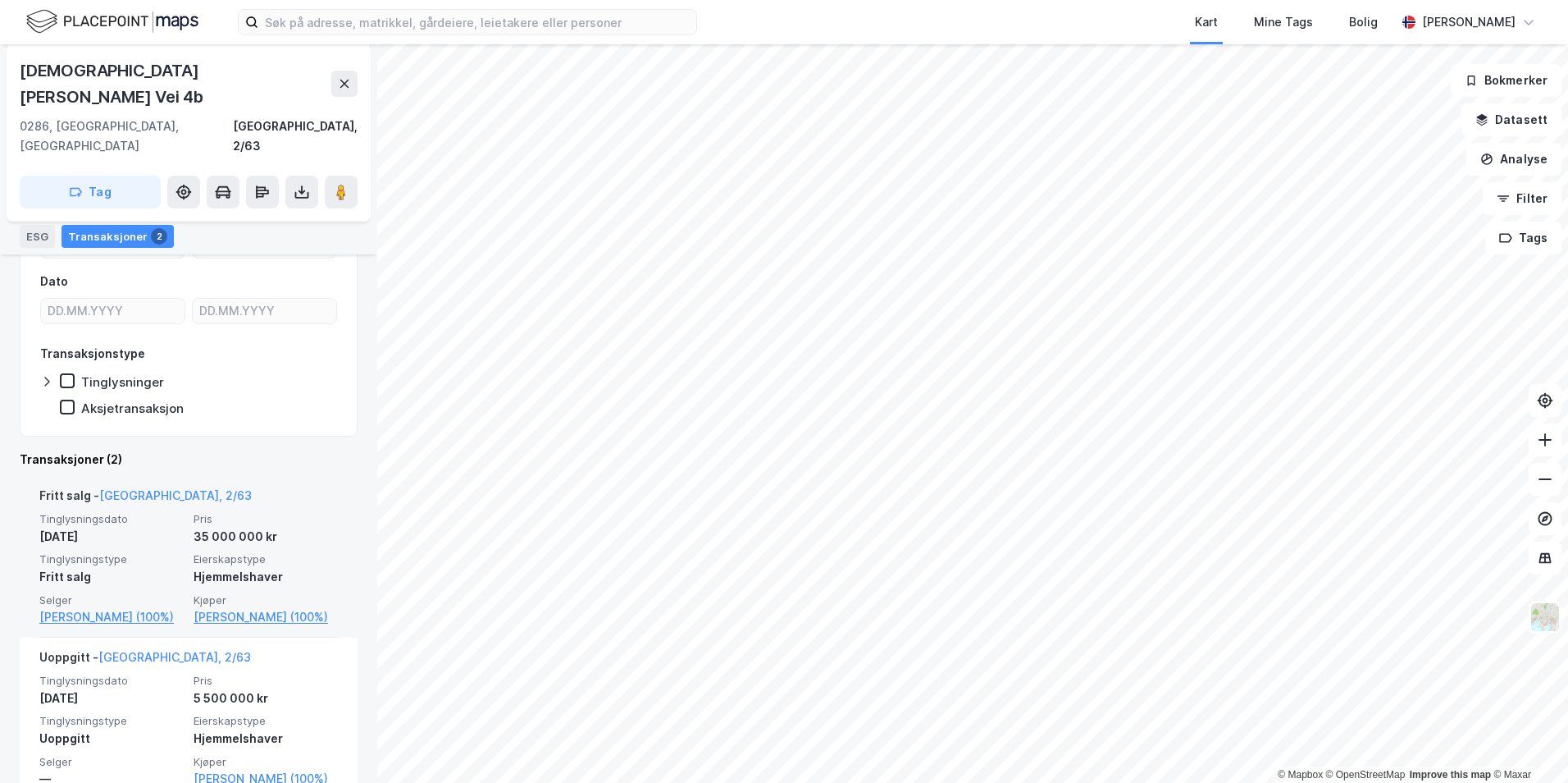
scroll to position [235, 0]
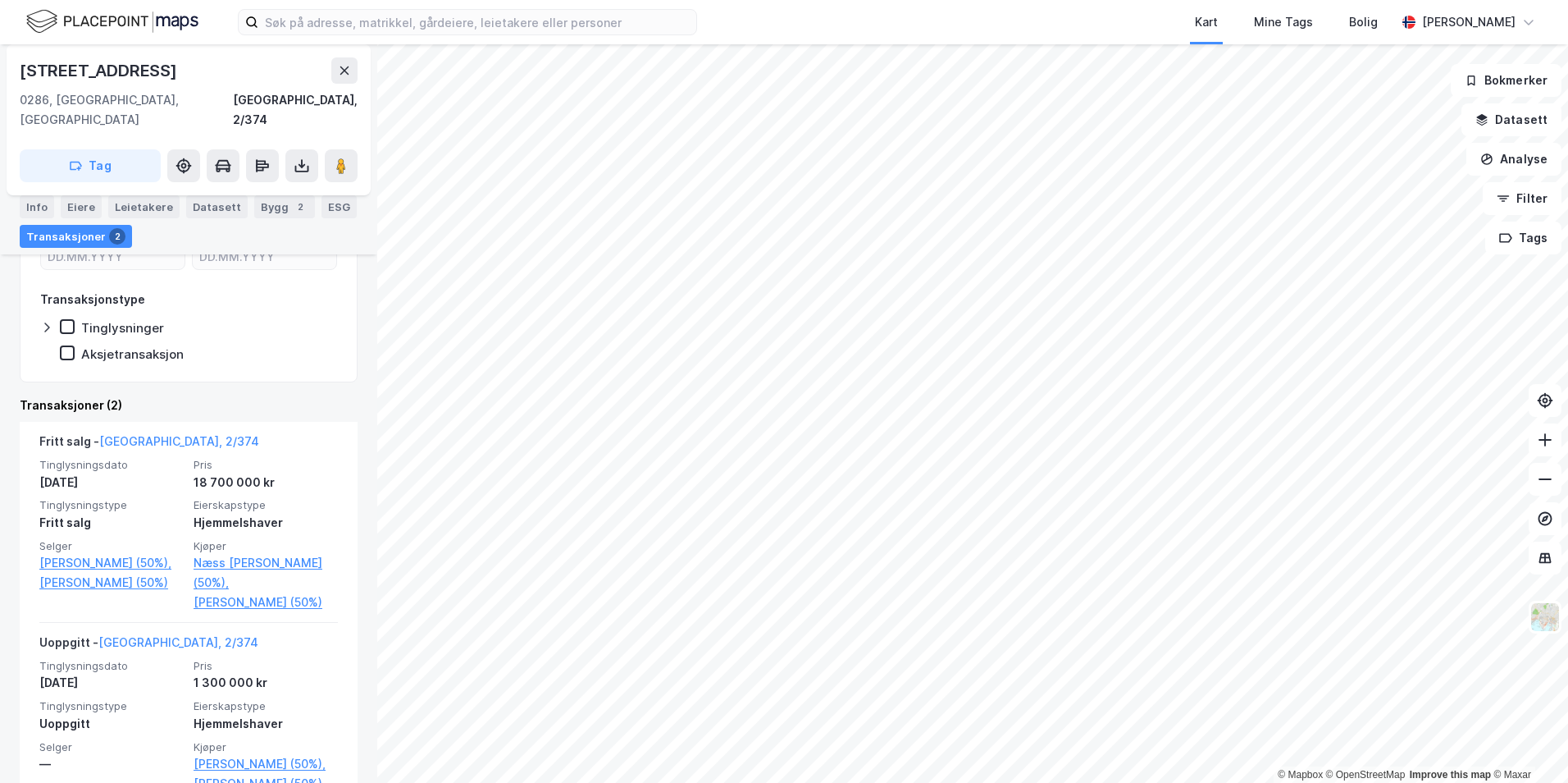
scroll to position [308, 0]
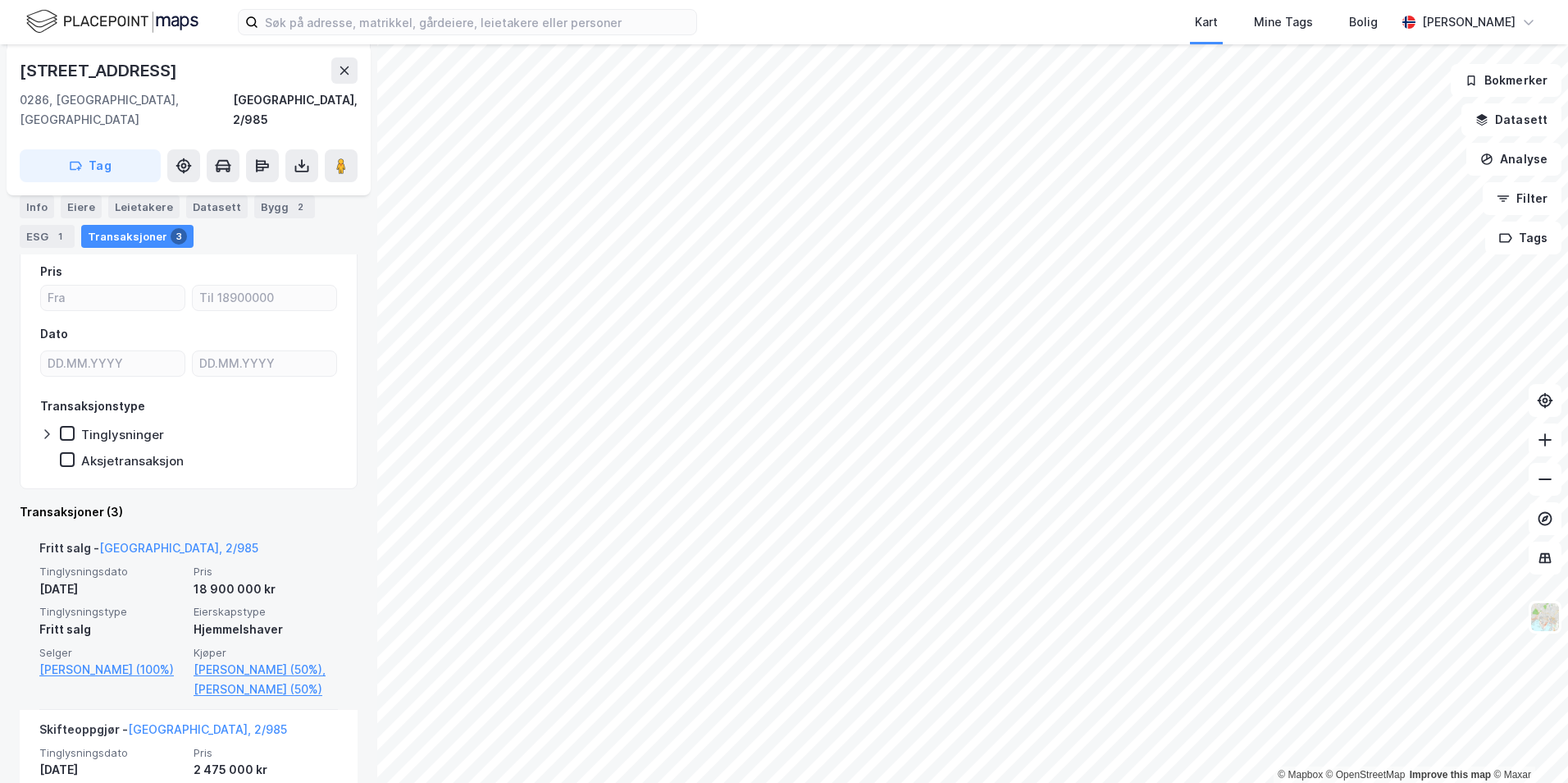
scroll to position [246, 0]
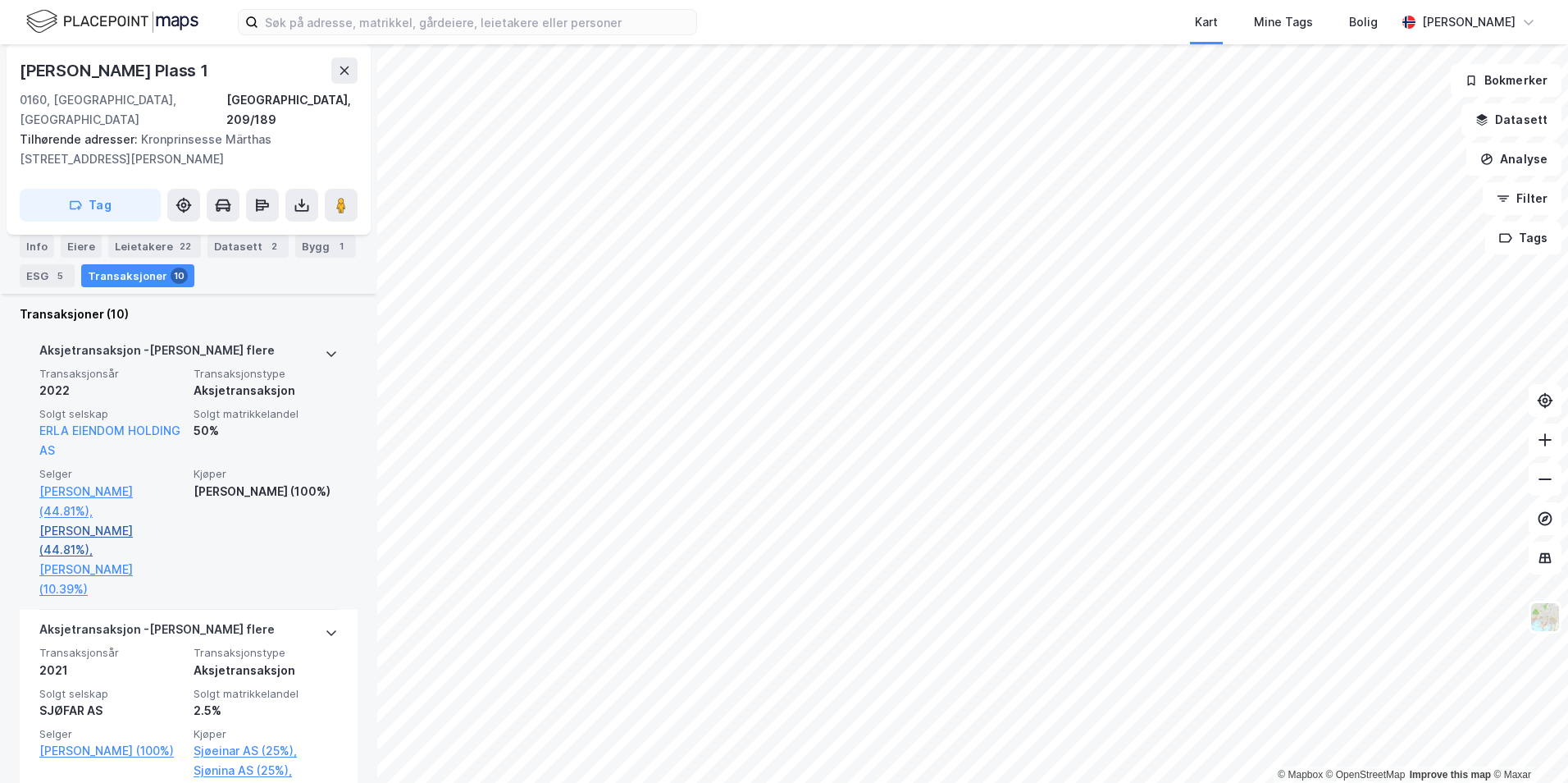
scroll to position [712, 0]
